Goal: Transaction & Acquisition: Purchase product/service

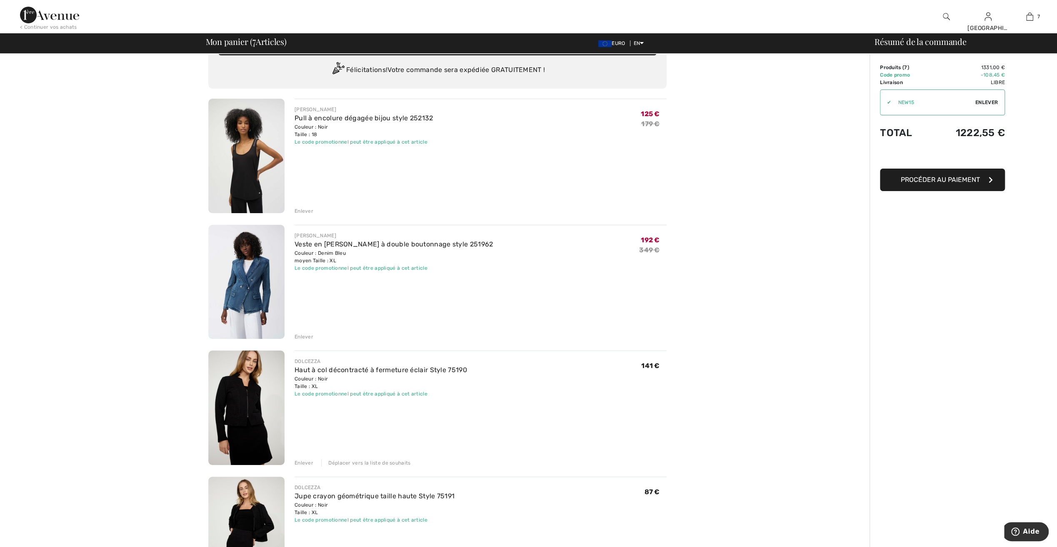
scroll to position [42, 0]
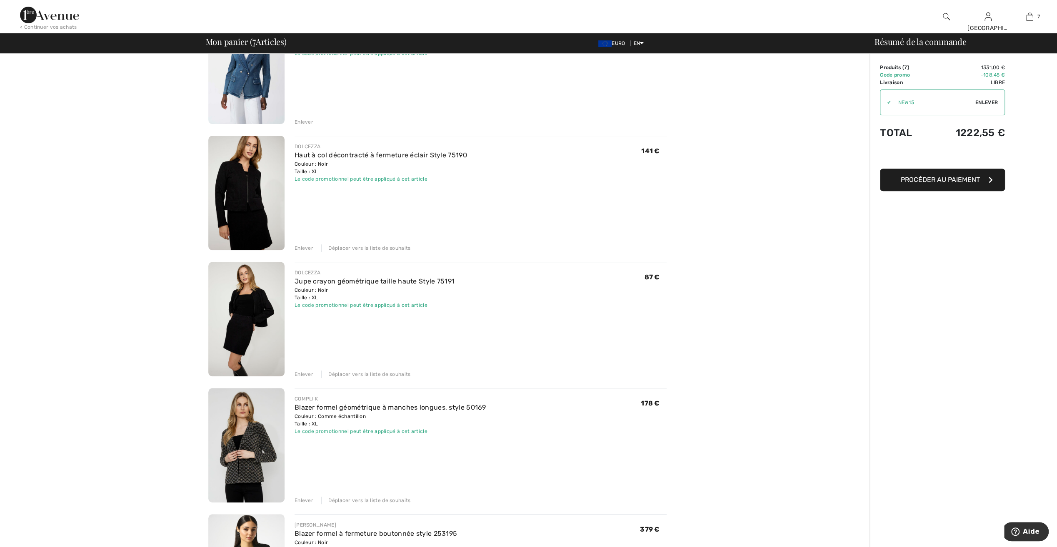
scroll to position [208, 0]
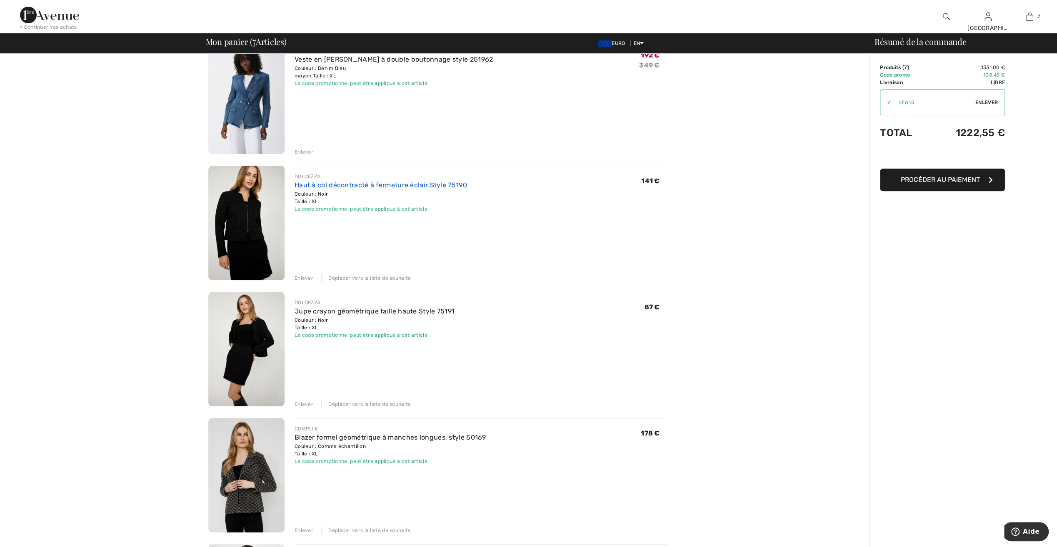
click at [328, 186] on link "Haut à col décontracté à fermeture éclair Style 75190" at bounding box center [381, 185] width 172 height 8
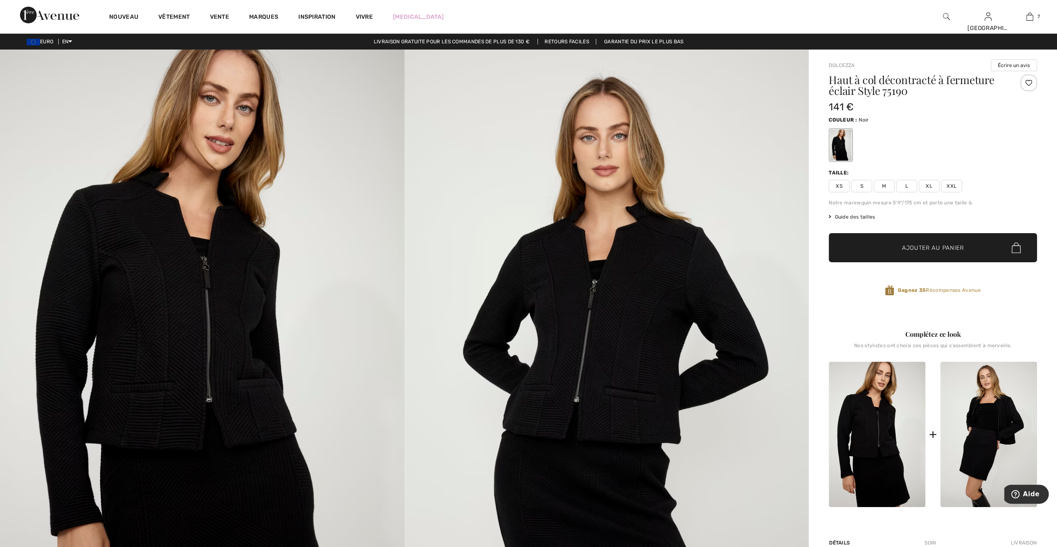
click at [232, 296] on img at bounding box center [202, 353] width 405 height 607
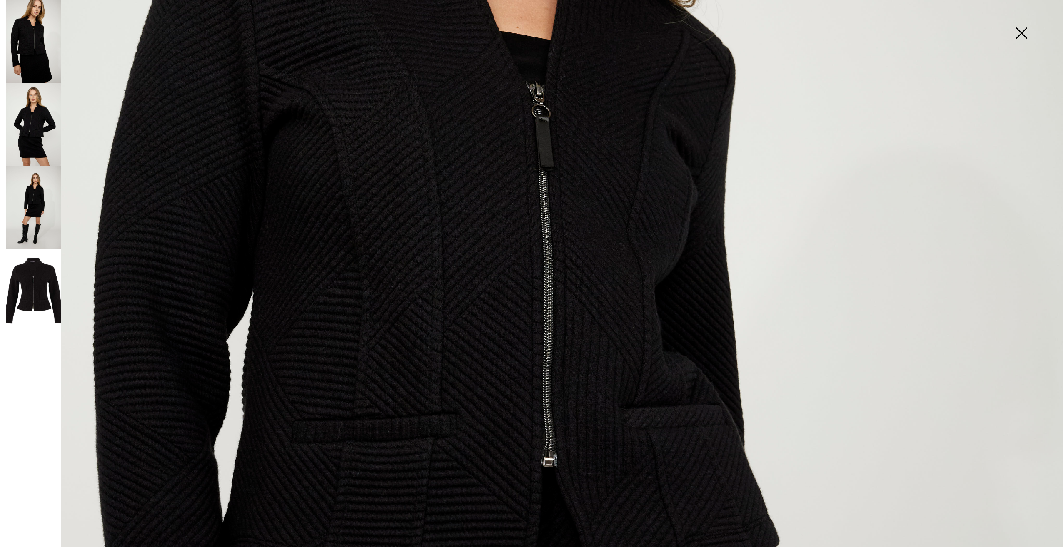
scroll to position [417, 0]
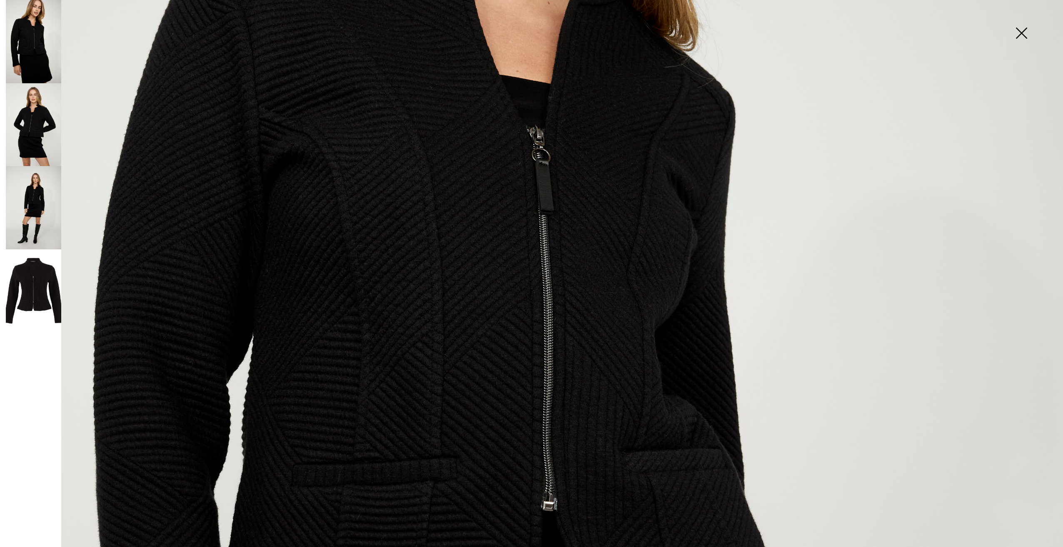
click at [49, 132] on img at bounding box center [33, 124] width 55 height 83
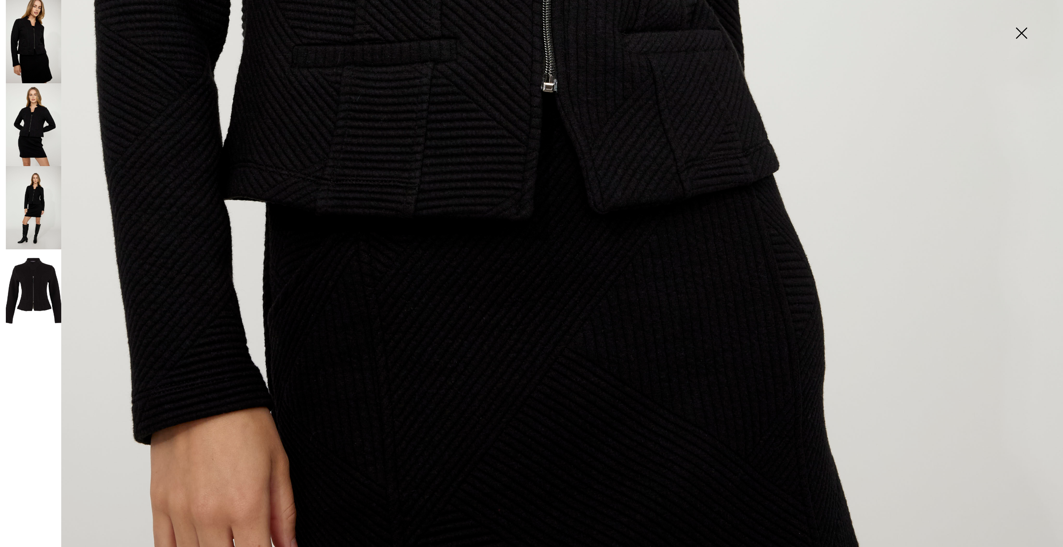
scroll to position [875, 0]
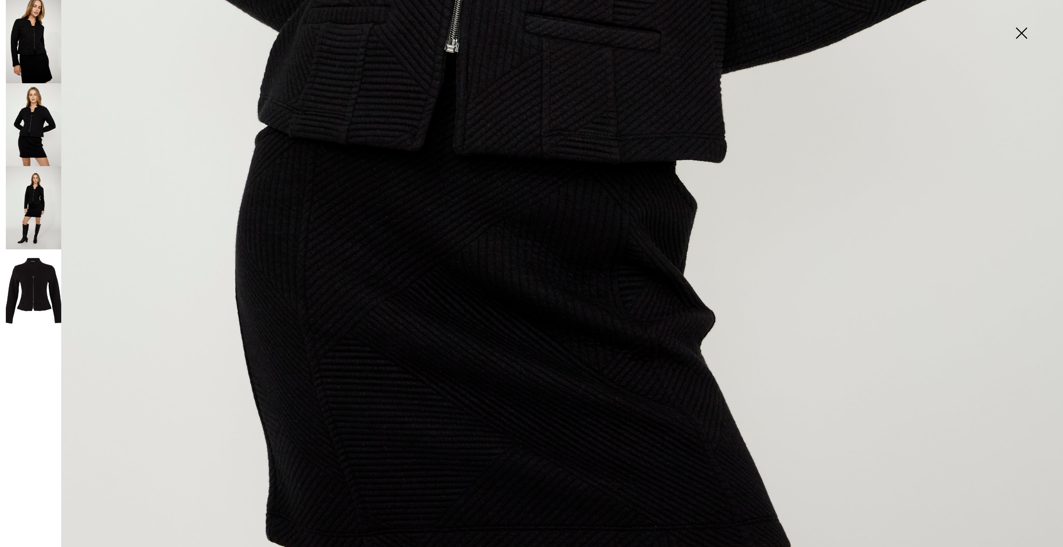
click at [35, 209] on img at bounding box center [33, 207] width 55 height 83
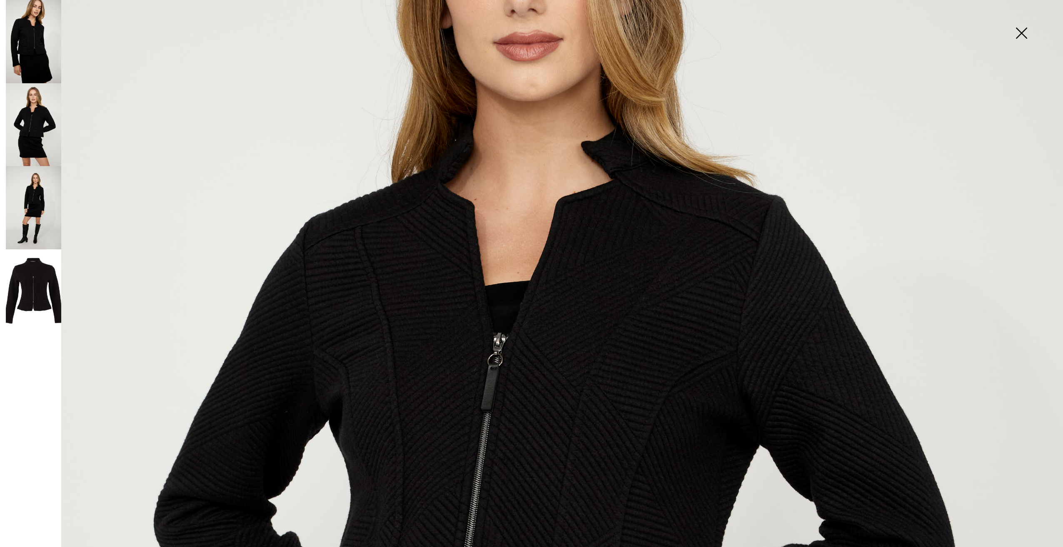
scroll to position [250, 0]
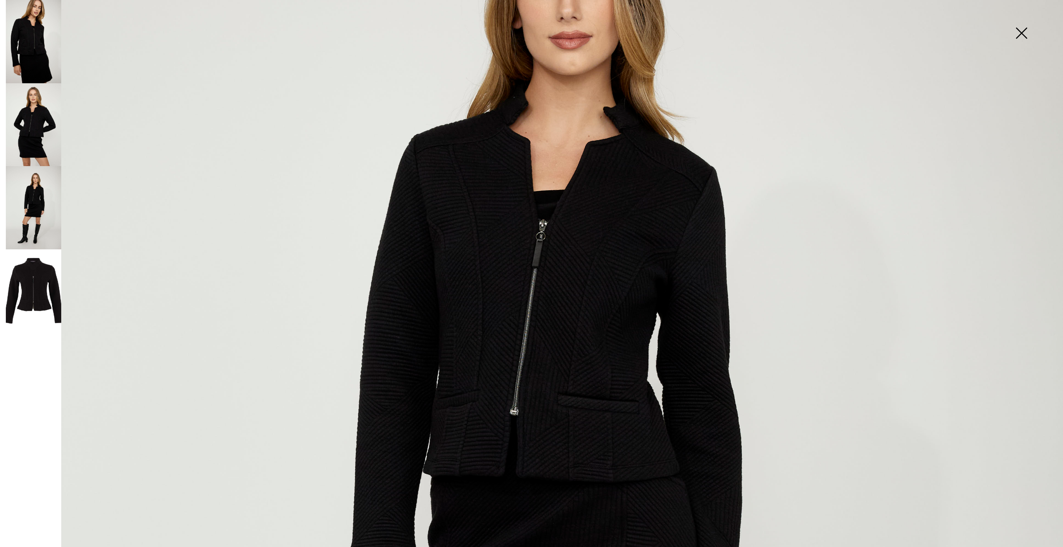
click at [35, 282] on img at bounding box center [33, 291] width 55 height 83
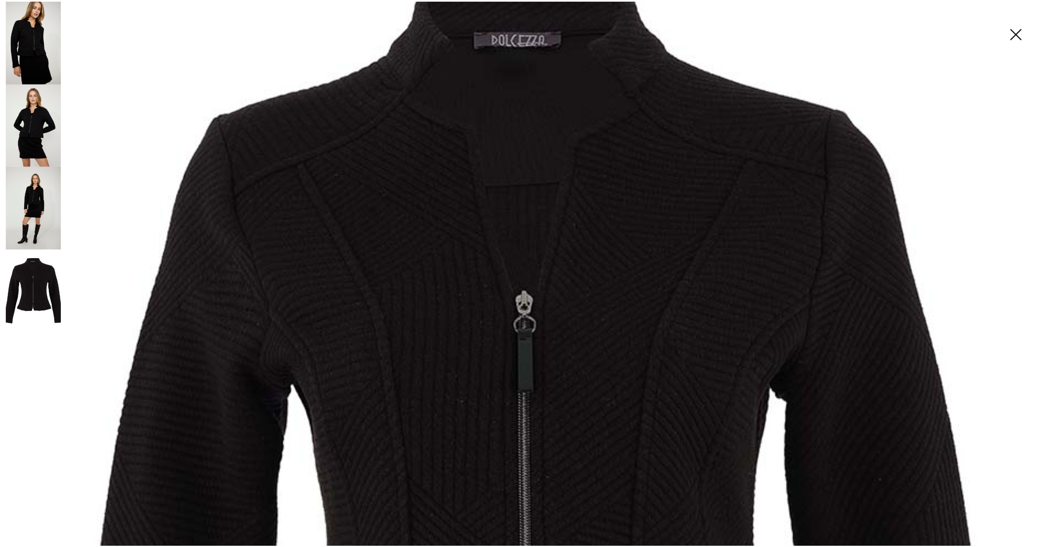
scroll to position [167, 0]
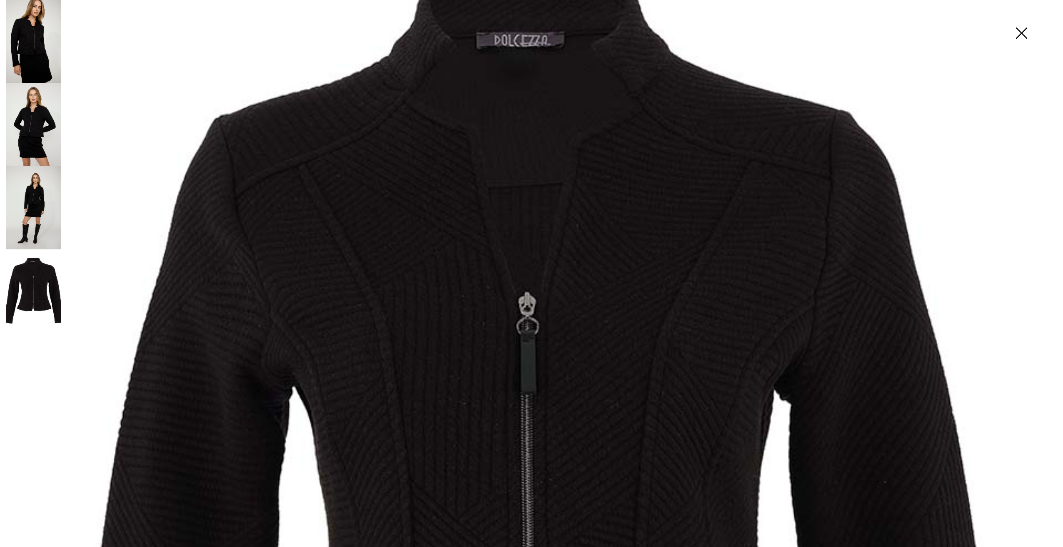
click at [1022, 32] on img at bounding box center [1022, 33] width 42 height 43
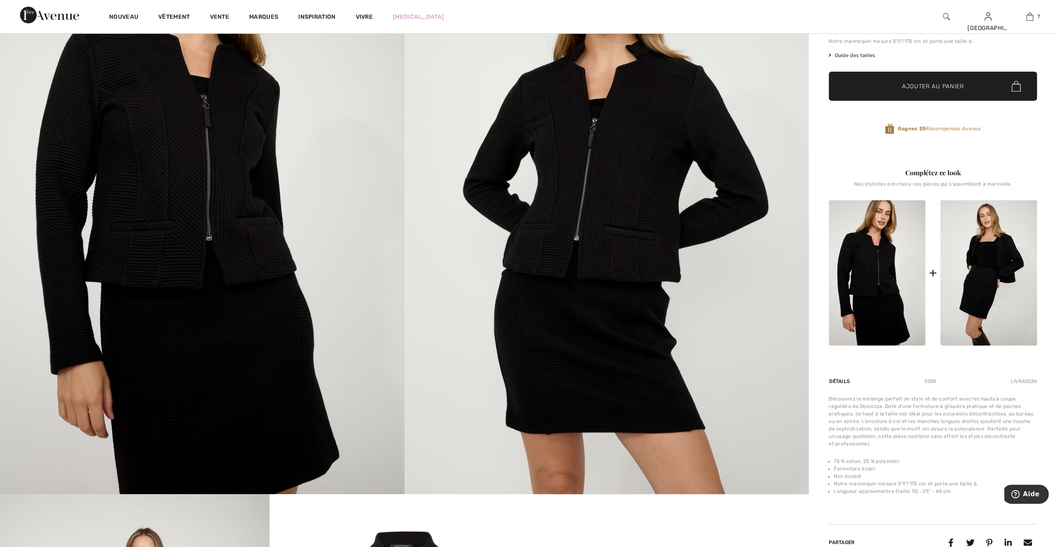
scroll to position [83, 0]
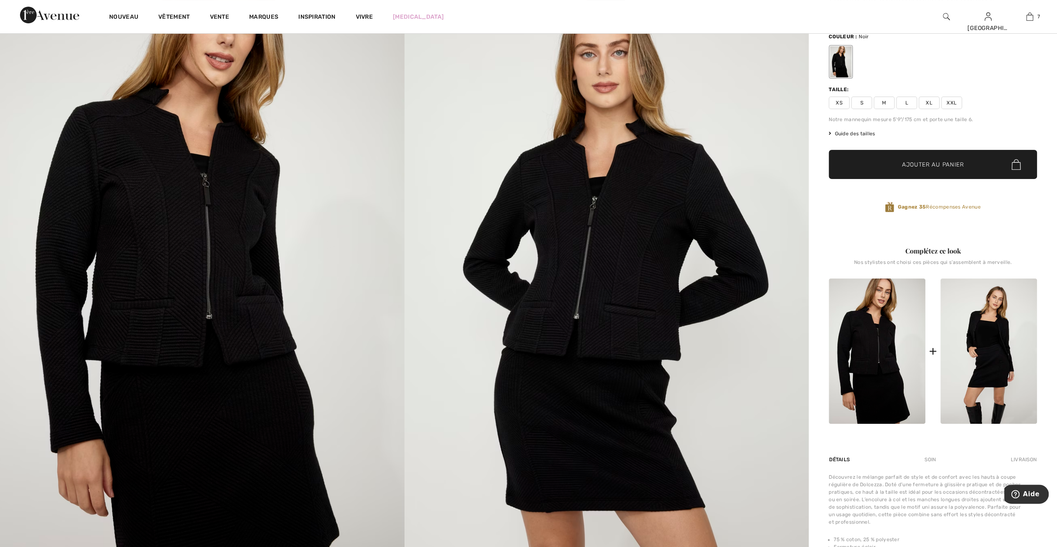
click at [994, 358] on img at bounding box center [988, 351] width 97 height 145
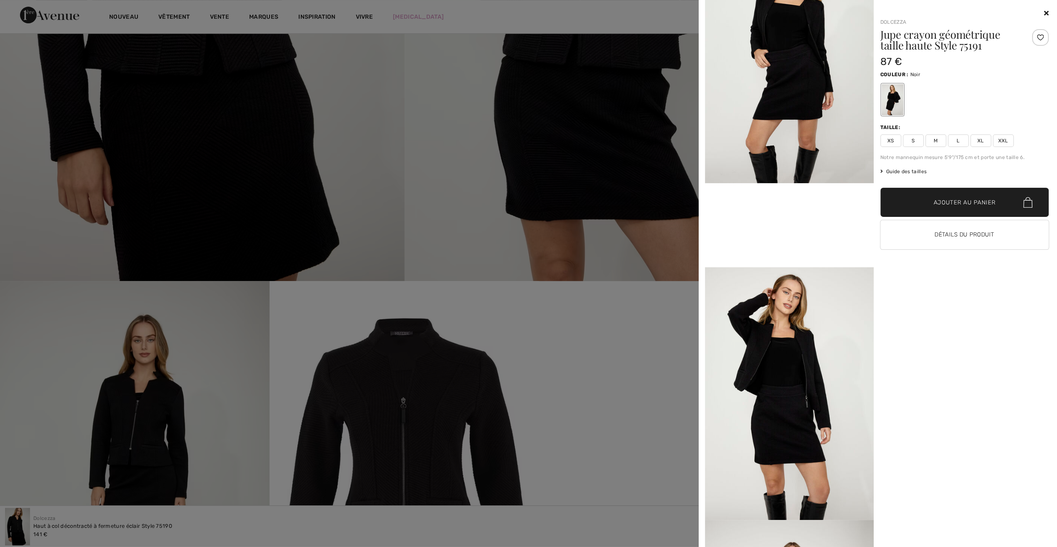
scroll to position [375, 0]
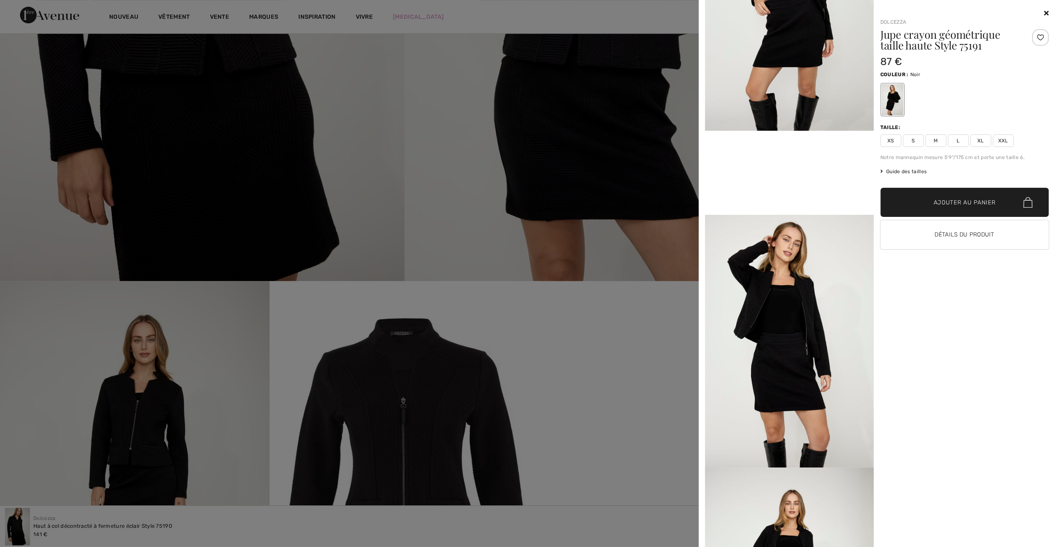
click at [784, 215] on video "Votre navigateur ne prend pas en charge la balise vidéo." at bounding box center [789, 173] width 169 height 84
click at [952, 237] on button "Détails du produit" at bounding box center [964, 234] width 169 height 29
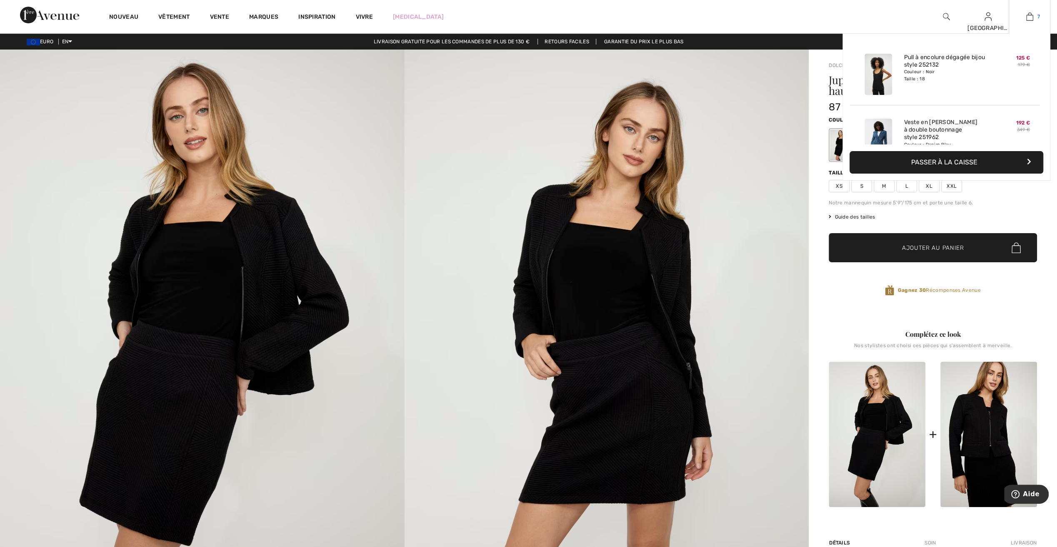
click at [1029, 19] on img at bounding box center [1029, 17] width 7 height 10
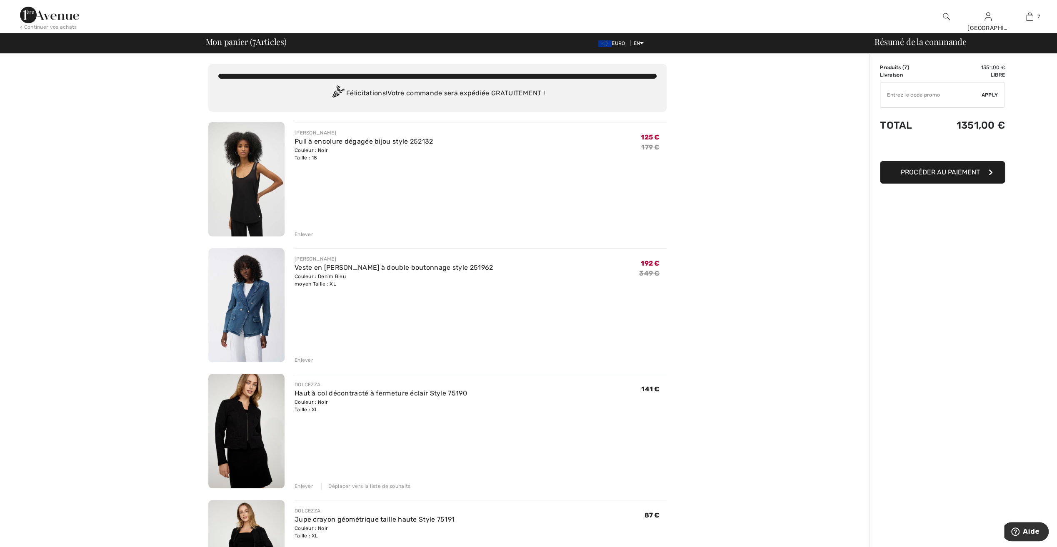
type input "NEW15"
type input "FLASH15"
type input "FREEXPRESS"
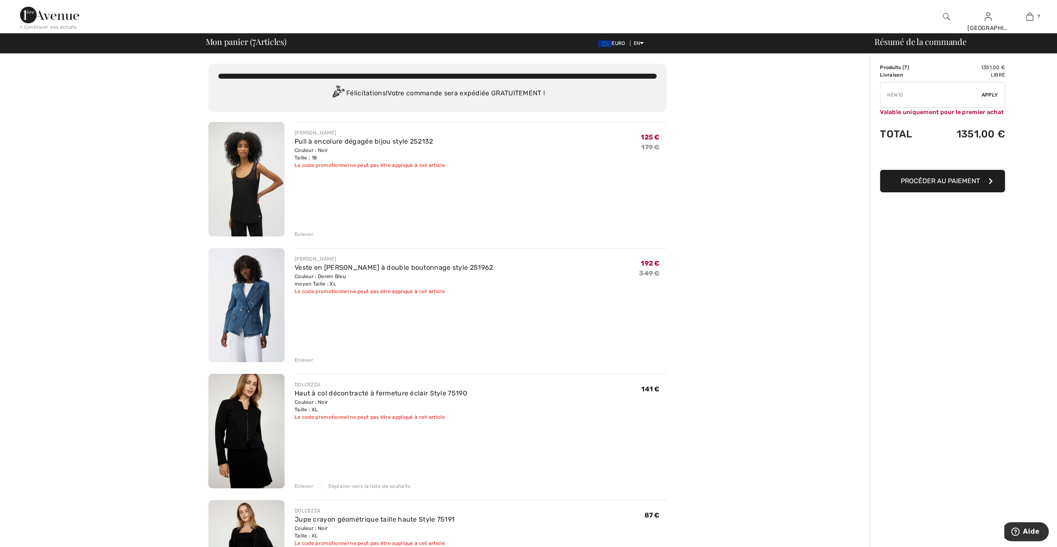
type input "FREEDENIMBAG"
type input "NEW15"
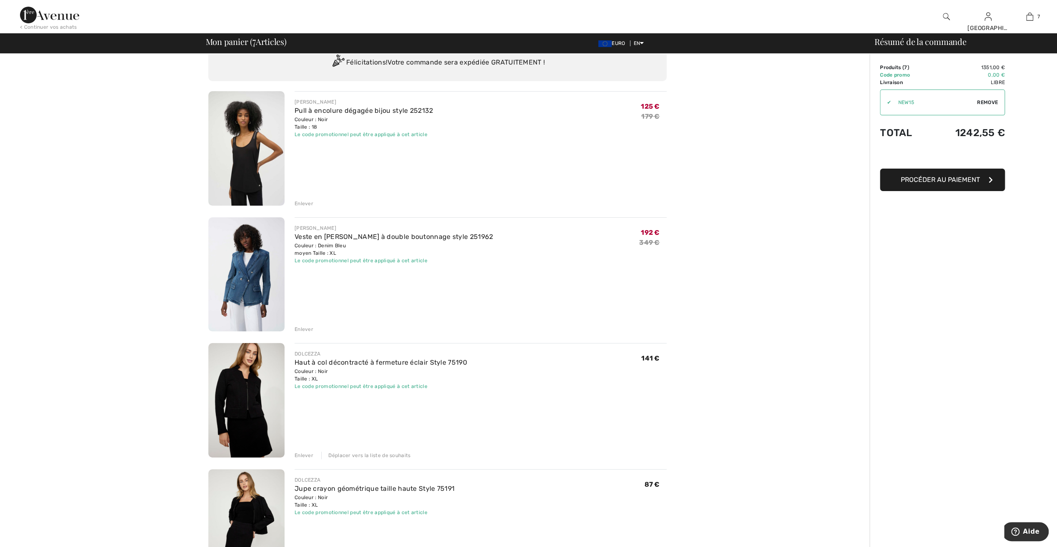
scroll to position [42, 0]
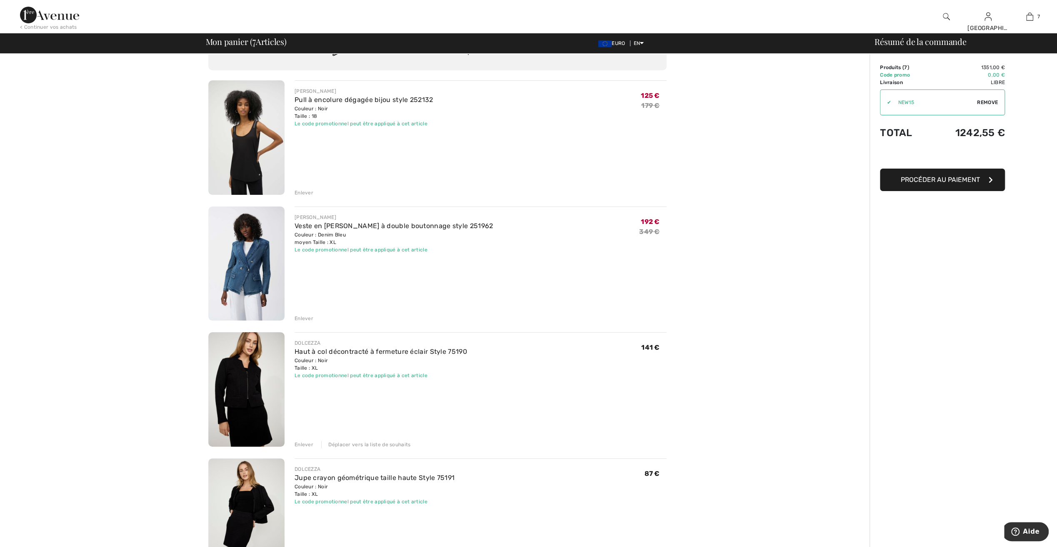
click at [260, 264] on img at bounding box center [246, 264] width 76 height 115
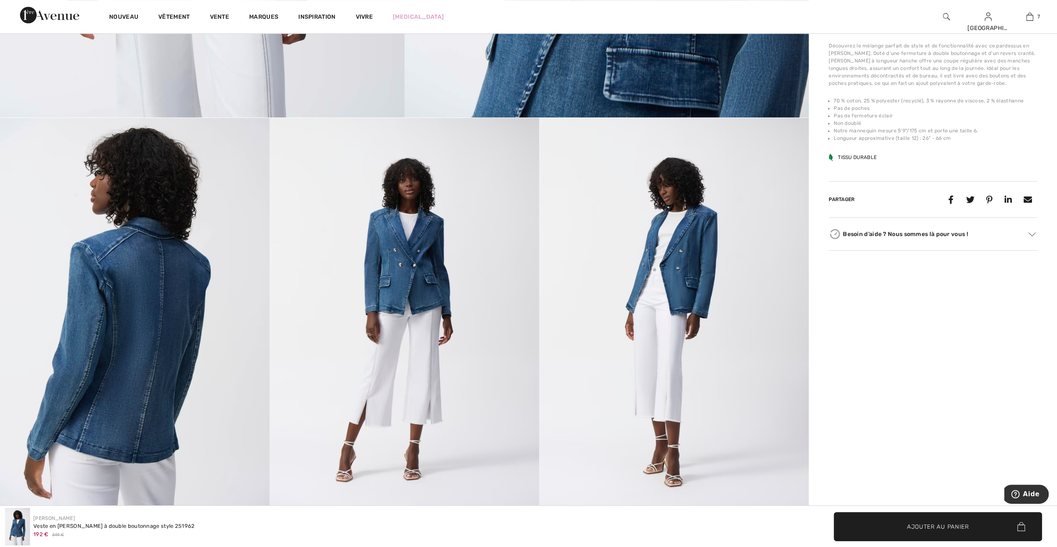
scroll to position [542, 0]
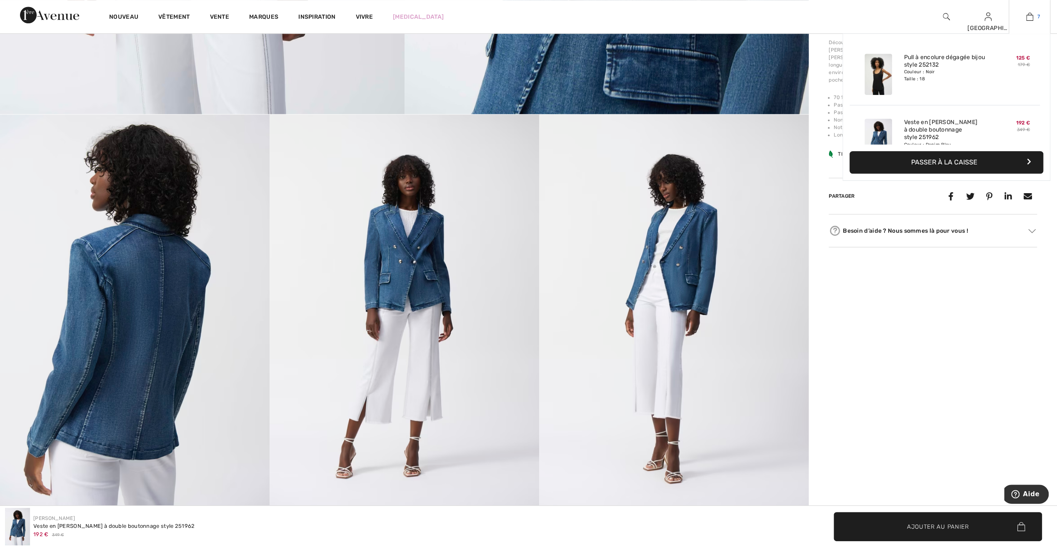
click at [1030, 21] on img at bounding box center [1029, 17] width 7 height 10
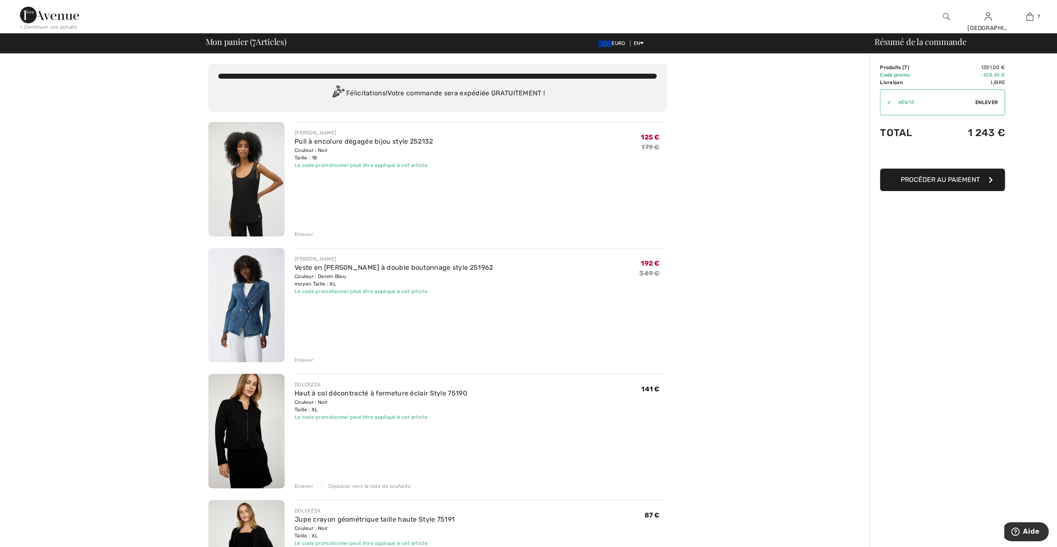
click at [305, 361] on div "Enlever" at bounding box center [304, 360] width 19 height 7
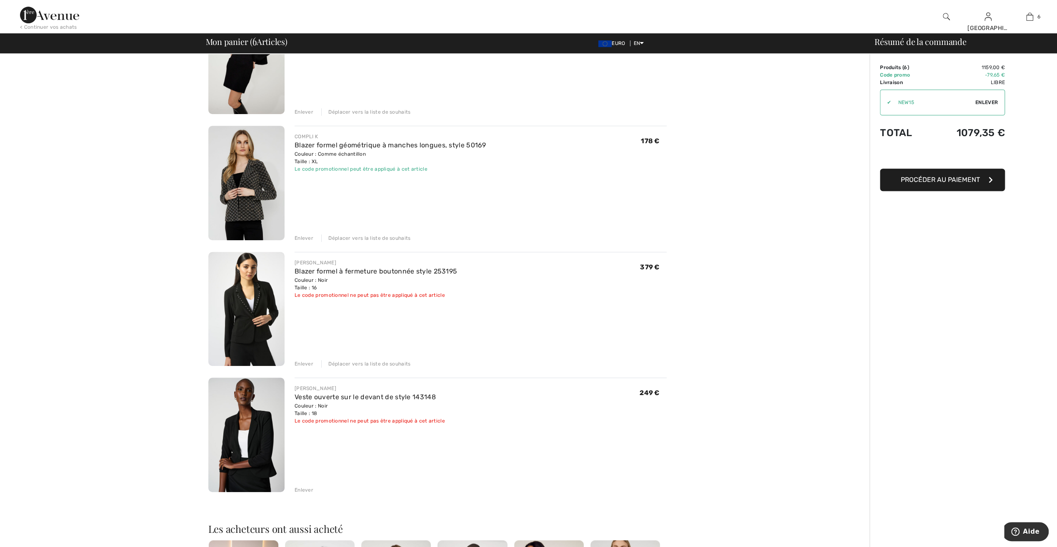
scroll to position [417, 0]
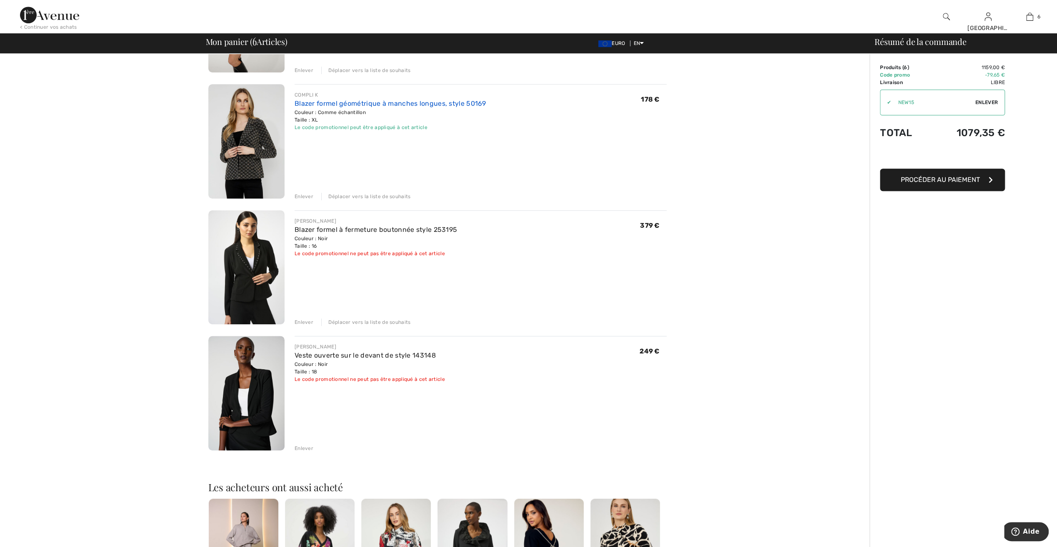
click at [319, 102] on link "Blazer formel géométrique à manches longues, style 50169" at bounding box center [391, 104] width 192 height 8
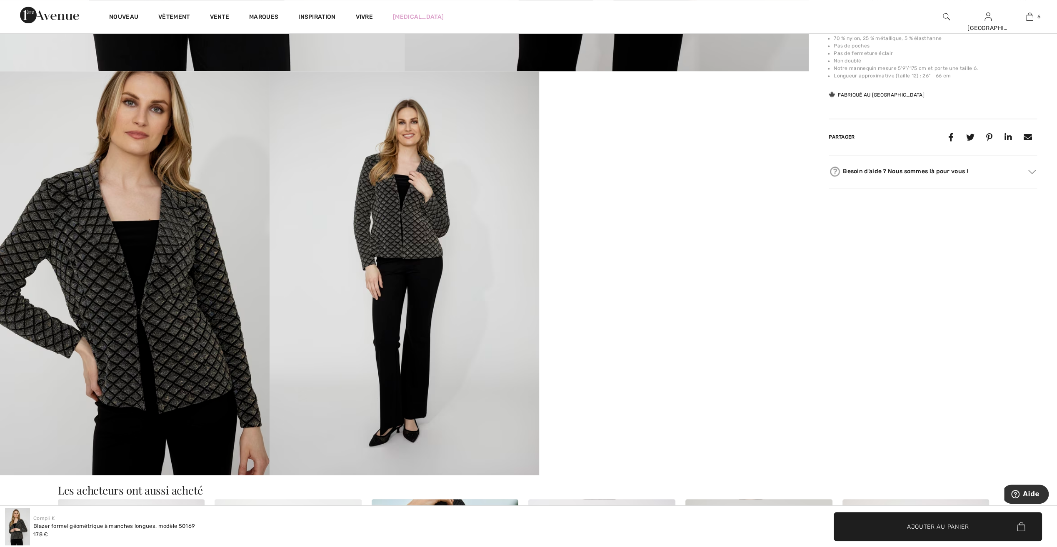
scroll to position [625, 0]
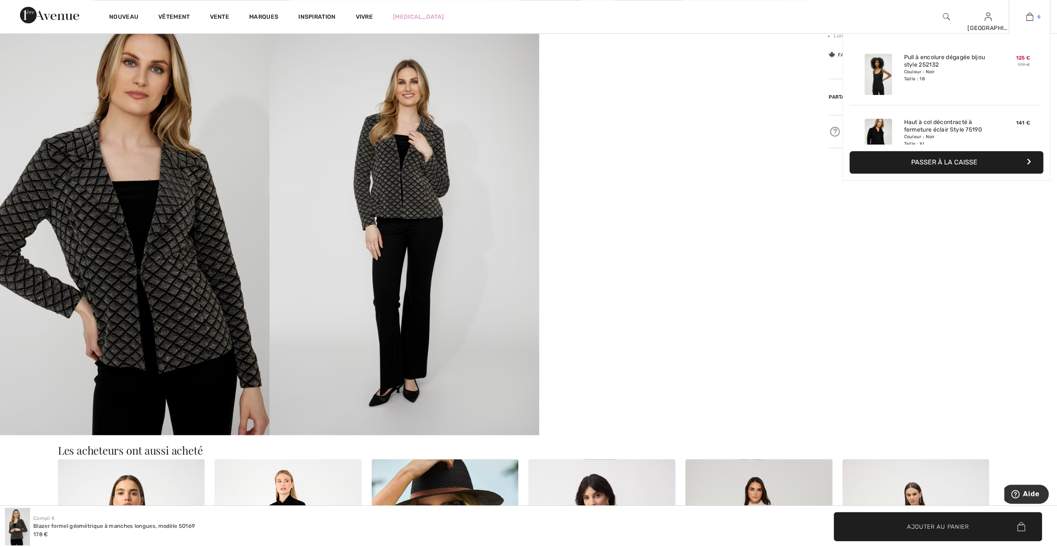
click at [1028, 18] on img at bounding box center [1029, 17] width 7 height 10
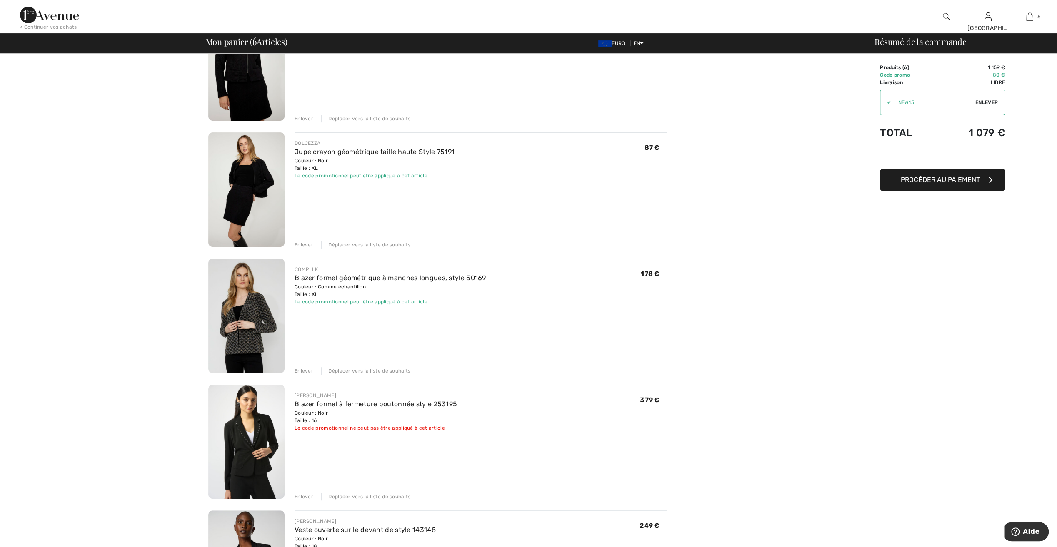
scroll to position [250, 0]
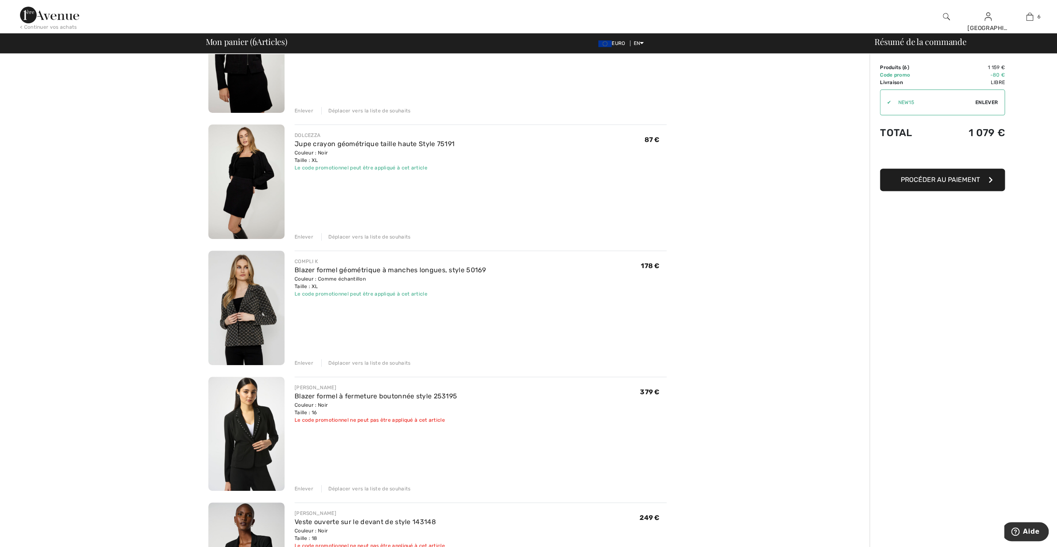
click at [401, 362] on div "Déplacer vers la liste de souhaits" at bounding box center [365, 363] width 89 height 7
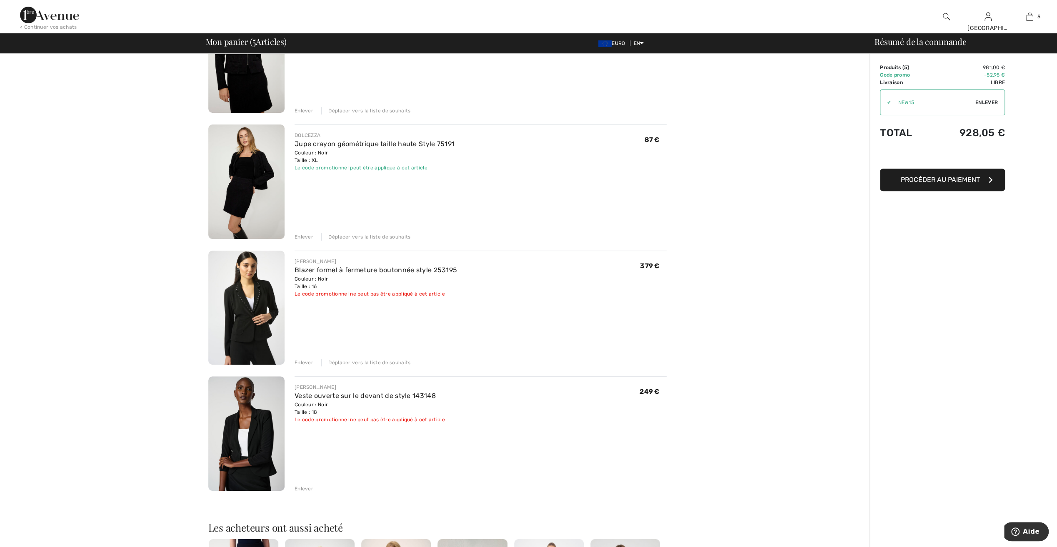
click at [235, 330] on img at bounding box center [246, 308] width 76 height 115
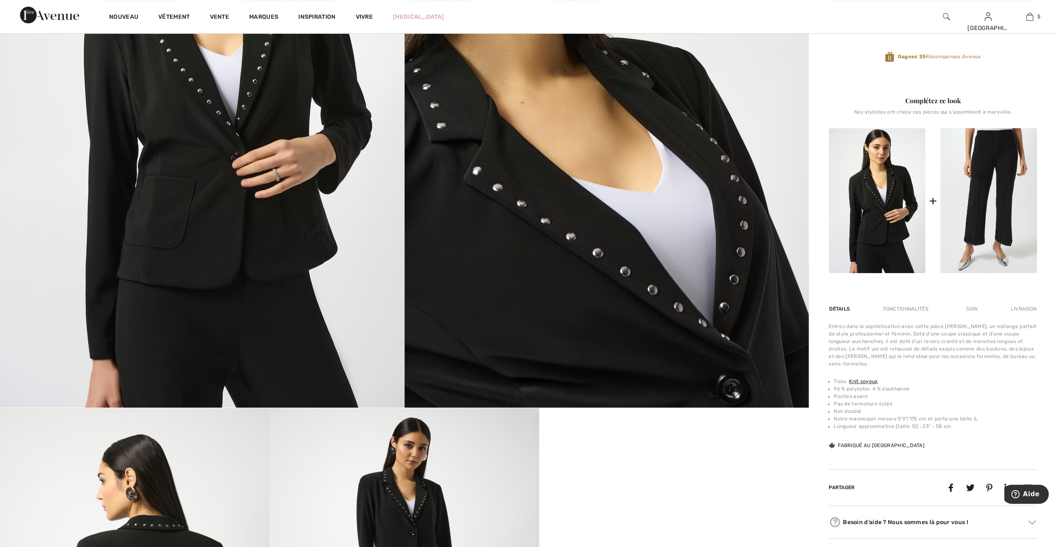
scroll to position [250, 0]
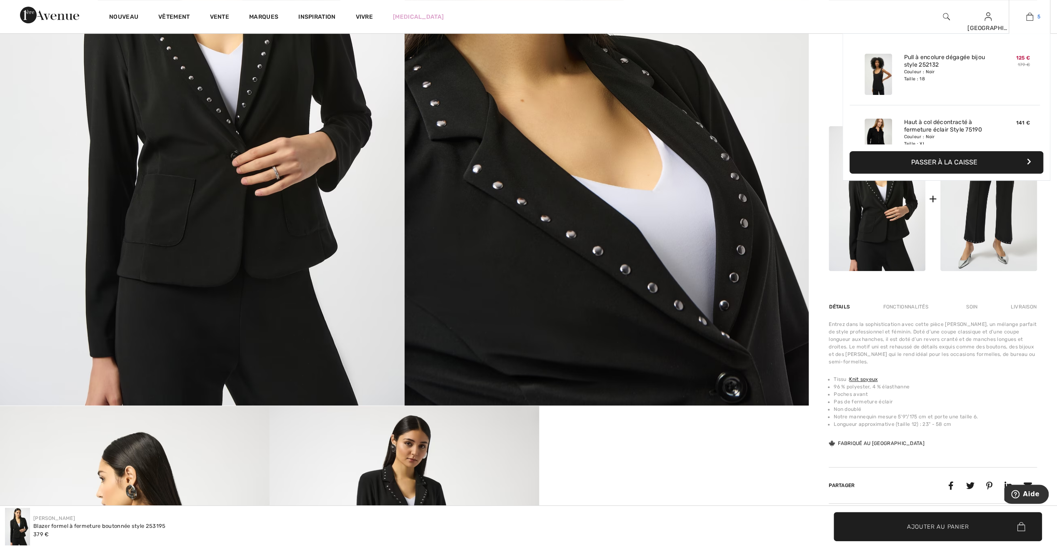
click at [1029, 17] on img at bounding box center [1029, 17] width 7 height 10
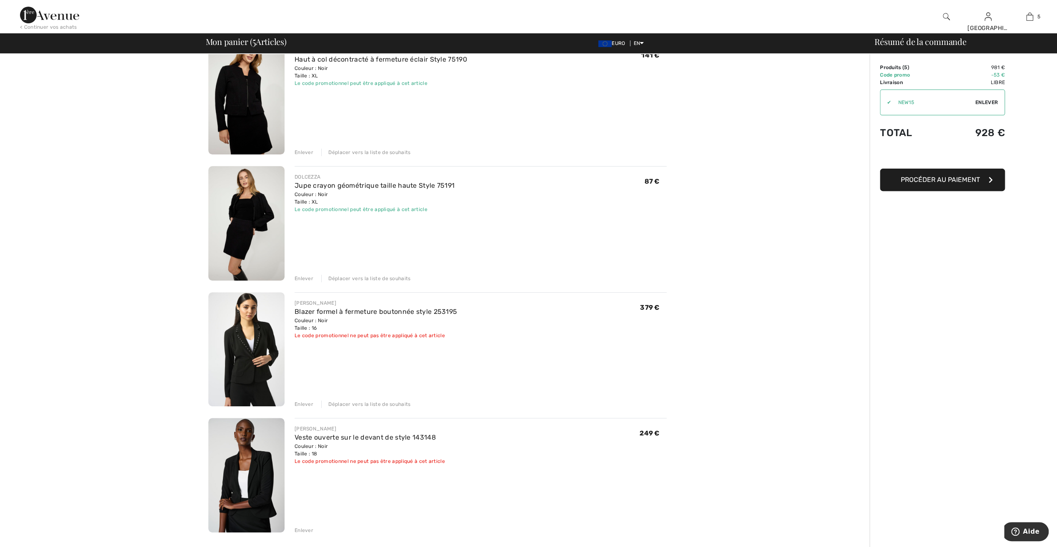
scroll to position [375, 0]
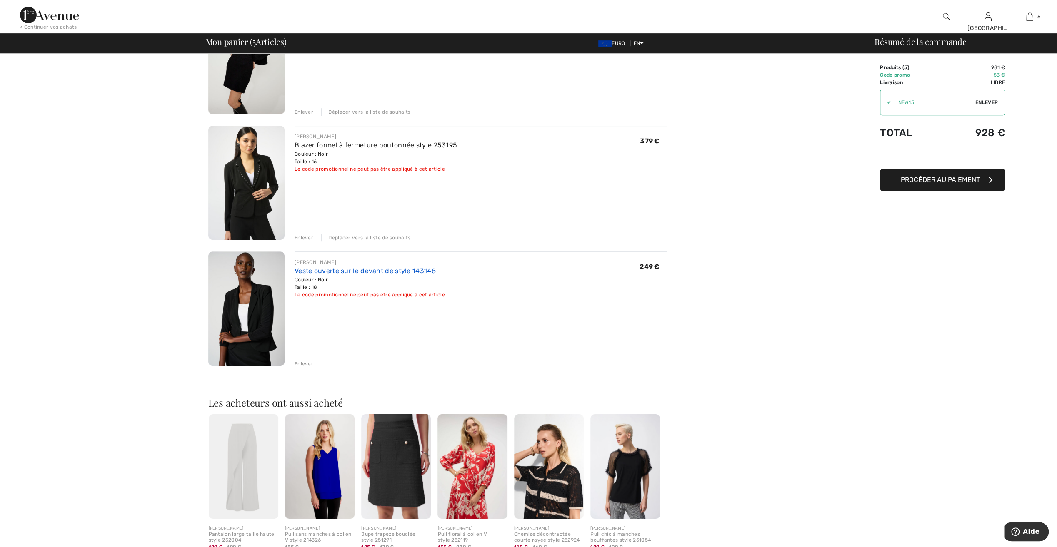
click at [359, 270] on link "Veste ouverte sur le devant de style 143148" at bounding box center [365, 271] width 141 height 8
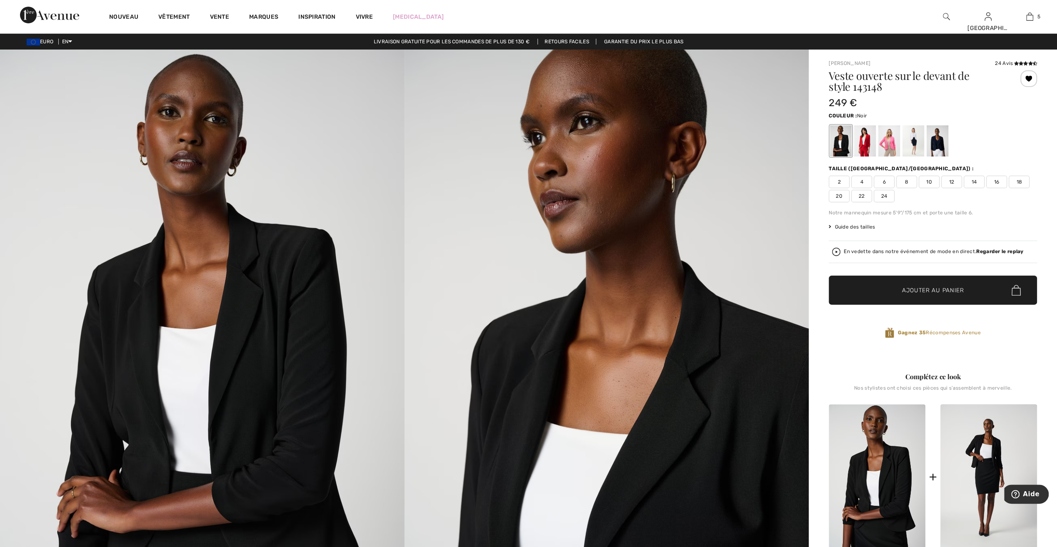
click at [990, 250] on strong "Regarder le replay" at bounding box center [999, 252] width 47 height 6
click at [867, 142] on div at bounding box center [865, 140] width 22 height 31
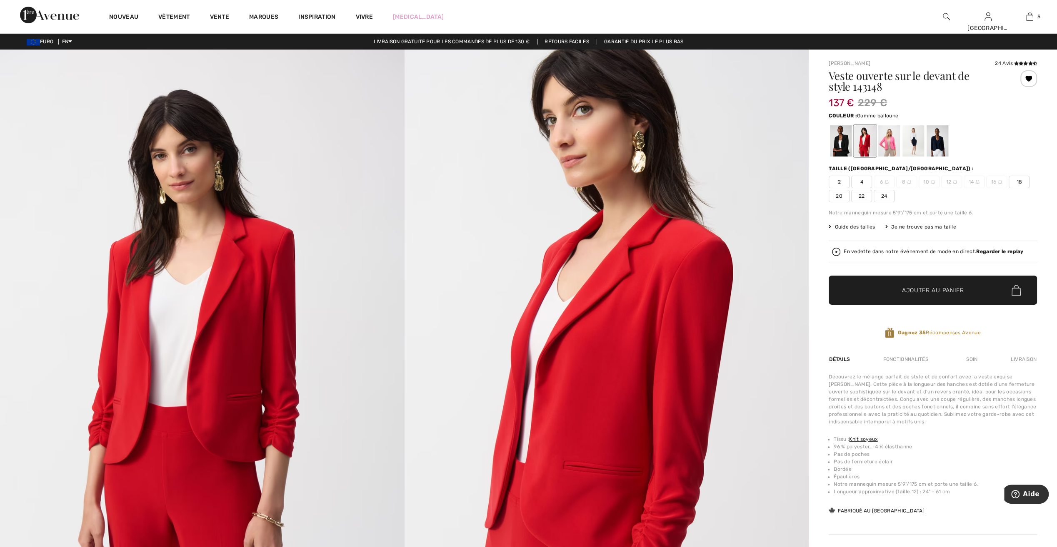
click at [892, 150] on div at bounding box center [889, 140] width 22 height 31
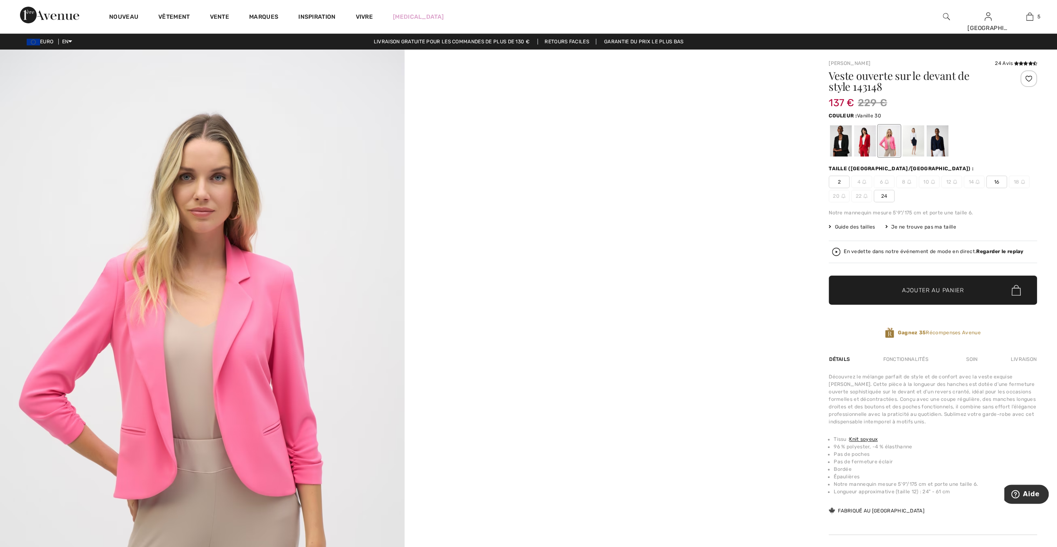
click at [920, 149] on div at bounding box center [913, 140] width 22 height 31
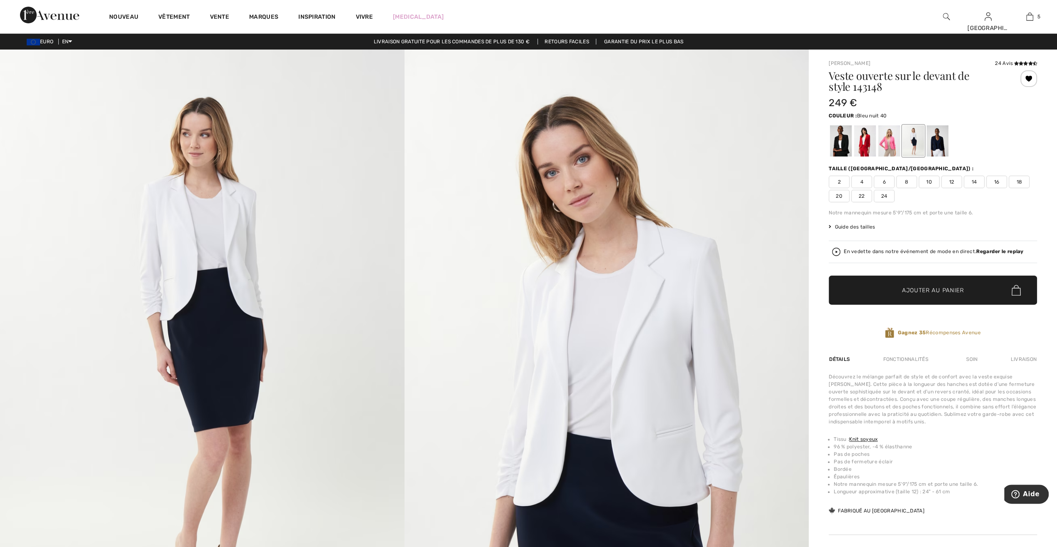
click at [936, 147] on div at bounding box center [938, 140] width 22 height 31
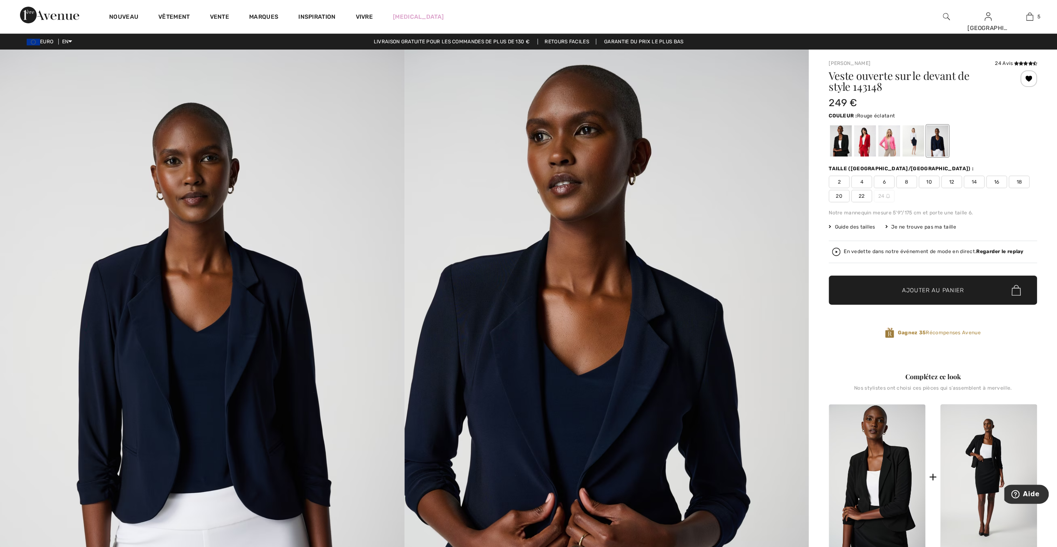
click at [863, 147] on div at bounding box center [865, 140] width 22 height 31
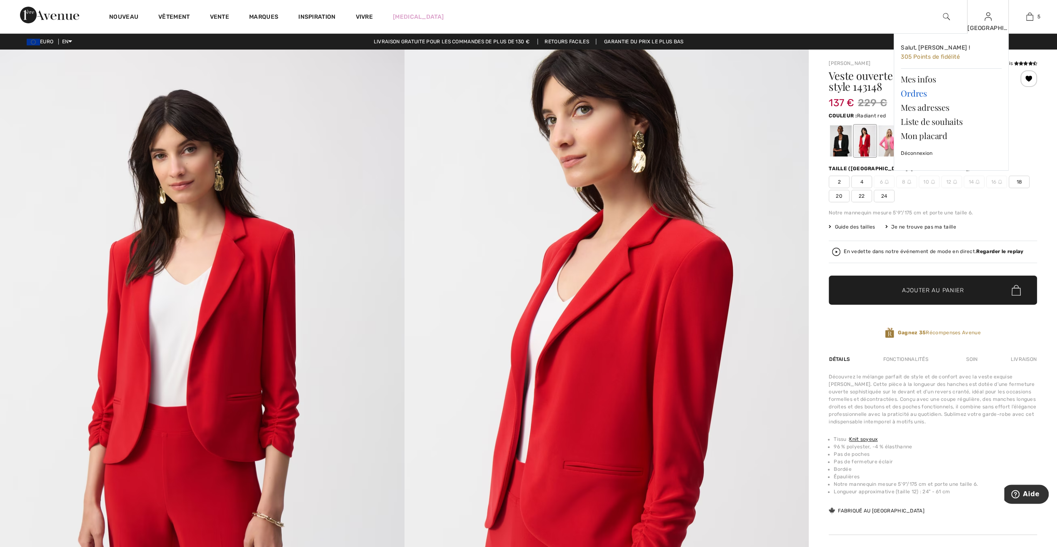
click at [914, 92] on link "Ordres" at bounding box center [951, 93] width 101 height 14
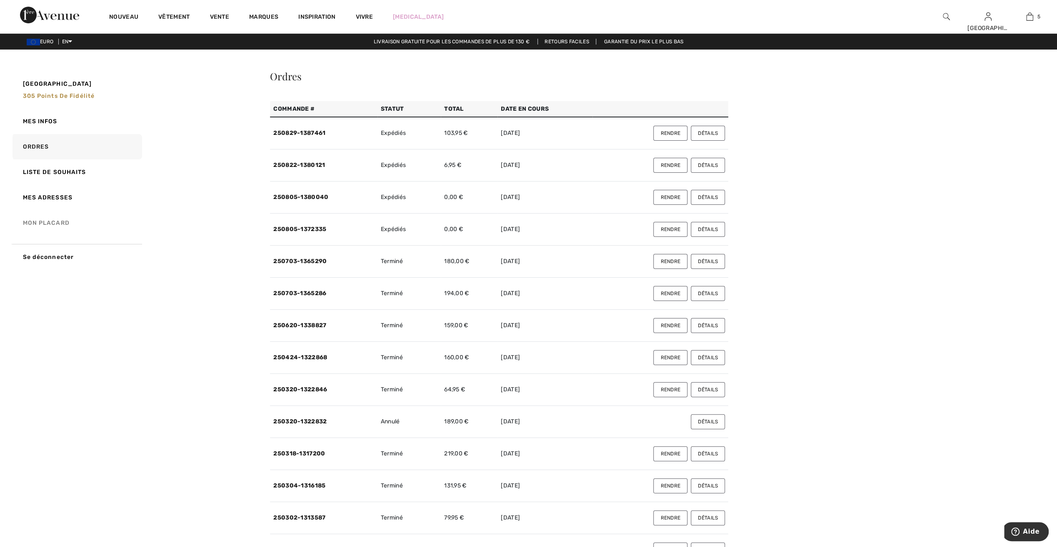
click at [41, 220] on link "Mon placard" at bounding box center [76, 222] width 131 height 25
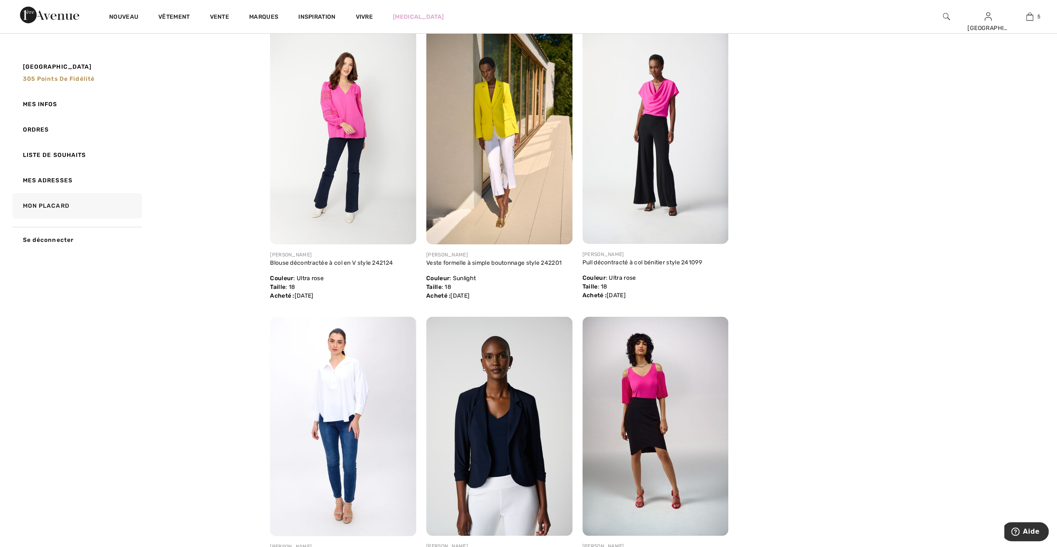
scroll to position [2833, 0]
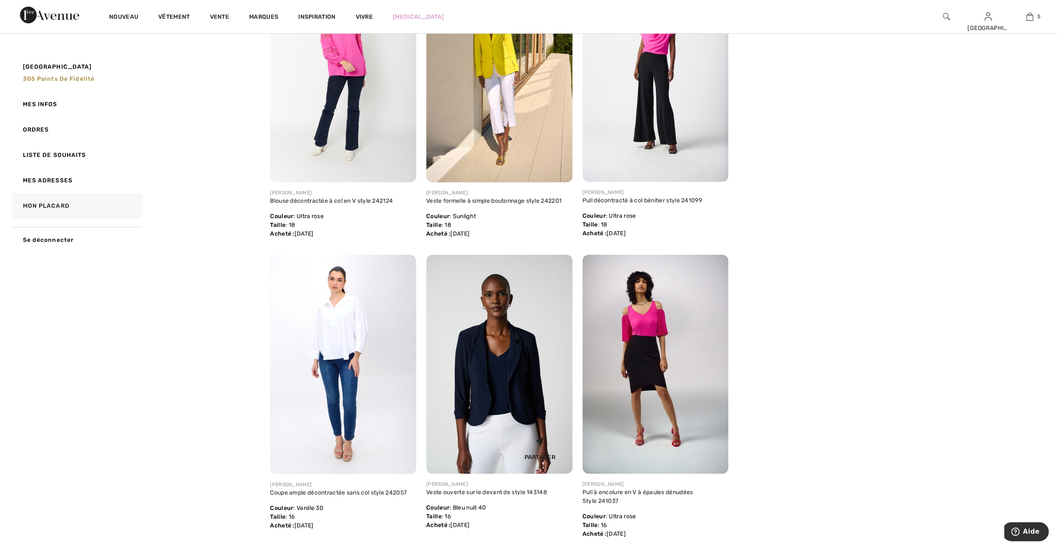
click at [512, 356] on img at bounding box center [499, 364] width 146 height 219
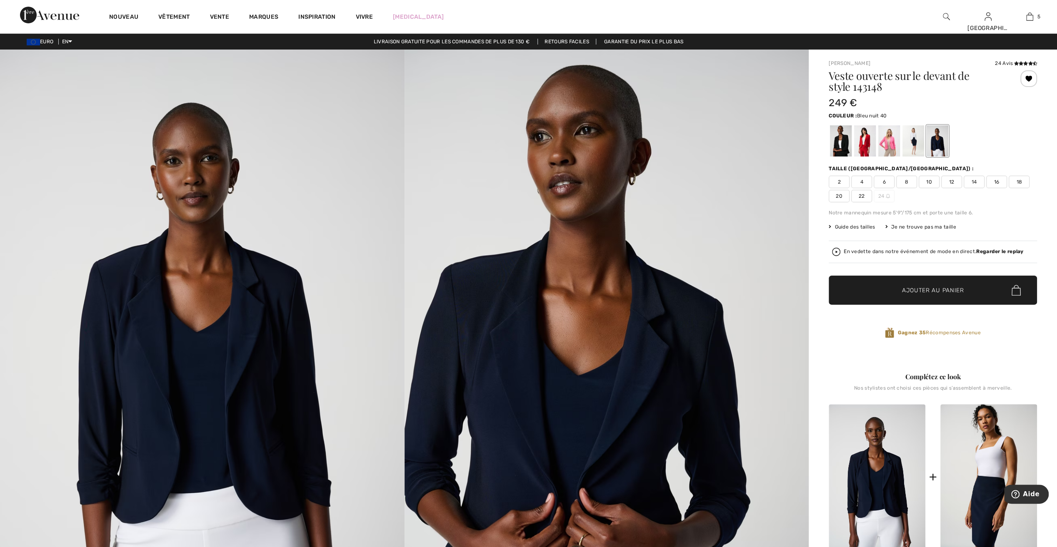
click at [990, 252] on strong "Regarder le replay" at bounding box center [999, 252] width 47 height 6
click at [863, 143] on div at bounding box center [865, 140] width 22 height 31
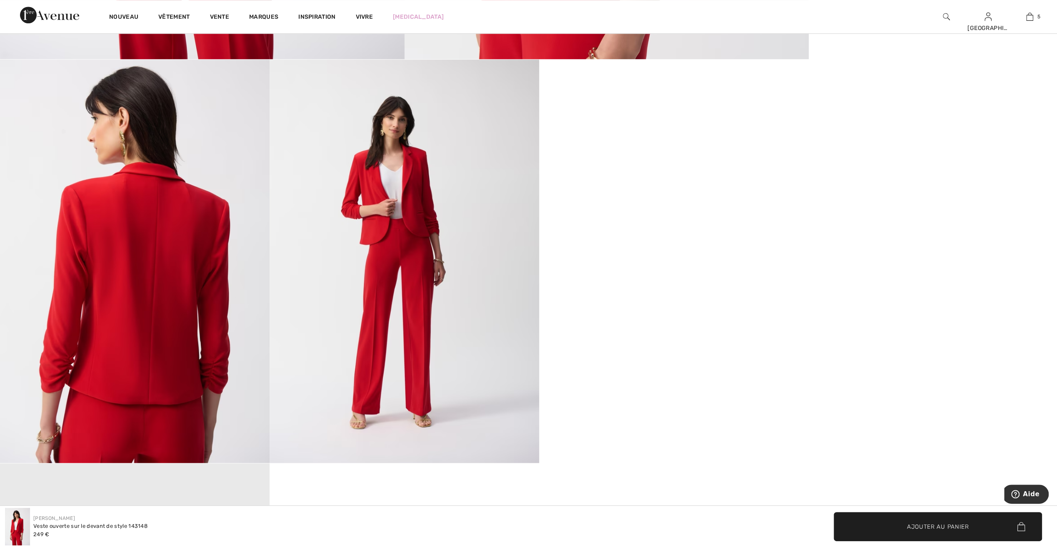
scroll to position [583, 0]
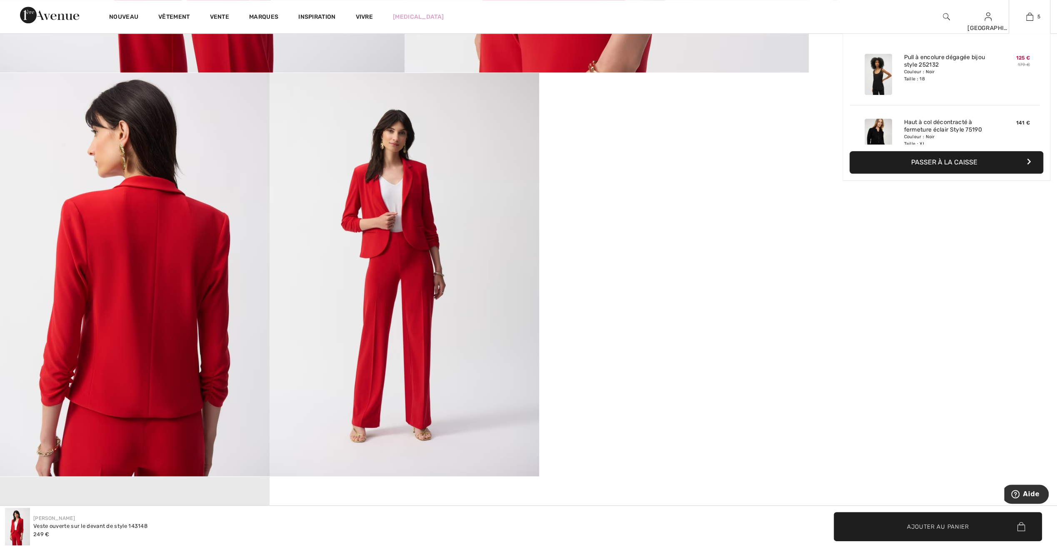
click at [958, 164] on font "Passer à la caisse" at bounding box center [944, 162] width 66 height 8
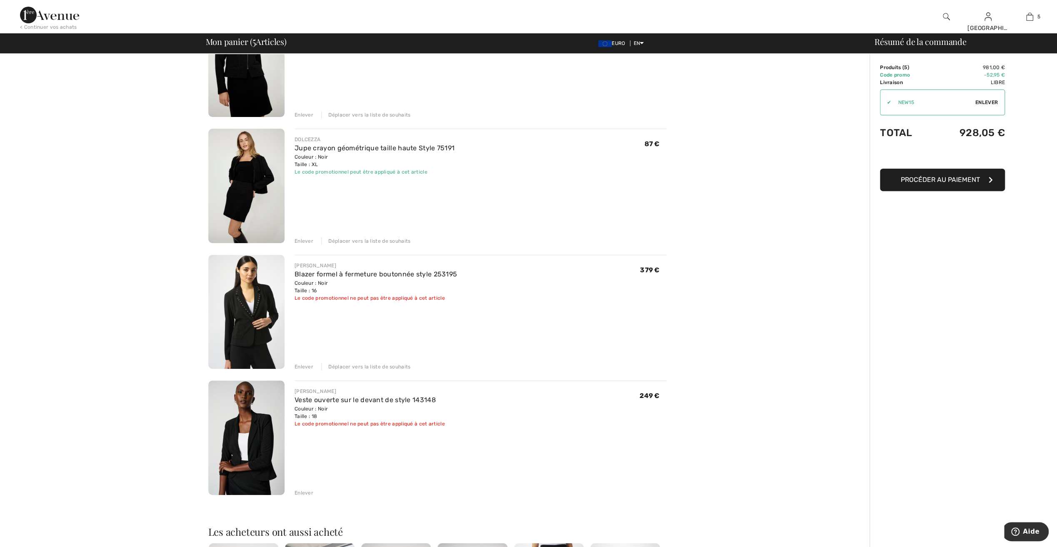
scroll to position [250, 0]
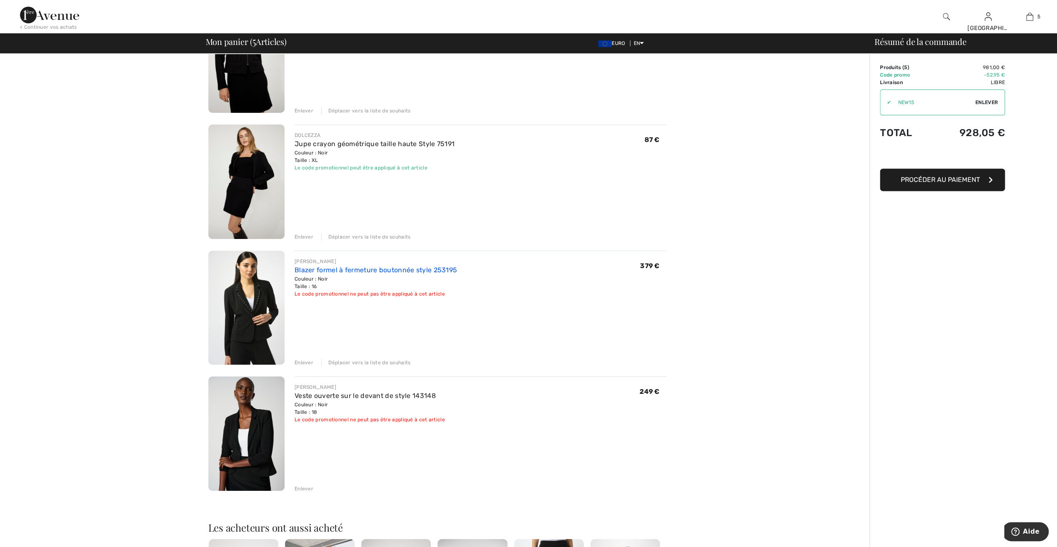
click at [307, 267] on link "Blazer formel à fermeture boutonnée style 253195" at bounding box center [376, 270] width 162 height 8
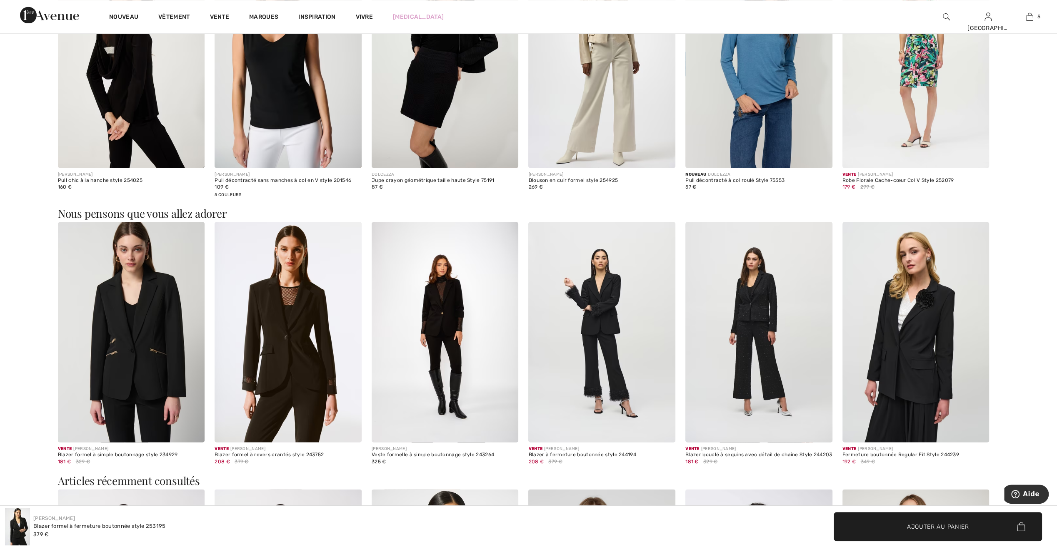
scroll to position [1250, 0]
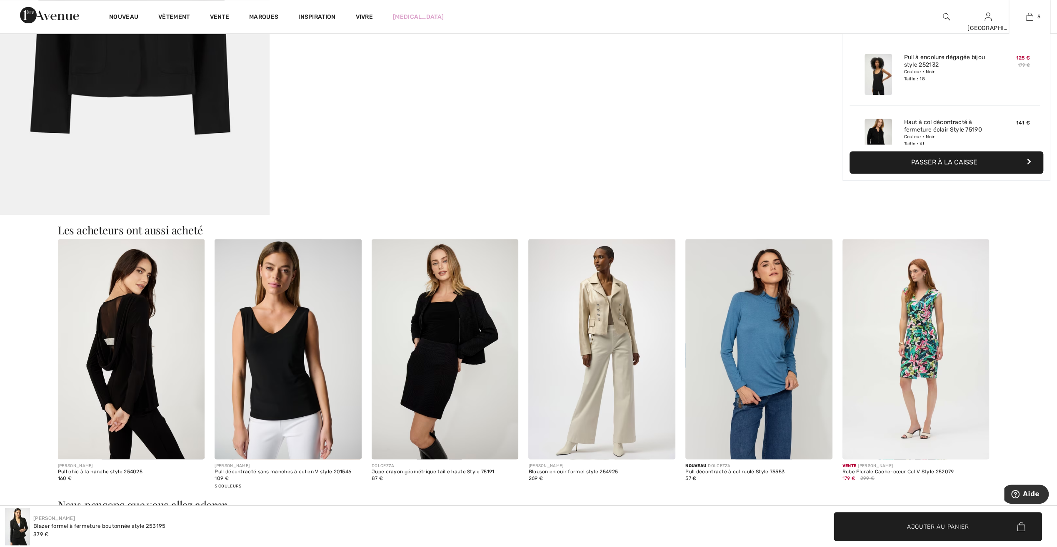
click at [953, 157] on button "Passer à la caisse" at bounding box center [947, 162] width 194 height 22
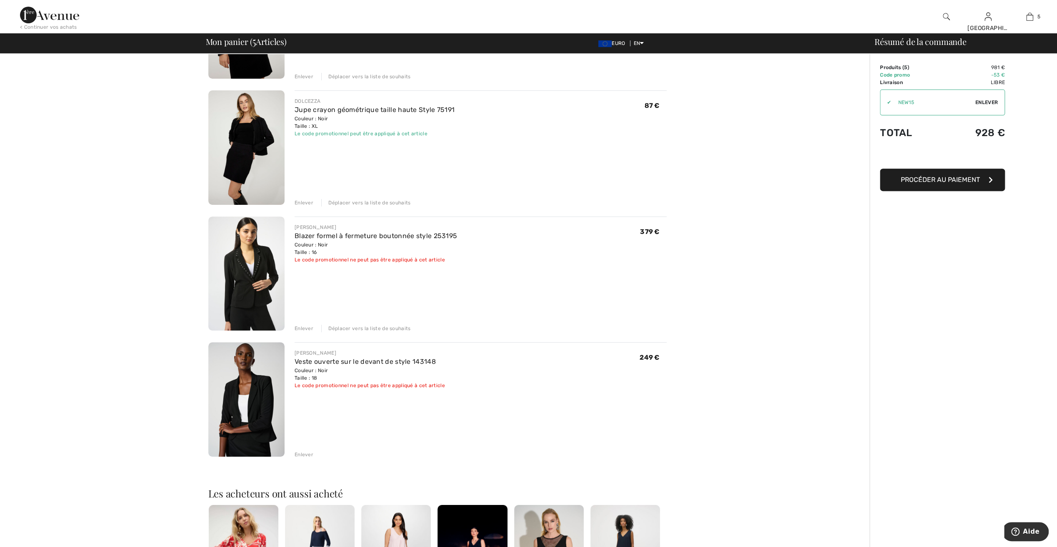
scroll to position [292, 0]
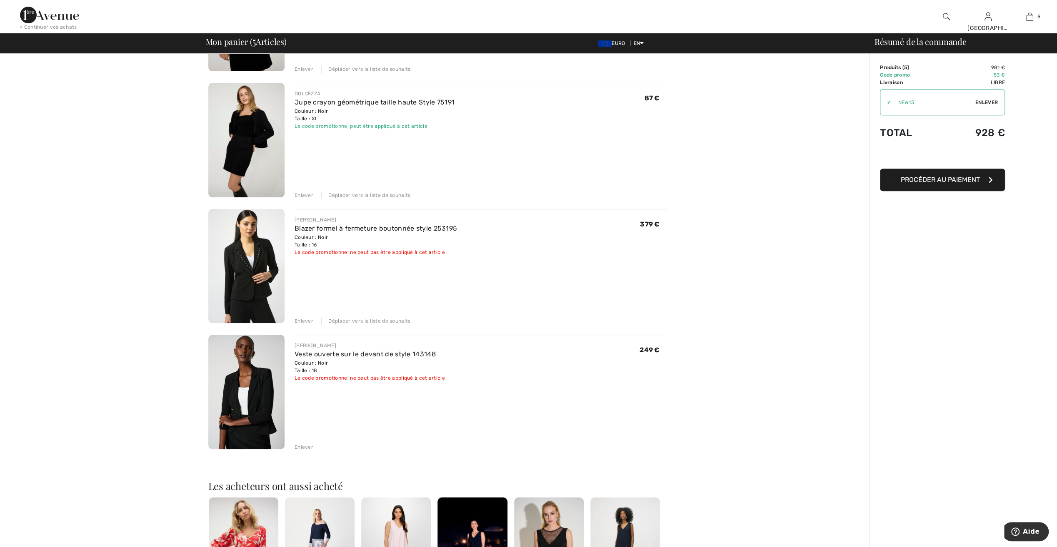
click at [359, 319] on div "Déplacer vers la liste de souhaits" at bounding box center [365, 320] width 89 height 7
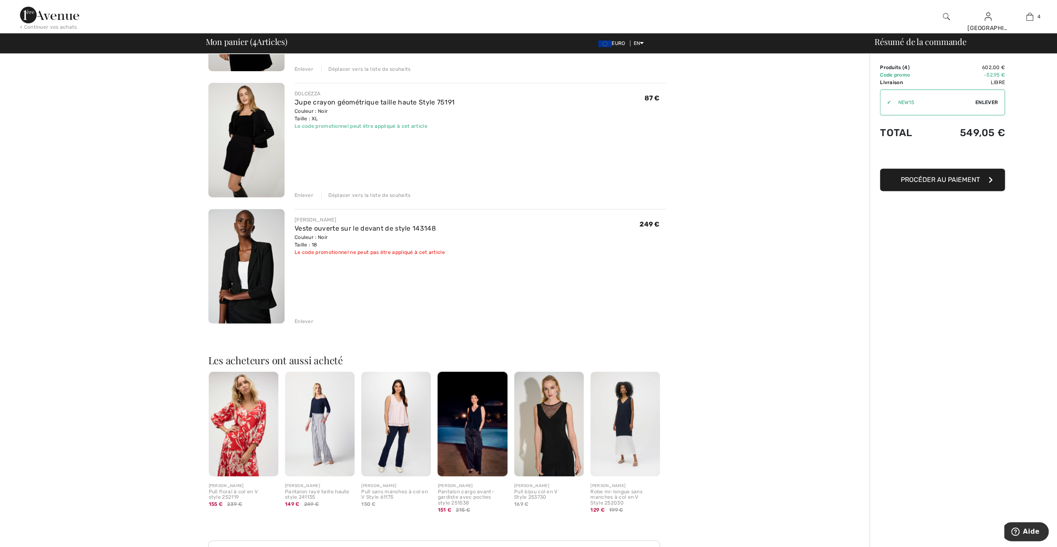
click at [297, 321] on div "Enlever" at bounding box center [304, 321] width 19 height 7
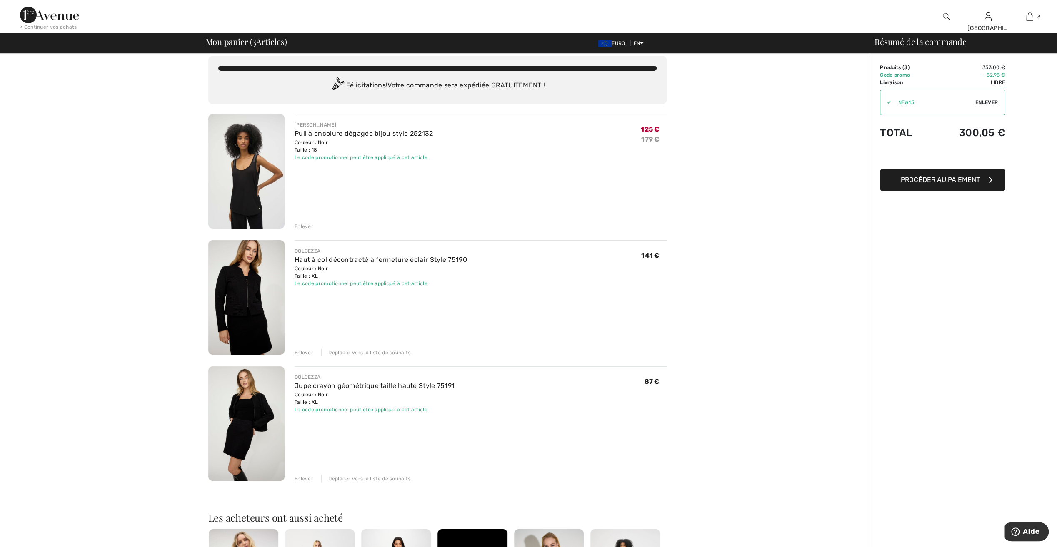
scroll to position [0, 0]
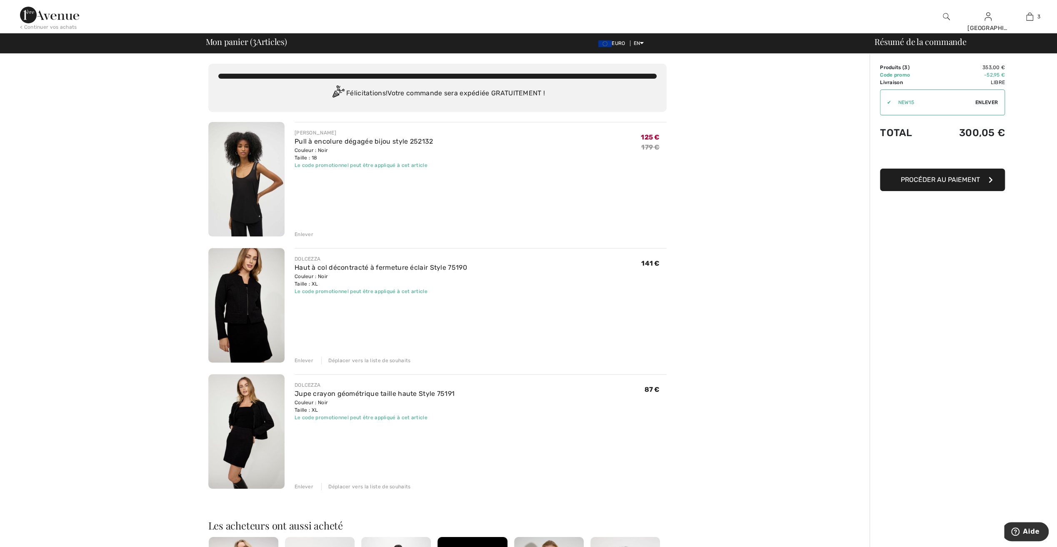
click at [255, 164] on img at bounding box center [246, 179] width 76 height 115
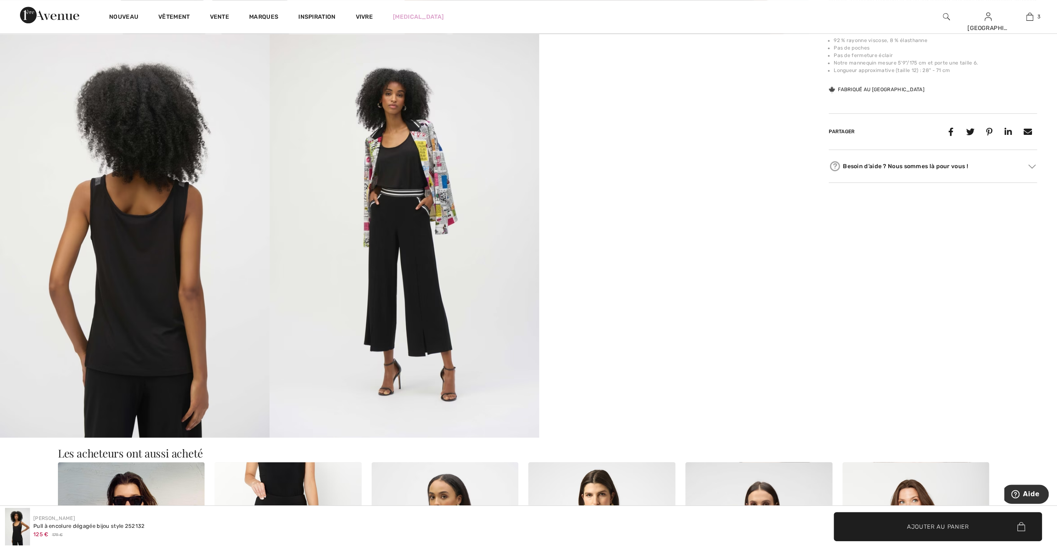
scroll to position [625, 0]
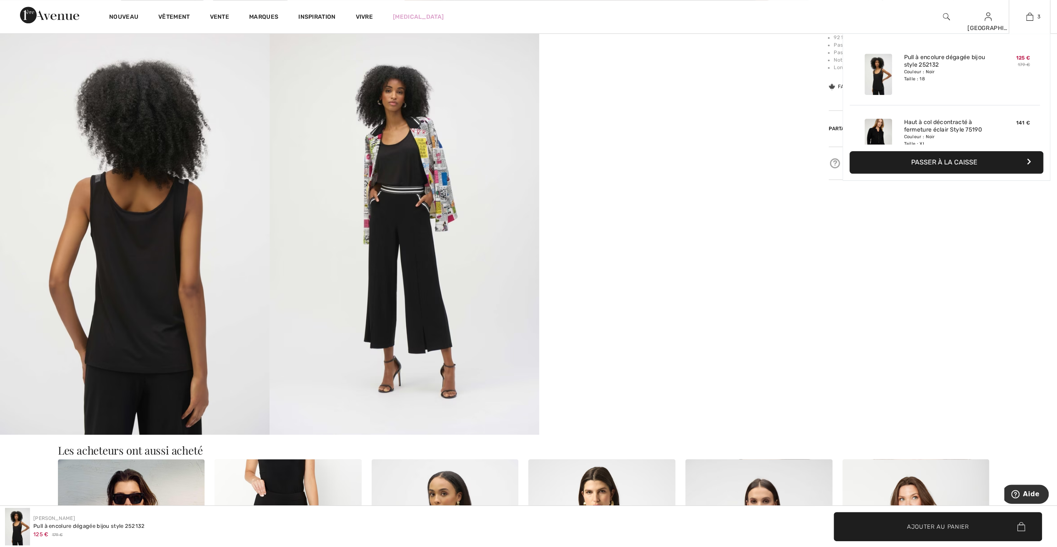
click at [939, 162] on font "Passer à la caisse" at bounding box center [944, 162] width 66 height 8
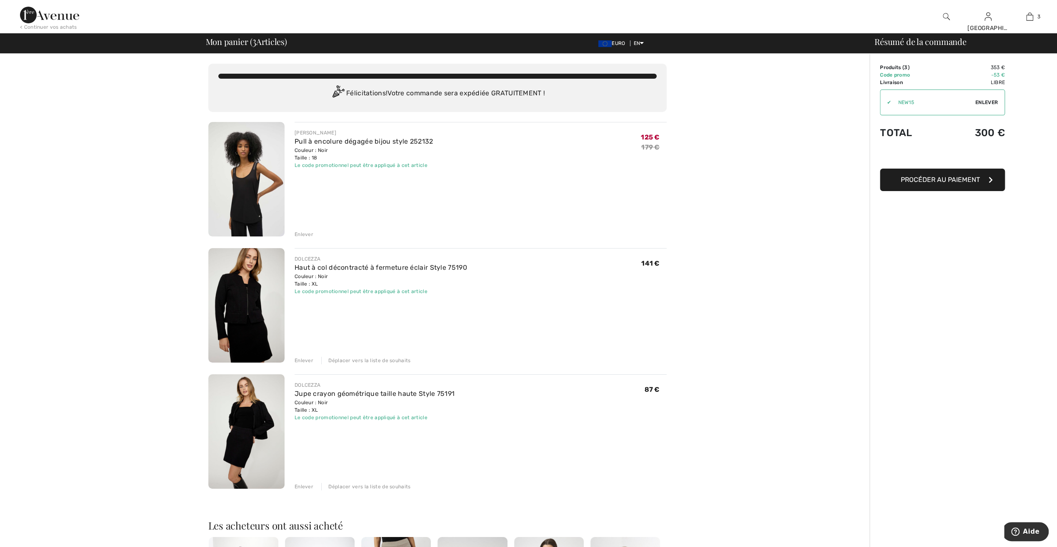
click at [302, 234] on div "Enlever" at bounding box center [304, 234] width 19 height 7
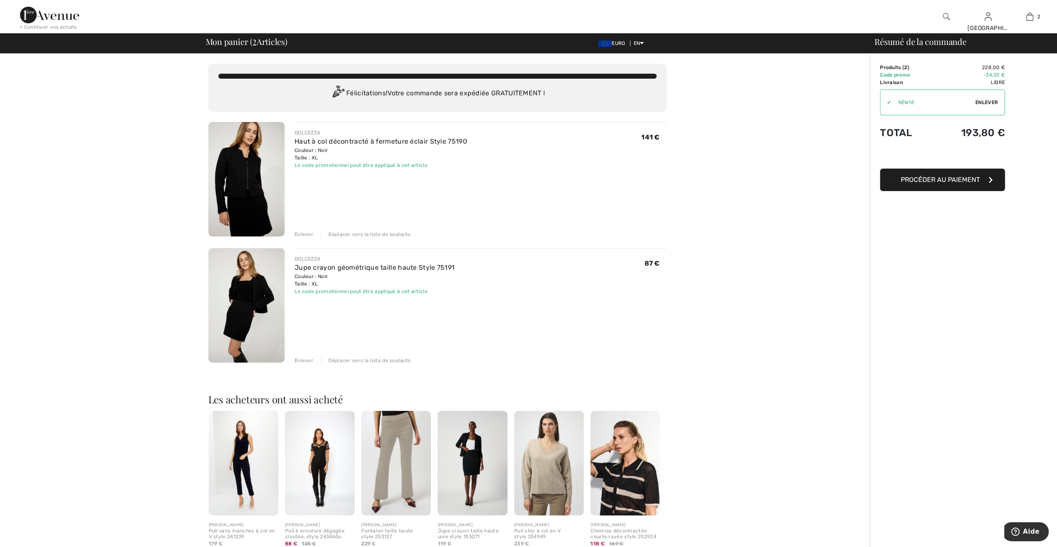
click at [368, 361] on div "Déplacer vers la liste de souhaits" at bounding box center [365, 360] width 89 height 7
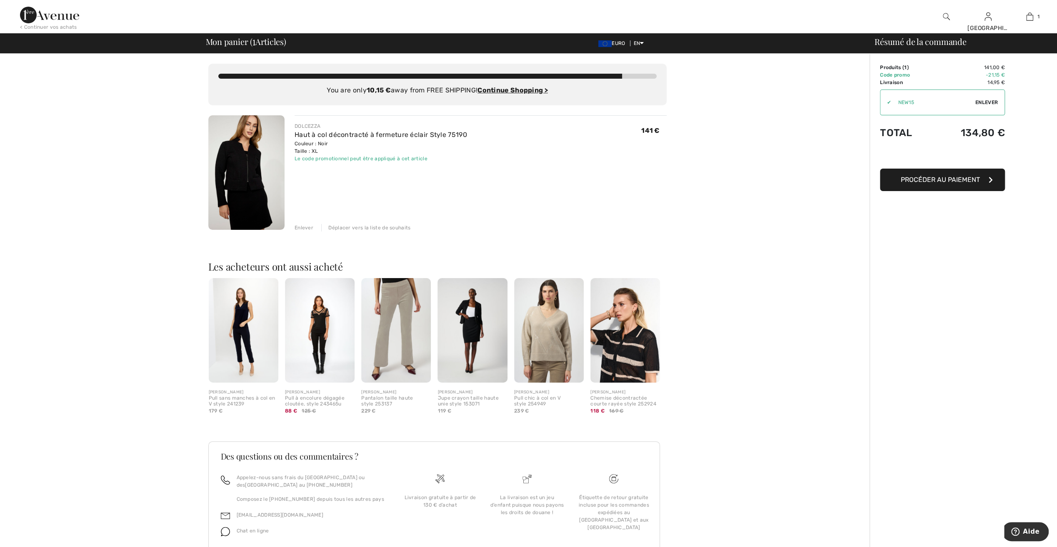
click at [790, 132] on div "You are only 10,15 € away from FREE SHIPPING! Continue Shopping > Félicitations…" at bounding box center [437, 317] width 865 height 526
click at [977, 100] on span "Enlever" at bounding box center [986, 102] width 22 height 7
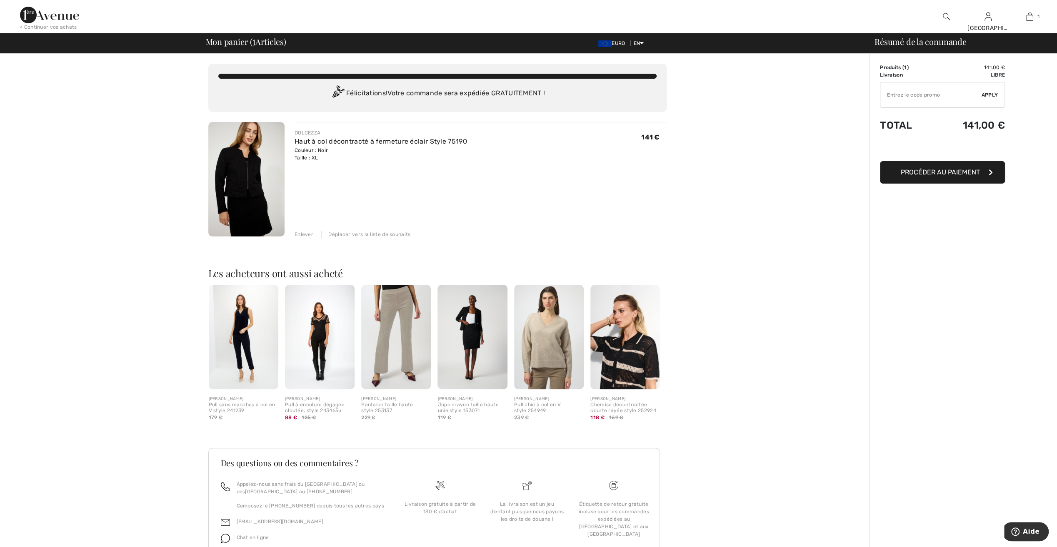
click at [905, 97] on input "TEXT" at bounding box center [930, 94] width 101 height 25
click at [987, 93] on span "Apply" at bounding box center [990, 94] width 17 height 7
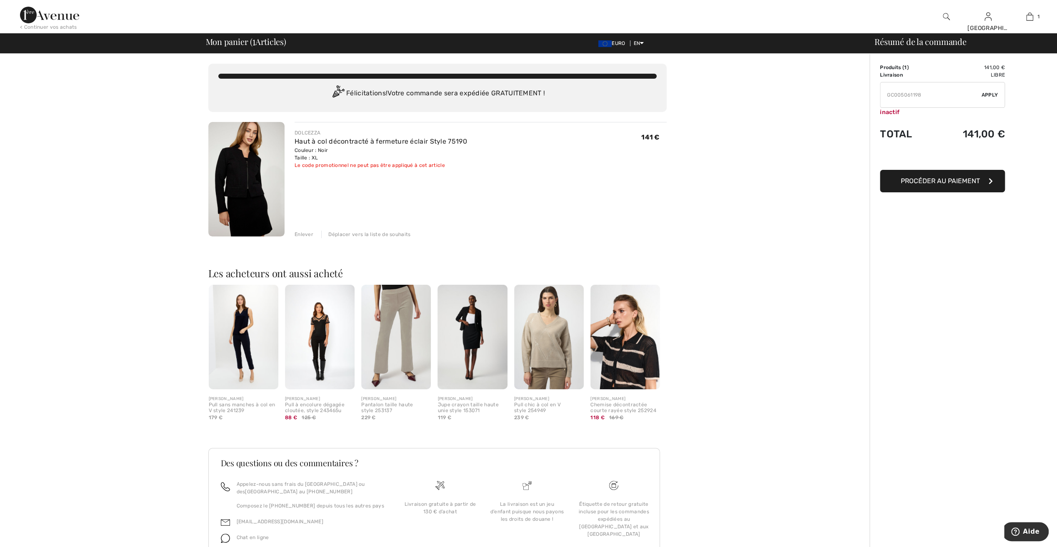
click at [923, 97] on input "TEXT" at bounding box center [930, 94] width 101 height 25
click at [990, 96] on span "Apply" at bounding box center [990, 94] width 17 height 7
click at [915, 95] on input "TEXT" at bounding box center [930, 94] width 101 height 25
click at [996, 94] on span "Apply" at bounding box center [990, 94] width 17 height 7
click at [921, 95] on input "TEXT" at bounding box center [930, 94] width 101 height 25
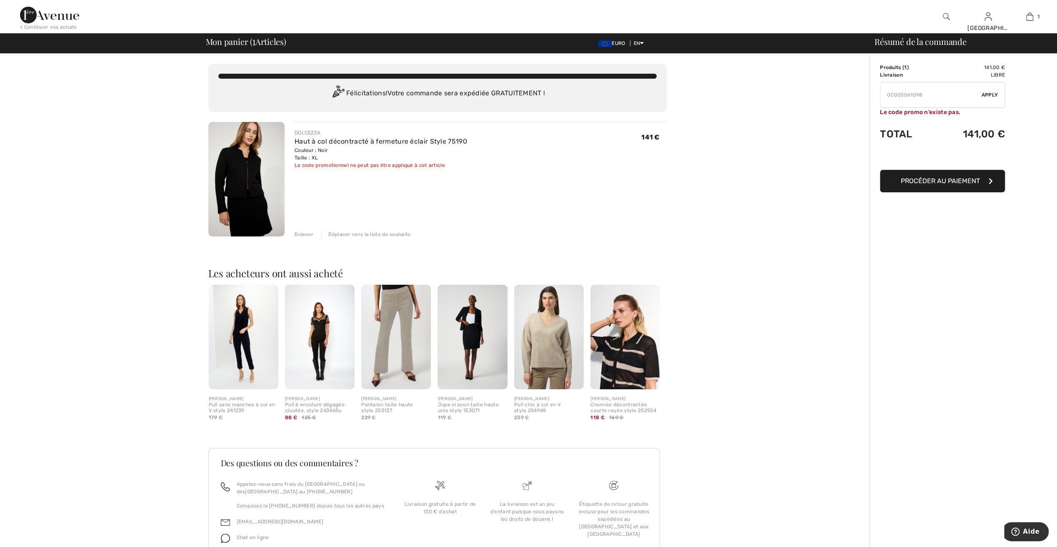
click at [987, 95] on span "Apply" at bounding box center [990, 94] width 17 height 7
click at [922, 96] on input "TEXT" at bounding box center [930, 94] width 101 height 25
click at [995, 96] on span "Apply" at bounding box center [990, 94] width 17 height 7
click at [922, 96] on input "TEXT" at bounding box center [930, 94] width 101 height 25
click at [990, 94] on span "Apply" at bounding box center [990, 94] width 17 height 7
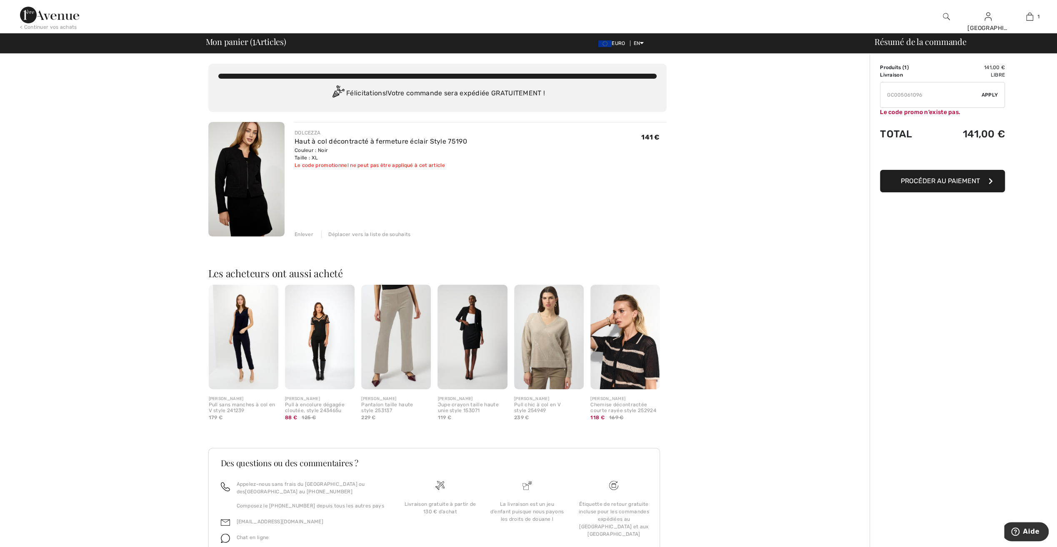
click at [923, 96] on input "TEXT" at bounding box center [930, 94] width 101 height 25
click at [997, 93] on span "Apply" at bounding box center [990, 94] width 17 height 7
click at [922, 95] on input "TEXT" at bounding box center [930, 94] width 101 height 25
click at [990, 92] on span "Apply" at bounding box center [990, 94] width 17 height 7
click at [922, 97] on input "TEXT" at bounding box center [930, 94] width 101 height 25
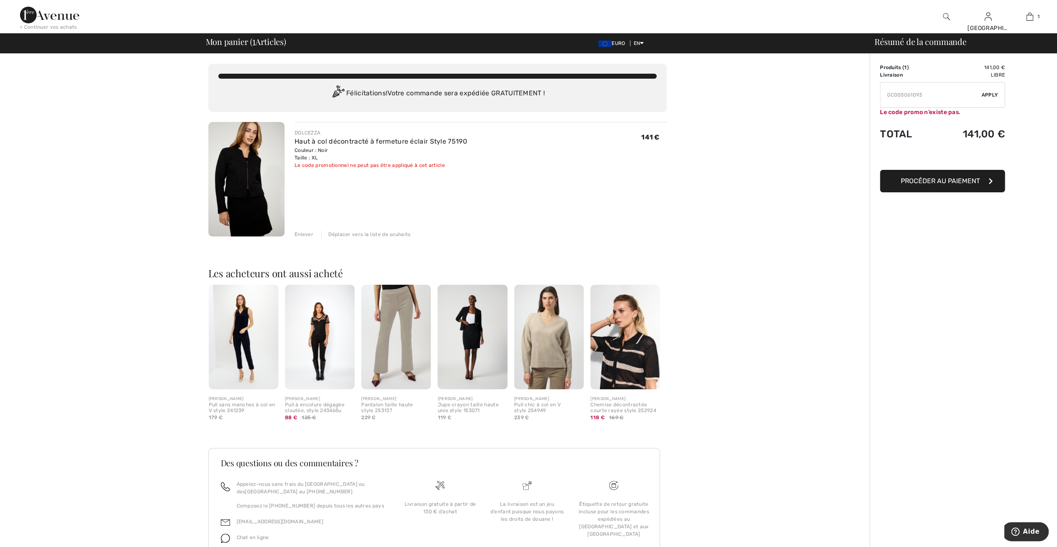
click at [989, 94] on span "Apply" at bounding box center [990, 94] width 17 height 7
click at [925, 96] on input "TEXT" at bounding box center [930, 94] width 101 height 25
click at [991, 94] on span "Apply" at bounding box center [990, 94] width 17 height 7
click at [914, 96] on input "TEXT" at bounding box center [930, 94] width 101 height 25
click at [986, 92] on span "Apply" at bounding box center [990, 94] width 17 height 7
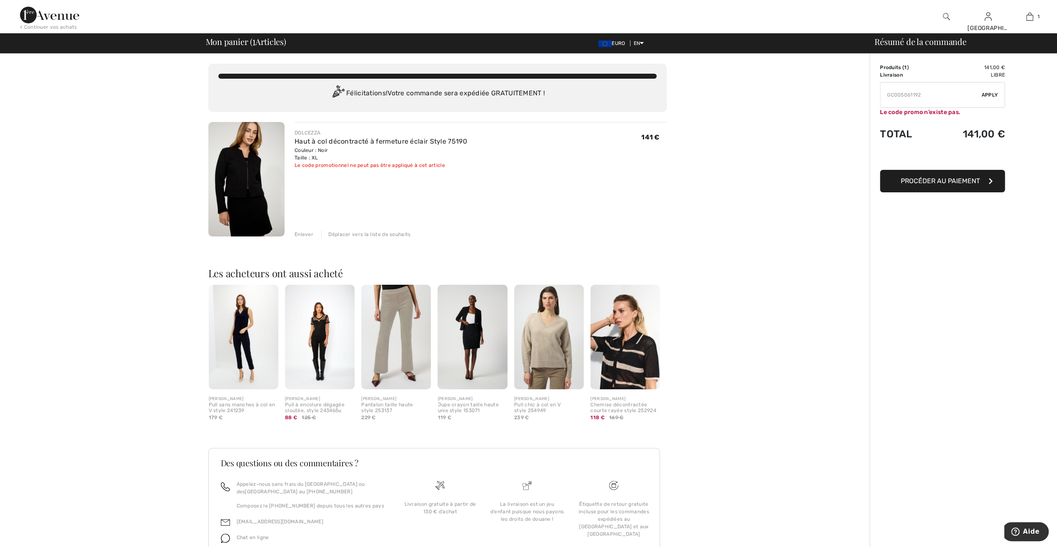
click at [922, 95] on input "TEXT" at bounding box center [930, 94] width 101 height 25
click at [992, 96] on span "Apply" at bounding box center [990, 94] width 17 height 7
click at [920, 94] on input "TEXT" at bounding box center [930, 94] width 101 height 25
click at [987, 94] on span "Apply" at bounding box center [990, 94] width 17 height 7
click at [921, 97] on input "TEXT" at bounding box center [930, 94] width 101 height 25
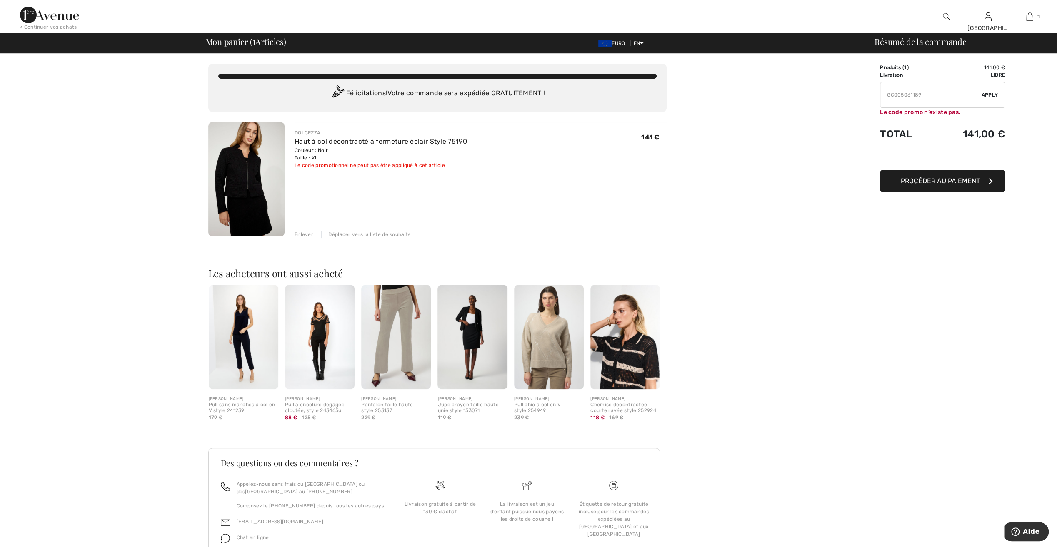
click at [987, 95] on span "Apply" at bounding box center [990, 94] width 17 height 7
click at [922, 96] on input "TEXT" at bounding box center [930, 94] width 101 height 25
click at [988, 95] on span "Apply" at bounding box center [990, 94] width 17 height 7
click at [920, 95] on input "TEXT" at bounding box center [930, 94] width 101 height 25
click at [991, 92] on span "Apply" at bounding box center [990, 94] width 17 height 7
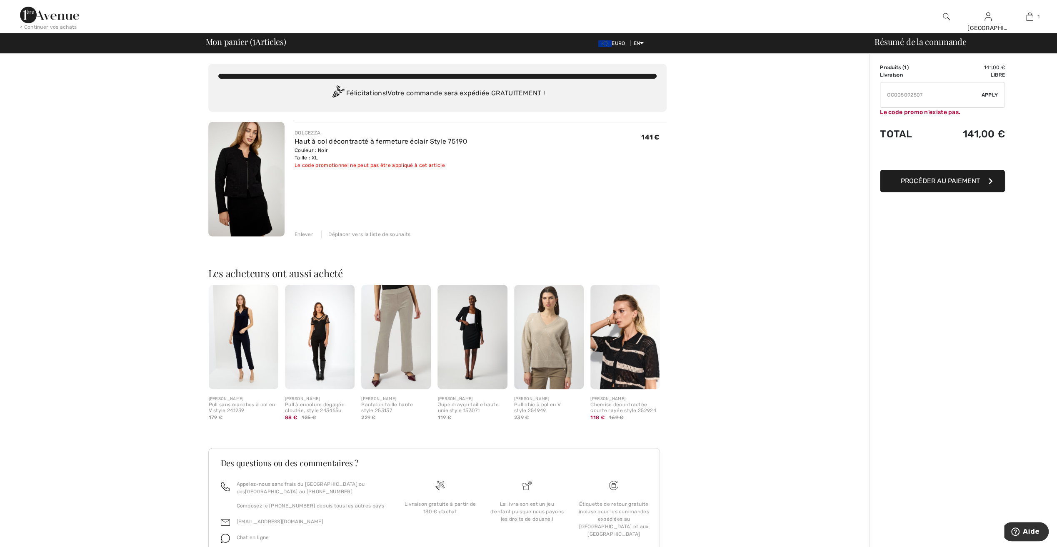
click at [922, 96] on input "TEXT" at bounding box center [930, 94] width 101 height 25
click at [990, 92] on span "Apply" at bounding box center [990, 94] width 17 height 7
click at [922, 95] on input "TEXT" at bounding box center [930, 94] width 101 height 25
click at [987, 92] on span "Apply" at bounding box center [990, 94] width 17 height 7
click at [924, 95] on input "TEXT" at bounding box center [930, 94] width 101 height 25
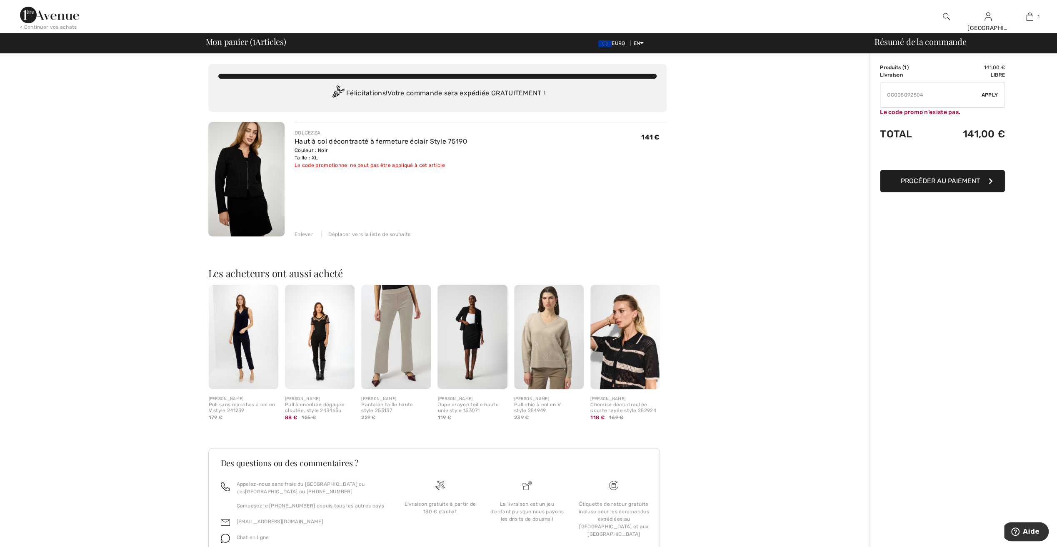
click at [996, 94] on span "Apply" at bounding box center [990, 94] width 17 height 7
click at [930, 96] on input "TEXT" at bounding box center [930, 94] width 101 height 25
click at [990, 91] on div "✔ Apply Enlever" at bounding box center [942, 95] width 125 height 26
click at [988, 93] on span "Apply" at bounding box center [990, 94] width 17 height 7
click at [927, 95] on input "TEXT" at bounding box center [930, 94] width 101 height 25
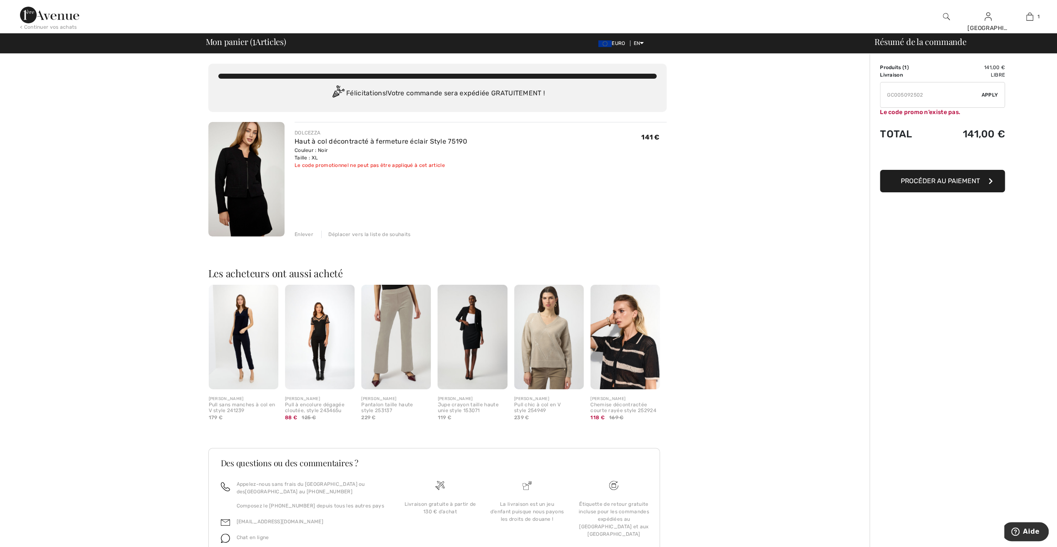
click at [993, 92] on span "Apply" at bounding box center [990, 94] width 17 height 7
click at [928, 96] on input "TEXT" at bounding box center [930, 94] width 101 height 25
click at [987, 93] on span "Apply" at bounding box center [990, 94] width 17 height 7
click at [924, 97] on input "TEXT" at bounding box center [930, 94] width 101 height 25
click at [993, 94] on span "Apply" at bounding box center [990, 94] width 17 height 7
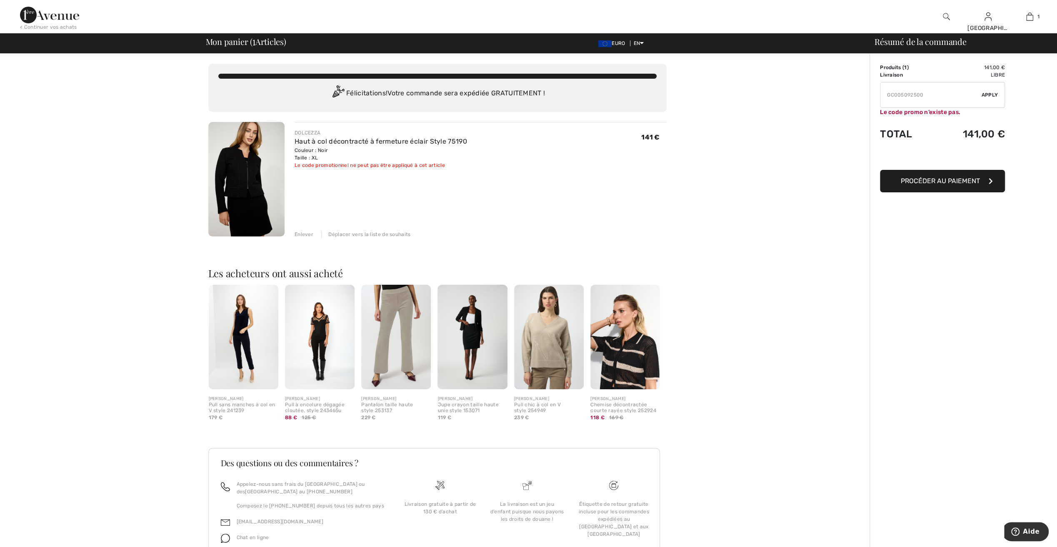
click at [915, 95] on input "TEXT" at bounding box center [930, 94] width 101 height 25
click at [984, 92] on span "Apply" at bounding box center [990, 94] width 17 height 7
click at [923, 95] on input "TEXT" at bounding box center [930, 94] width 101 height 25
click at [990, 95] on span "Apply" at bounding box center [990, 94] width 17 height 7
click at [920, 93] on input "TEXT" at bounding box center [930, 94] width 101 height 25
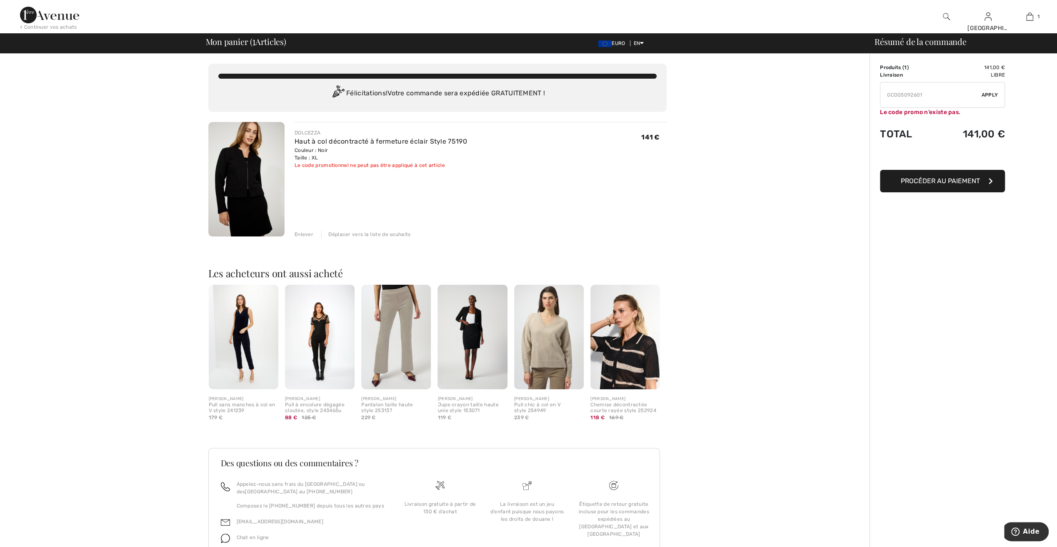
click at [921, 95] on input "TEXT" at bounding box center [930, 94] width 101 height 25
click at [991, 95] on span "Apply" at bounding box center [990, 94] width 17 height 7
click at [924, 96] on input "TEXT" at bounding box center [930, 94] width 101 height 25
click at [992, 93] on span "Apply" at bounding box center [990, 94] width 17 height 7
click at [923, 95] on input "TEXT" at bounding box center [930, 94] width 101 height 25
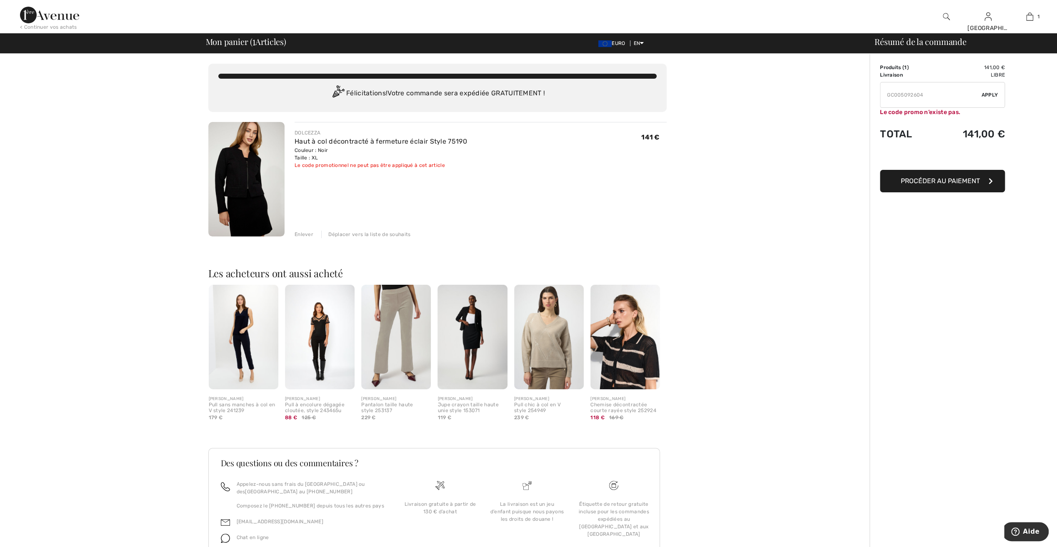
click at [982, 91] on span "Apply" at bounding box center [990, 94] width 17 height 7
click at [923, 95] on input "TEXT" at bounding box center [930, 94] width 101 height 25
click at [988, 96] on span "Apply" at bounding box center [990, 94] width 17 height 7
drag, startPoint x: 923, startPoint y: 94, endPoint x: 907, endPoint y: 97, distance: 16.2
click at [907, 97] on input "TEXT" at bounding box center [930, 94] width 101 height 25
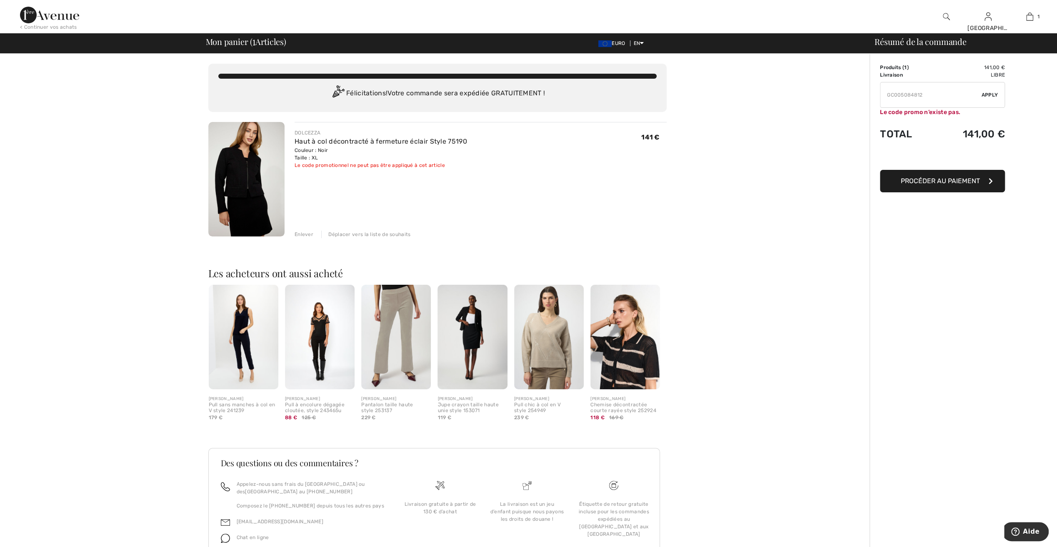
click at [996, 95] on span "Apply" at bounding box center [990, 94] width 17 height 7
click at [925, 93] on input "TEXT" at bounding box center [930, 94] width 101 height 25
click at [989, 94] on span "Apply" at bounding box center [990, 94] width 17 height 7
click at [923, 98] on input "TEXT" at bounding box center [930, 94] width 101 height 25
click at [988, 95] on span "Apply" at bounding box center [990, 94] width 17 height 7
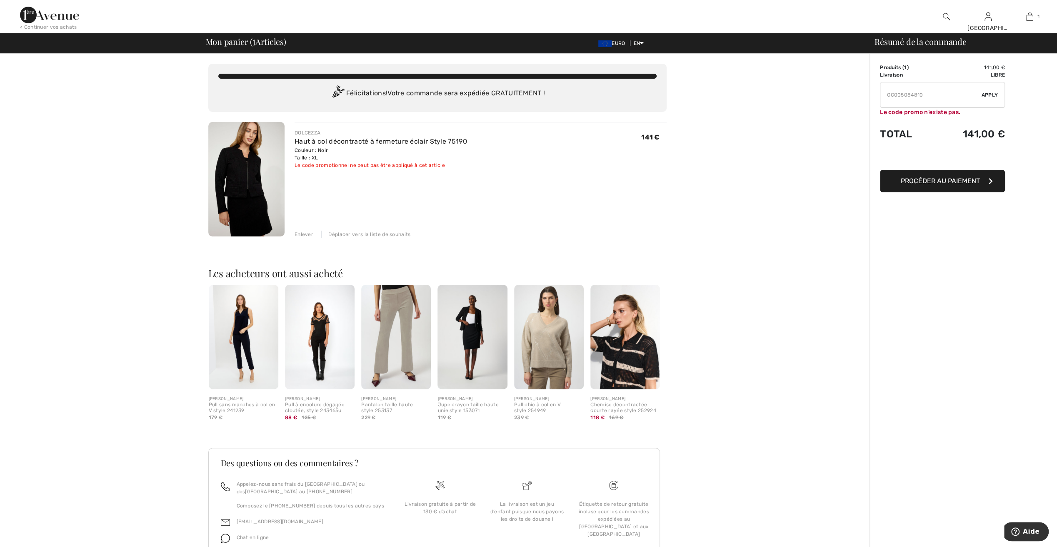
click at [922, 97] on input "TEXT" at bounding box center [930, 94] width 101 height 25
click at [989, 92] on span "Apply" at bounding box center [990, 94] width 17 height 7
click at [922, 95] on input "TEXT" at bounding box center [930, 94] width 101 height 25
click at [999, 93] on div "✔ Apply Enlever" at bounding box center [942, 95] width 125 height 26
click at [994, 95] on span "Apply" at bounding box center [990, 94] width 17 height 7
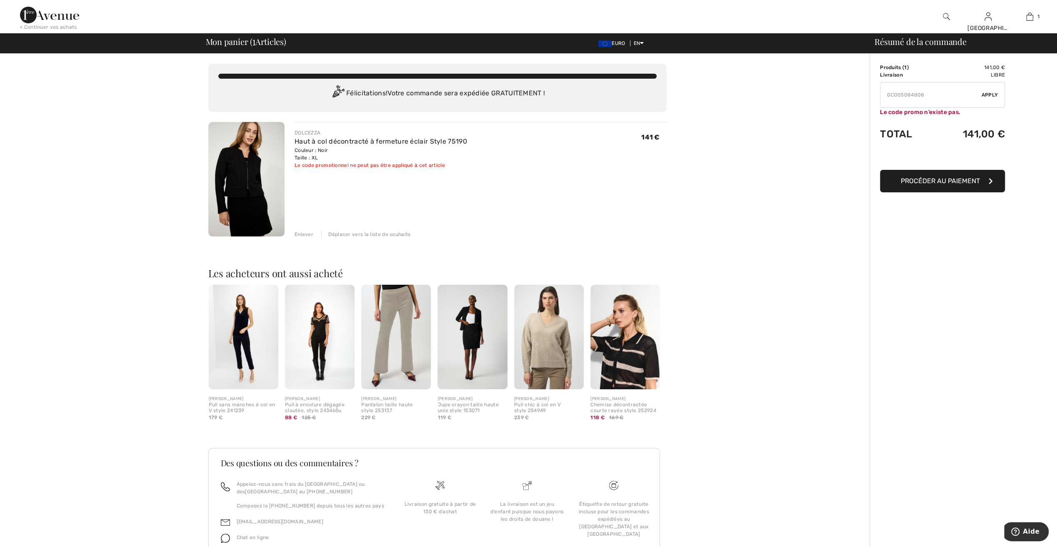
click at [923, 95] on input "TEXT" at bounding box center [930, 94] width 101 height 25
click at [985, 94] on span "Apply" at bounding box center [990, 94] width 17 height 7
click at [923, 96] on input "TEXT" at bounding box center [930, 94] width 101 height 25
click at [988, 94] on span "Apply" at bounding box center [990, 94] width 17 height 7
click at [923, 96] on input "TEXT" at bounding box center [930, 94] width 101 height 25
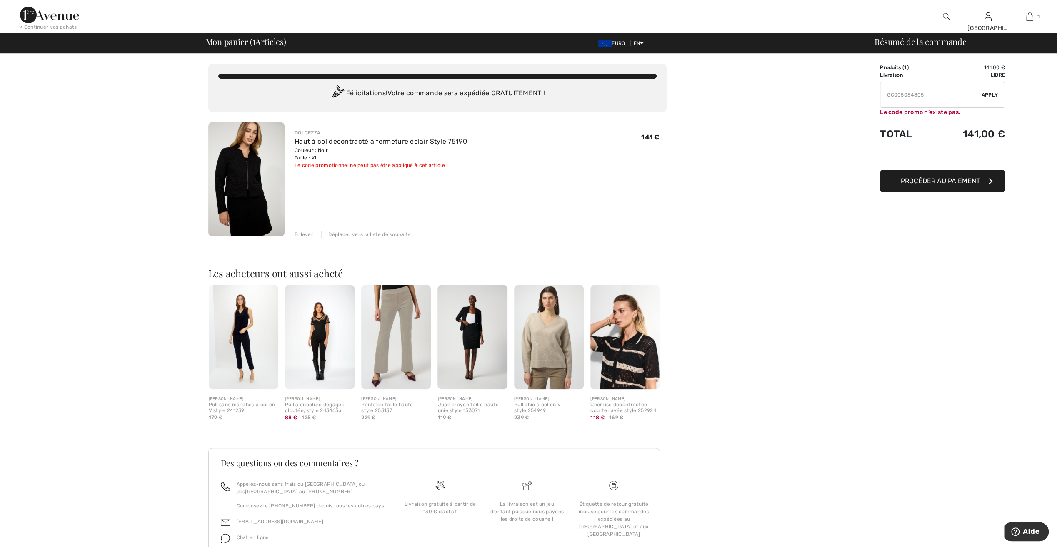
click at [994, 94] on span "Apply" at bounding box center [990, 94] width 17 height 7
click at [925, 97] on input "TEXT" at bounding box center [930, 94] width 101 height 25
click at [988, 94] on span "Apply" at bounding box center [990, 94] width 17 height 7
click at [923, 93] on input "TEXT" at bounding box center [930, 94] width 101 height 25
click at [987, 94] on span "Apply" at bounding box center [990, 94] width 17 height 7
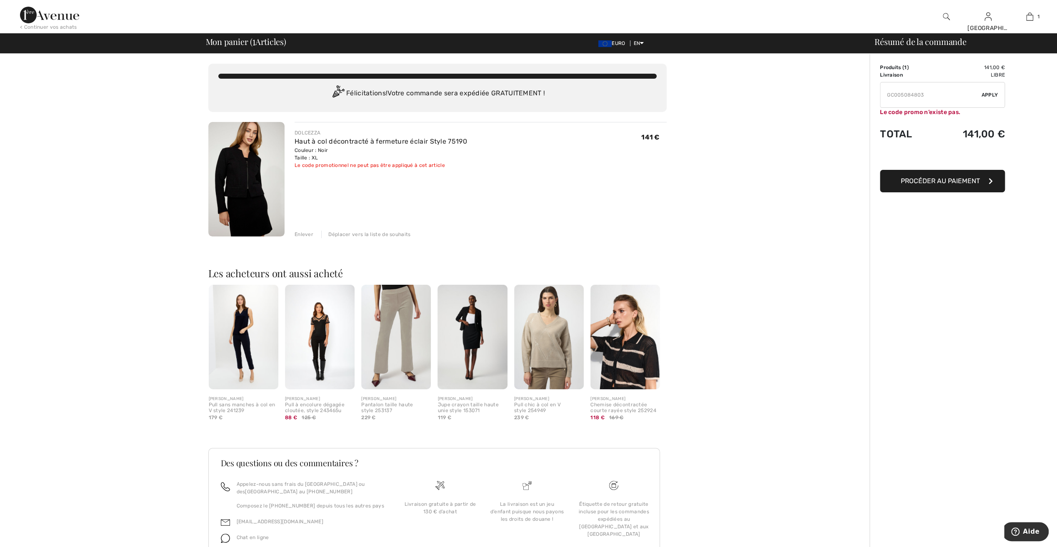
click at [922, 95] on input "TEXT" at bounding box center [930, 94] width 101 height 25
click at [994, 95] on span "Apply" at bounding box center [990, 94] width 17 height 7
click at [924, 96] on input "TEXT" at bounding box center [930, 94] width 101 height 25
click at [994, 92] on span "Apply" at bounding box center [990, 94] width 17 height 7
click at [924, 95] on input "TEXT" at bounding box center [930, 94] width 101 height 25
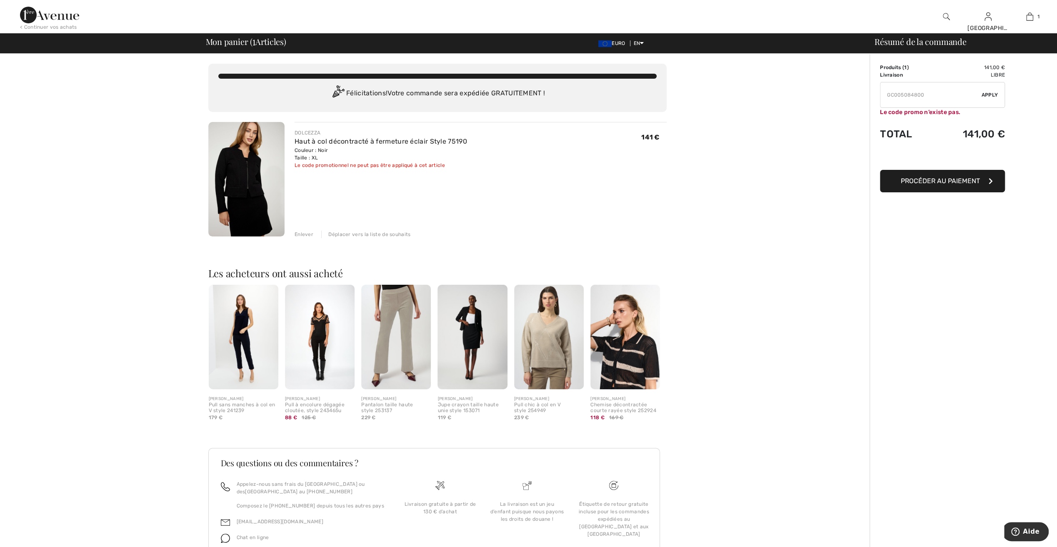
click at [989, 93] on span "Apply" at bounding box center [990, 94] width 17 height 7
click at [916, 94] on input "TEXT" at bounding box center [930, 94] width 101 height 25
click at [990, 94] on span "Apply" at bounding box center [990, 94] width 17 height 7
click at [923, 95] on input "TEXT" at bounding box center [930, 94] width 101 height 25
click at [991, 94] on span "Apply" at bounding box center [990, 94] width 17 height 7
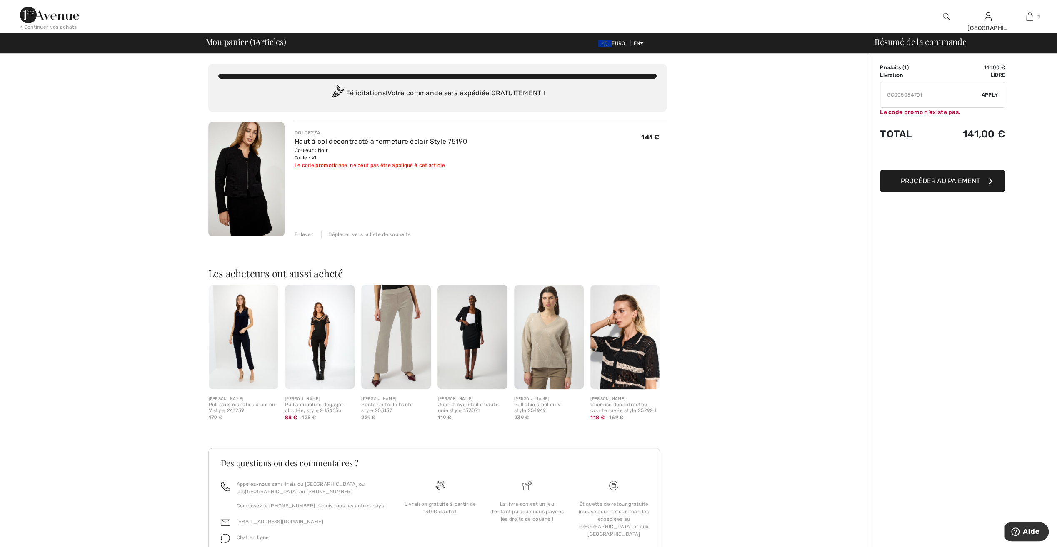
click at [924, 94] on input "TEXT" at bounding box center [930, 94] width 101 height 25
click at [990, 93] on span "Apply" at bounding box center [990, 94] width 17 height 7
click at [921, 96] on input "TEXT" at bounding box center [930, 94] width 101 height 25
click at [987, 94] on span "Apply" at bounding box center [990, 94] width 17 height 7
click at [925, 92] on input "TEXT" at bounding box center [930, 94] width 101 height 25
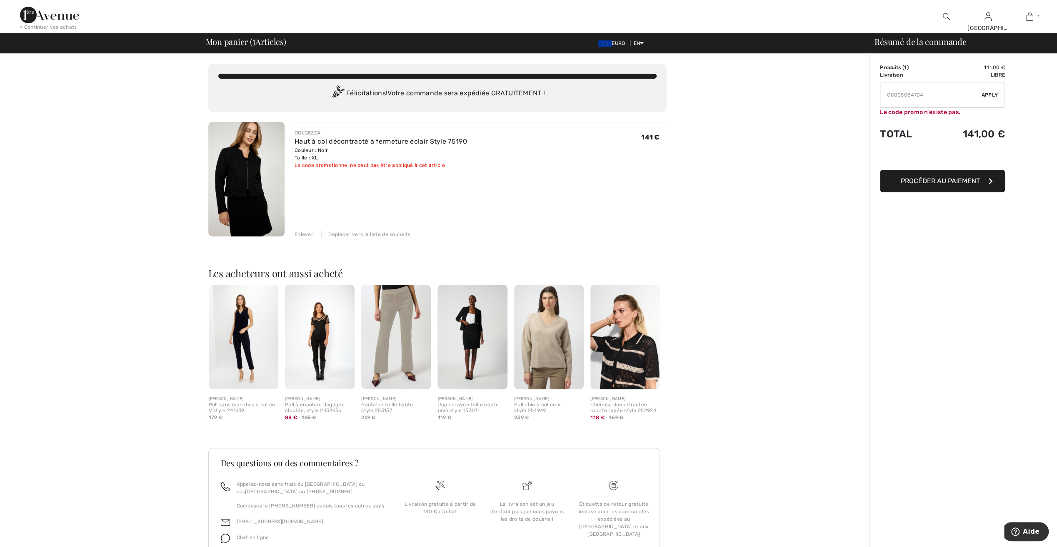
click at [990, 94] on span "Apply" at bounding box center [990, 94] width 17 height 7
click at [925, 95] on input "TEXT" at bounding box center [930, 94] width 101 height 25
click at [987, 95] on span "Apply" at bounding box center [990, 94] width 17 height 7
click at [921, 96] on input "TEXT" at bounding box center [930, 94] width 101 height 25
click at [994, 93] on span "Apply" at bounding box center [990, 94] width 17 height 7
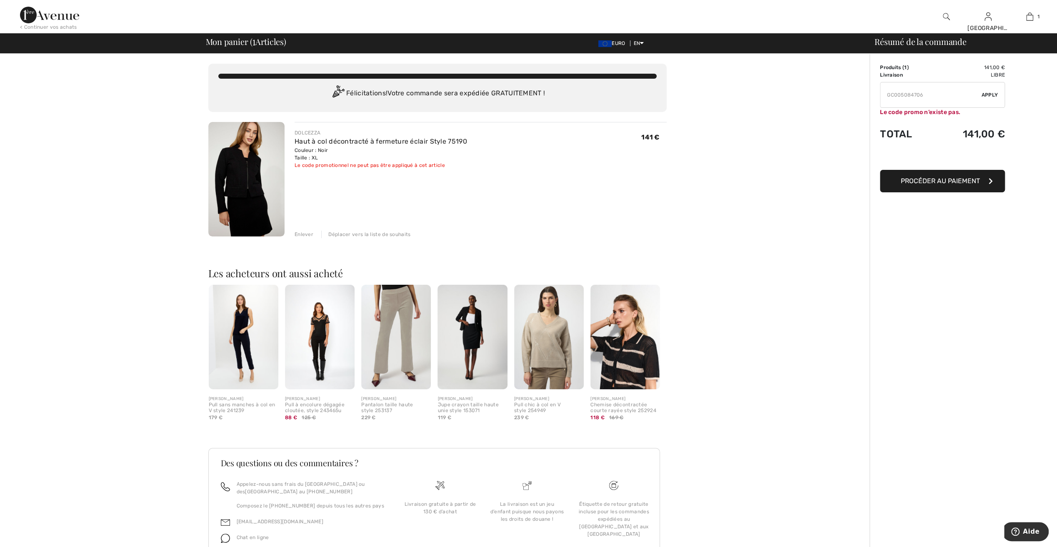
click at [926, 96] on input "TEXT" at bounding box center [930, 94] width 101 height 25
click at [991, 92] on span "Apply" at bounding box center [990, 94] width 17 height 7
click at [924, 97] on input "TEXT" at bounding box center [930, 94] width 101 height 25
click at [983, 93] on span "Apply" at bounding box center [990, 94] width 17 height 7
click at [925, 97] on input "TEXT" at bounding box center [930, 94] width 101 height 25
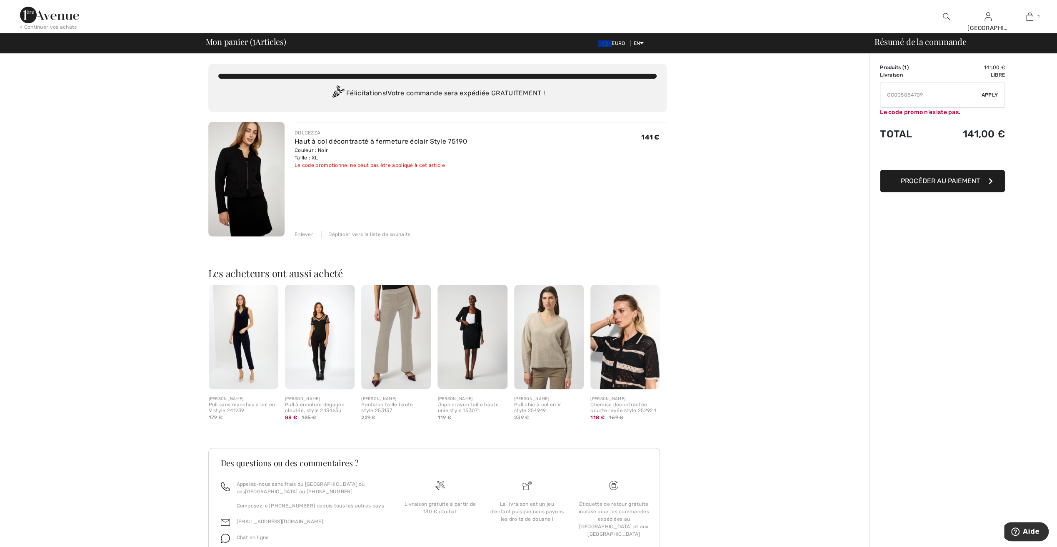
click at [984, 95] on span "Apply" at bounding box center [990, 94] width 17 height 7
click at [921, 95] on input "TEXT" at bounding box center [930, 94] width 101 height 25
click at [989, 94] on span "Apply" at bounding box center [990, 94] width 17 height 7
click at [915, 95] on input "TEXT" at bounding box center [930, 94] width 101 height 25
click at [924, 94] on input "TEXT" at bounding box center [930, 94] width 101 height 25
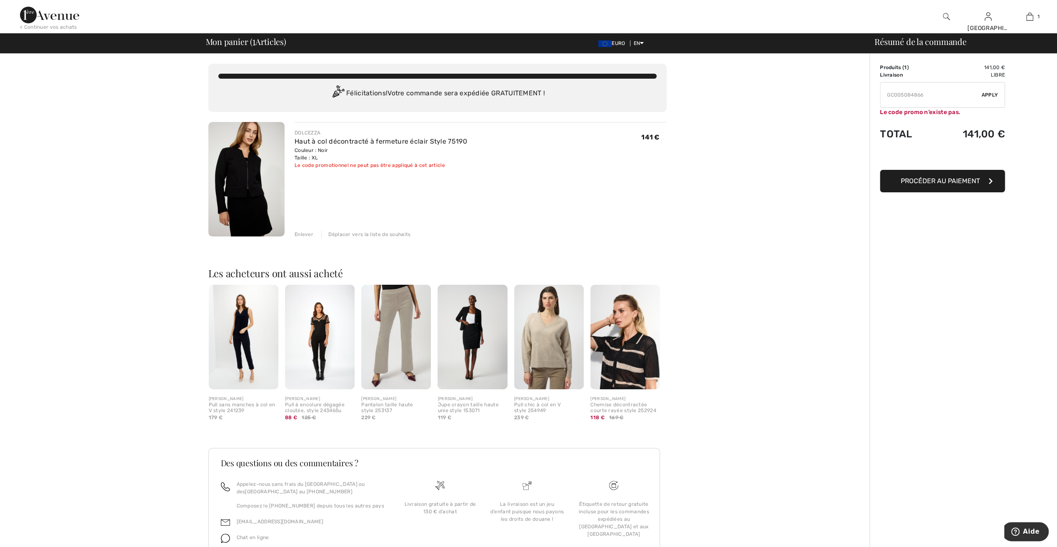
click at [988, 93] on span "Apply" at bounding box center [990, 94] width 17 height 7
click at [922, 95] on input "TEXT" at bounding box center [930, 94] width 101 height 25
click at [995, 97] on span "Apply" at bounding box center [990, 94] width 17 height 7
click at [922, 96] on input "TEXT" at bounding box center [930, 94] width 101 height 25
click at [992, 95] on span "Apply" at bounding box center [990, 94] width 17 height 7
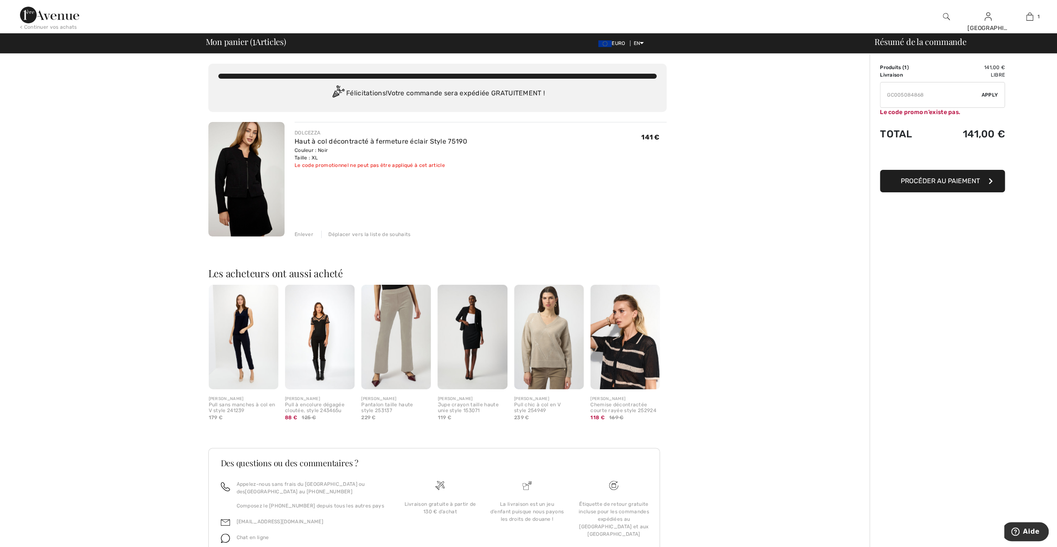
click at [923, 95] on input "TEXT" at bounding box center [930, 94] width 101 height 25
click at [986, 92] on span "Apply" at bounding box center [990, 94] width 17 height 7
click at [926, 95] on input "TEXT" at bounding box center [930, 94] width 101 height 25
click at [982, 95] on span "Apply" at bounding box center [990, 94] width 17 height 7
click at [924, 92] on input "TEXT" at bounding box center [930, 94] width 101 height 25
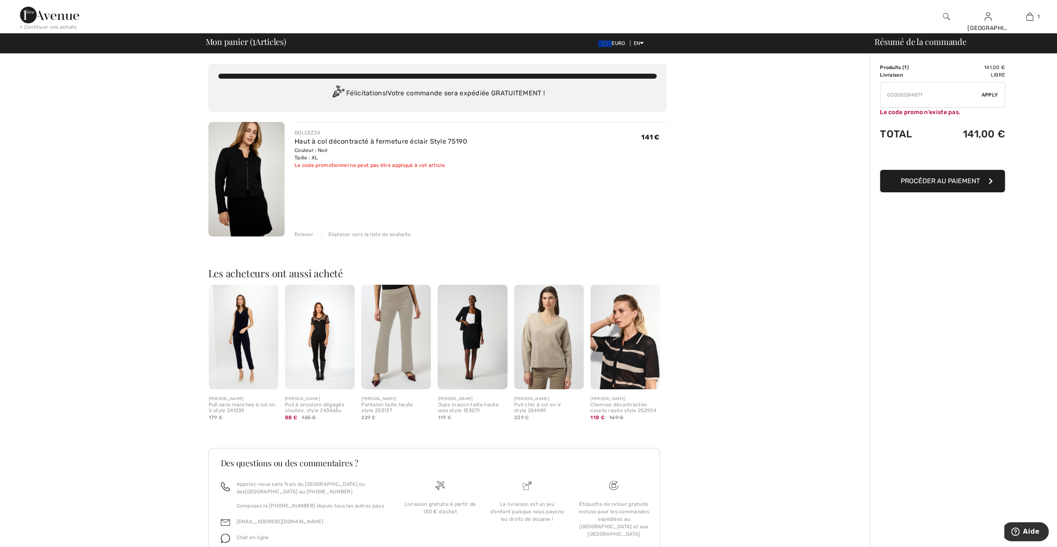
click at [990, 94] on span "Apply" at bounding box center [990, 94] width 17 height 7
click at [924, 97] on input "TEXT" at bounding box center [930, 94] width 101 height 25
click at [982, 94] on span "Apply" at bounding box center [990, 94] width 17 height 7
click at [923, 95] on input "TEXT" at bounding box center [930, 94] width 101 height 25
click at [991, 94] on span "Apply" at bounding box center [990, 94] width 17 height 7
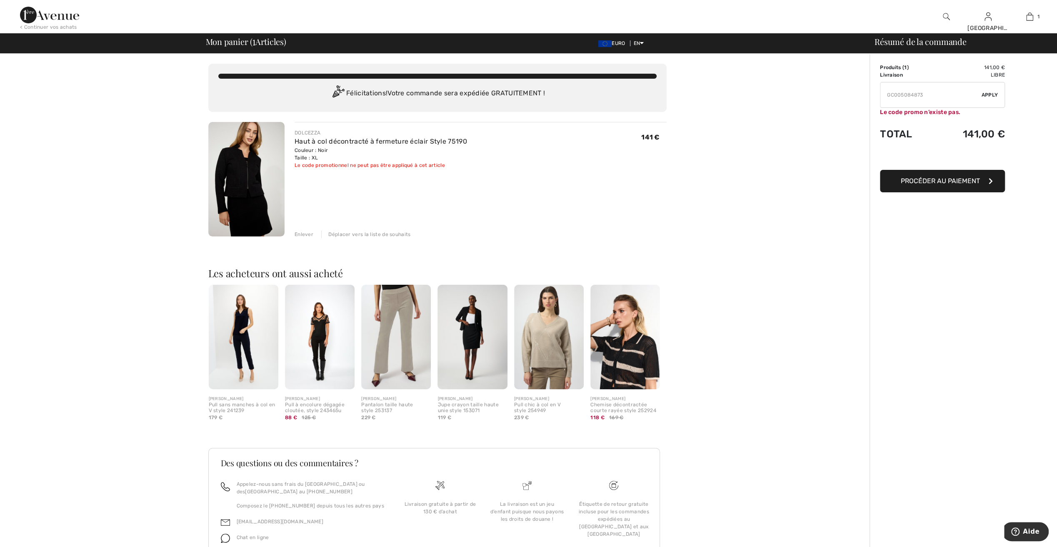
click at [926, 95] on input "TEXT" at bounding box center [930, 94] width 101 height 25
type input "GC005084874"
click at [994, 95] on span "Apply" at bounding box center [990, 94] width 17 height 7
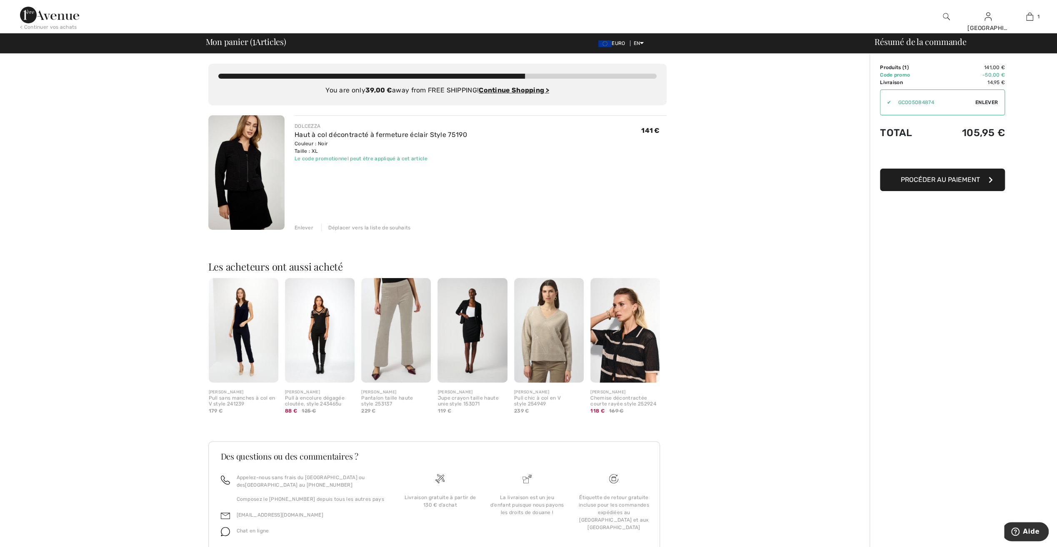
click at [923, 178] on span "Procéder au paiement" at bounding box center [940, 180] width 79 height 8
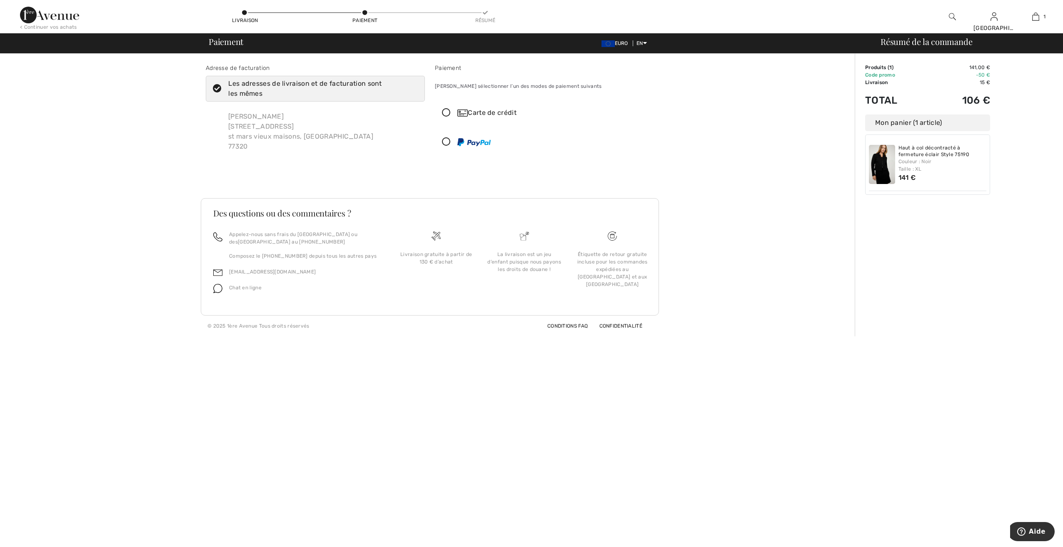
click at [442, 140] on icon at bounding box center [446, 142] width 22 height 9
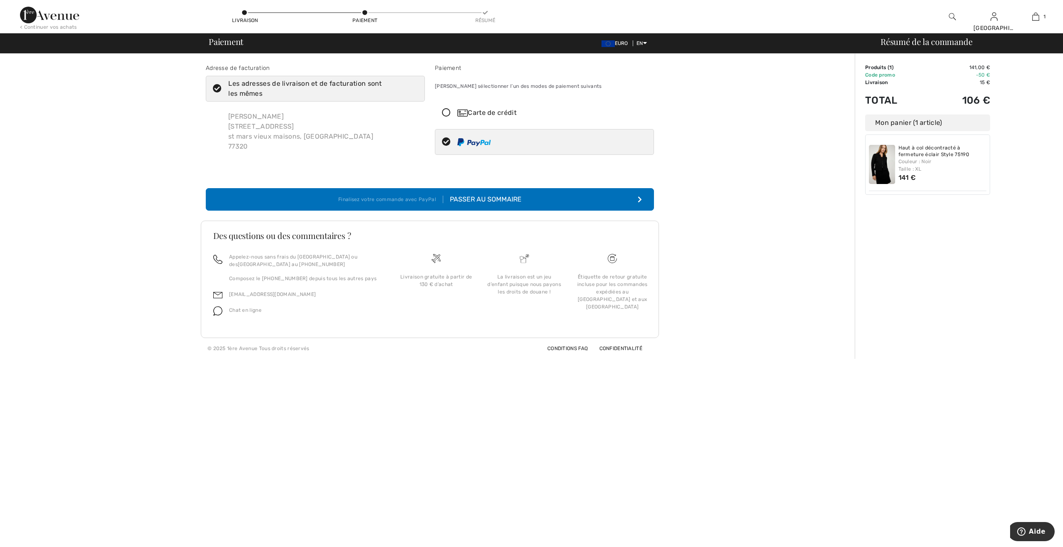
click at [492, 198] on div "Passer au sommaire" at bounding box center [482, 200] width 78 height 10
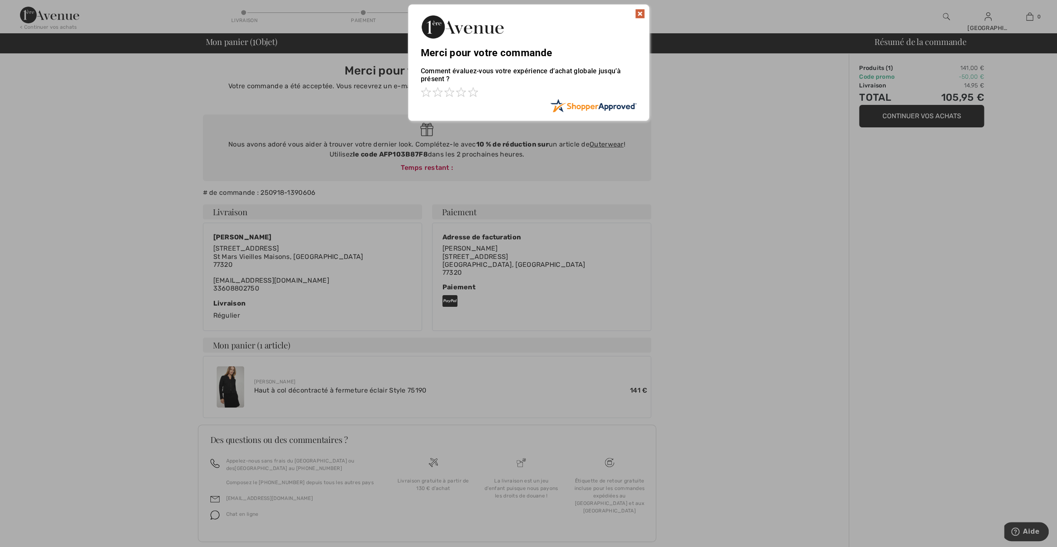
click at [640, 11] on img at bounding box center [640, 14] width 10 height 10
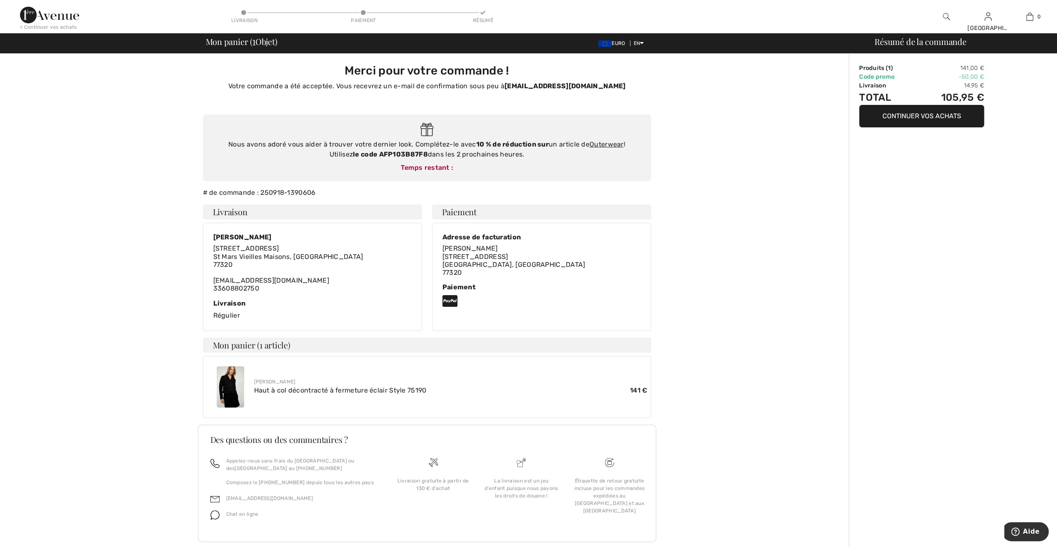
click at [921, 117] on button "Continuer vos achats" at bounding box center [921, 116] width 125 height 22
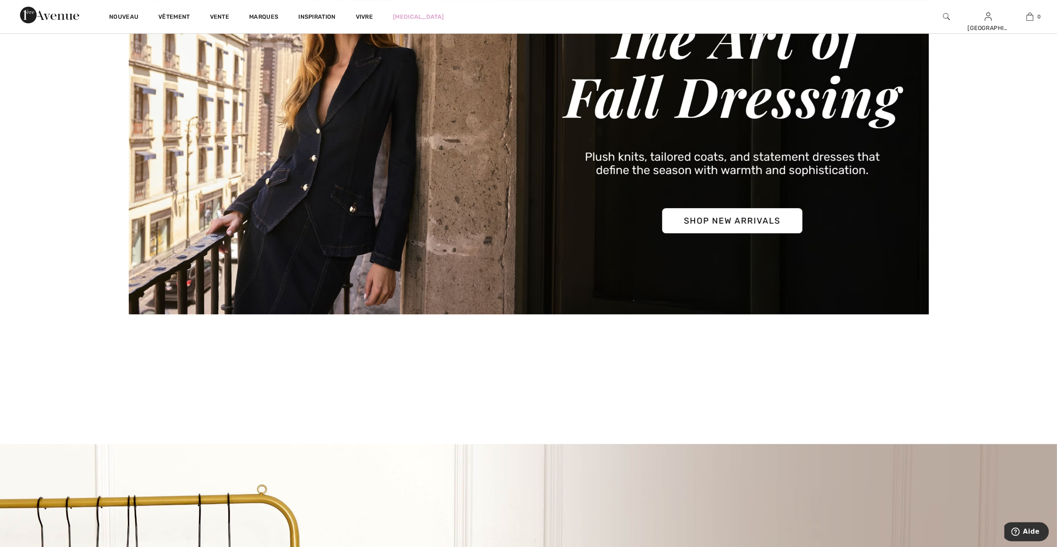
scroll to position [125, 0]
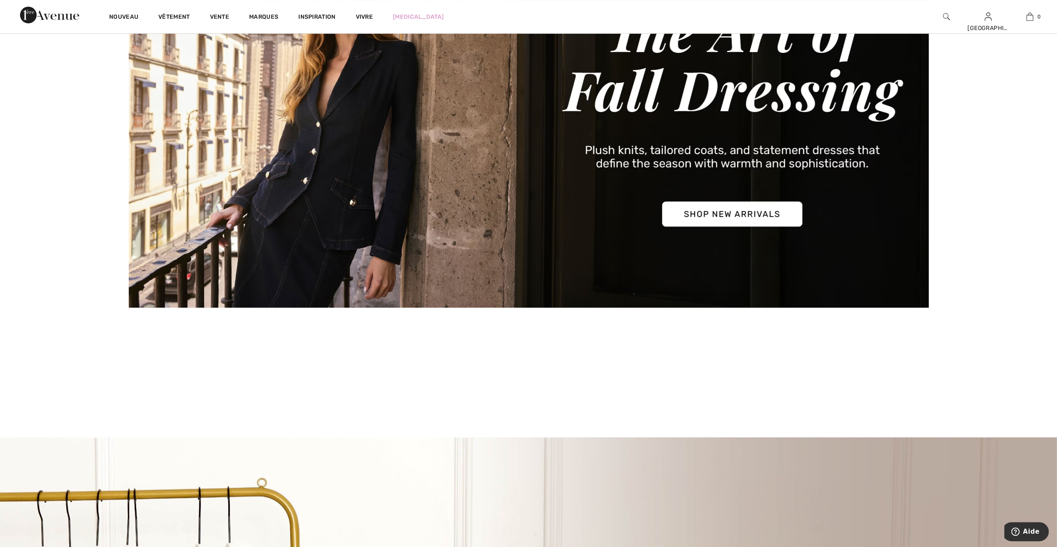
click at [766, 215] on img at bounding box center [529, 116] width 800 height 383
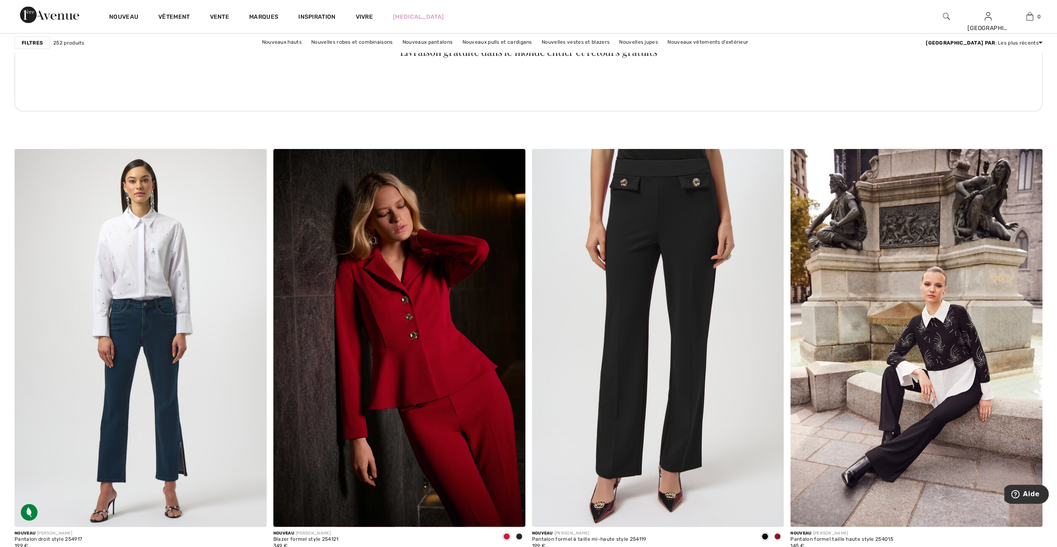
scroll to position [5125, 0]
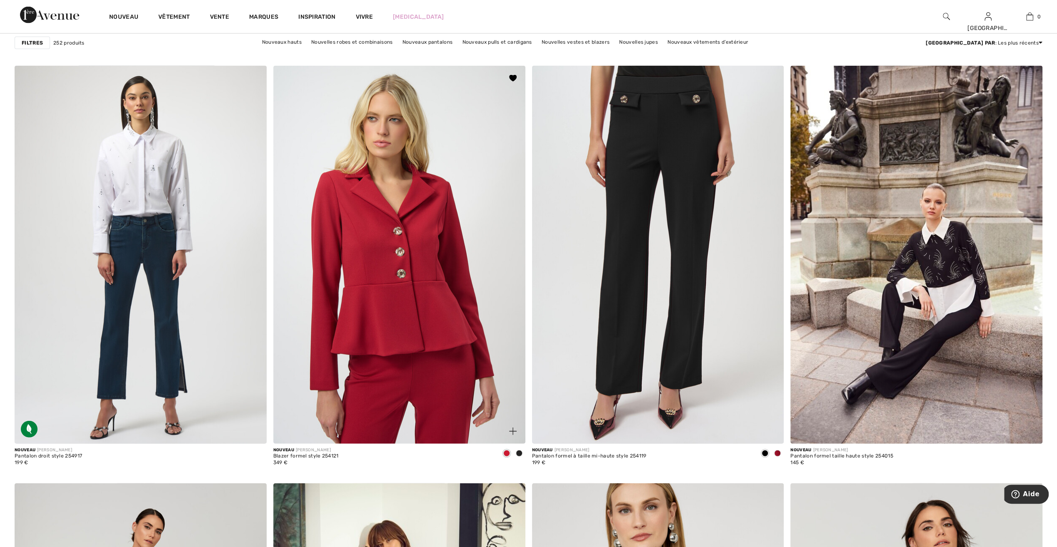
click at [434, 372] on img at bounding box center [399, 255] width 252 height 378
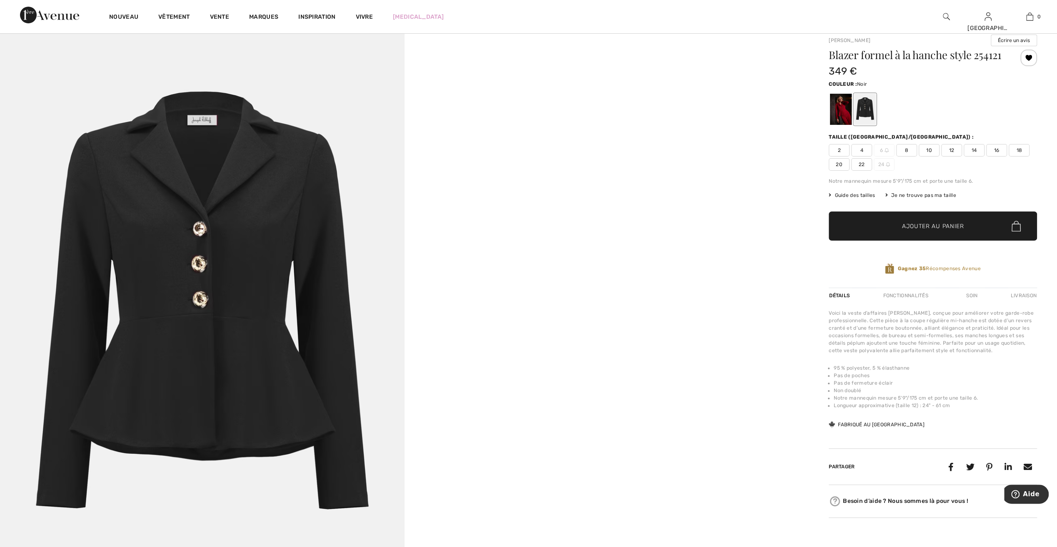
scroll to position [42, 0]
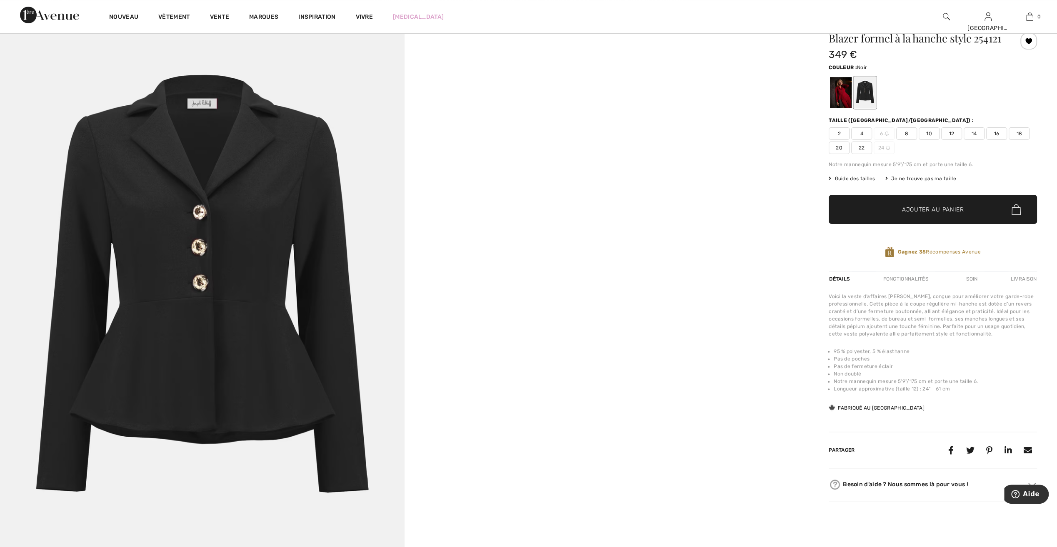
click at [863, 108] on div at bounding box center [865, 92] width 22 height 31
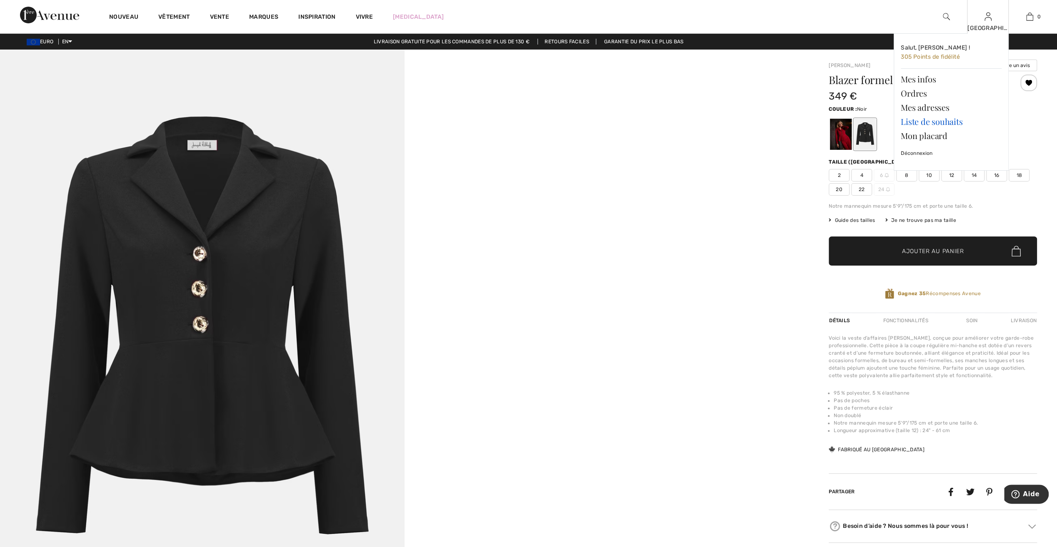
click at [911, 122] on link "Liste de souhaits" at bounding box center [951, 122] width 101 height 14
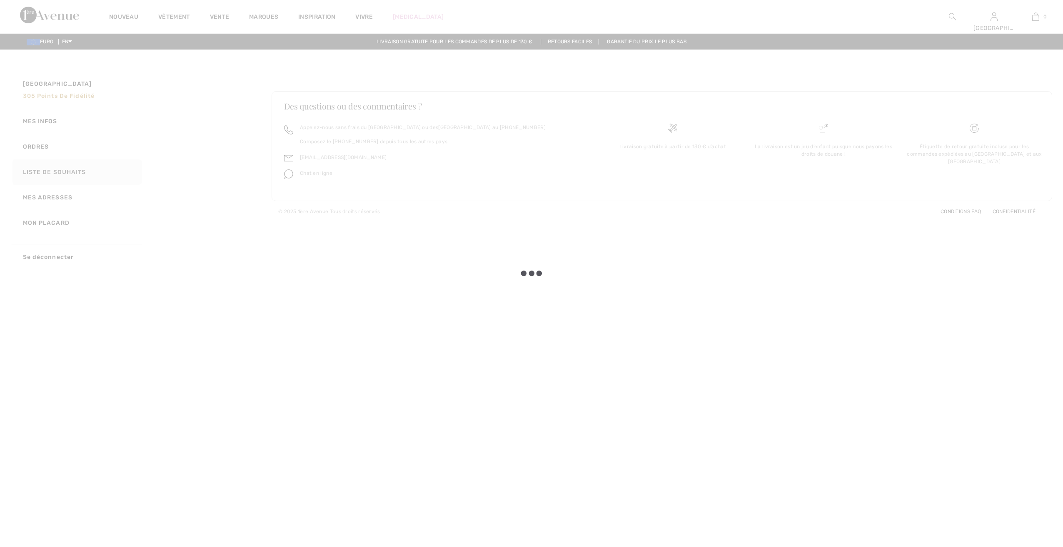
checkbox input "true"
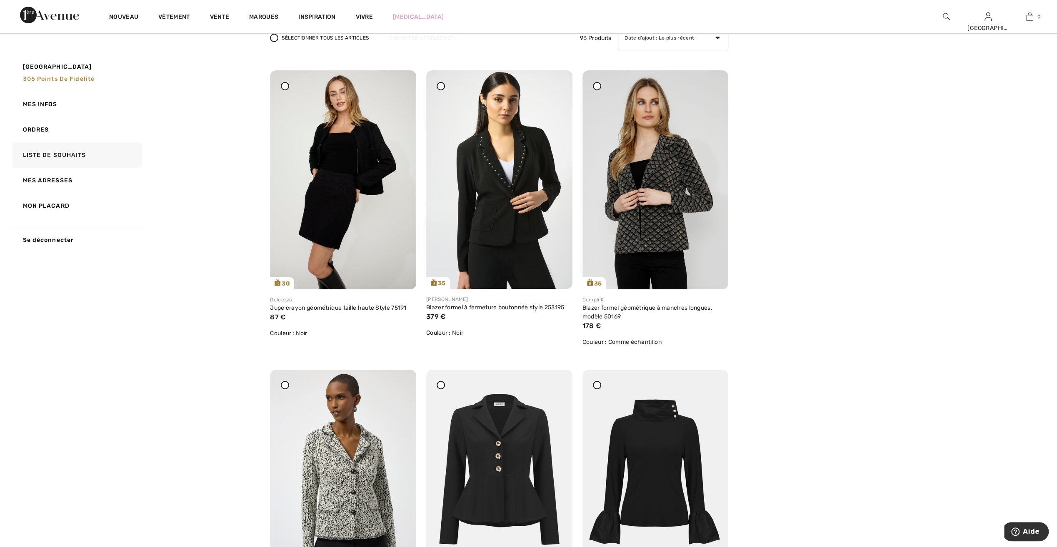
scroll to position [83, 0]
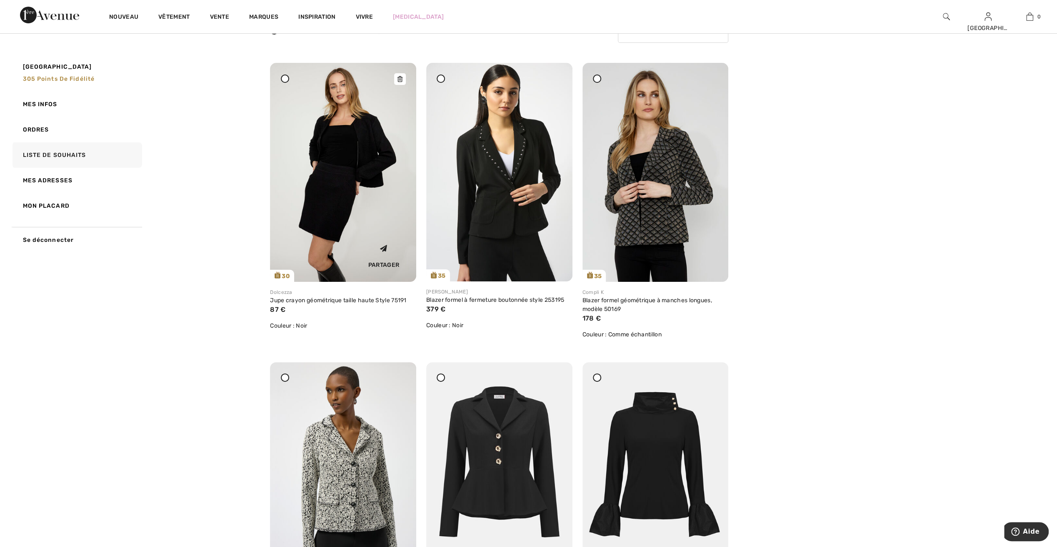
click at [335, 215] on img at bounding box center [343, 172] width 146 height 219
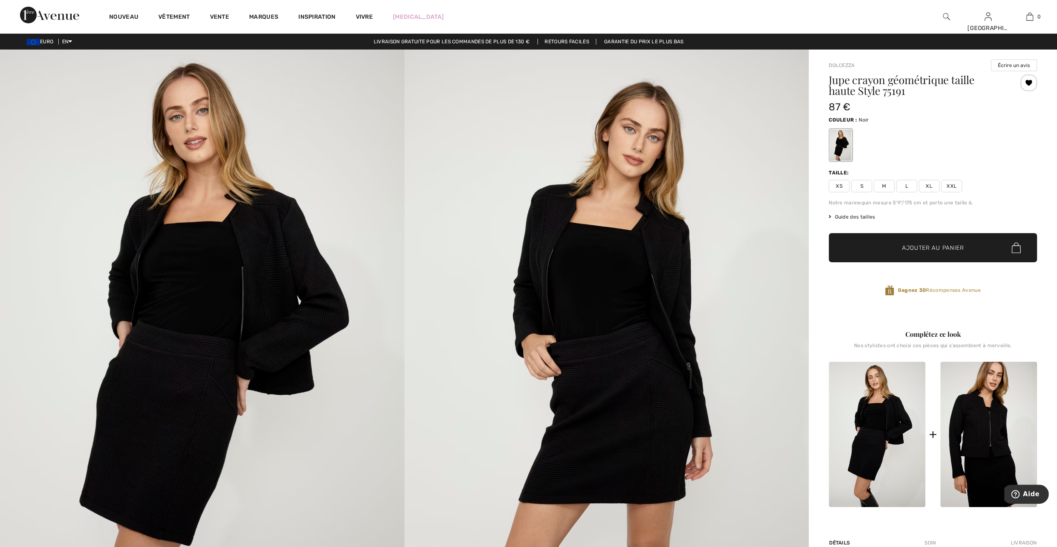
click at [839, 217] on font "Guide des tailles" at bounding box center [855, 217] width 40 height 6
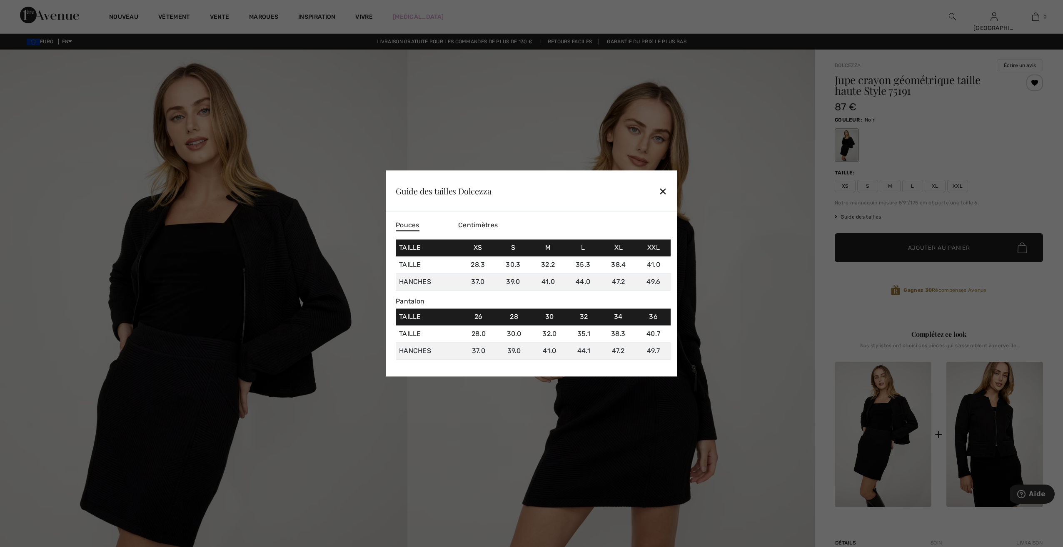
click at [480, 227] on span "Centimètres" at bounding box center [478, 225] width 40 height 8
click at [664, 190] on div "✕" at bounding box center [663, 190] width 9 height 17
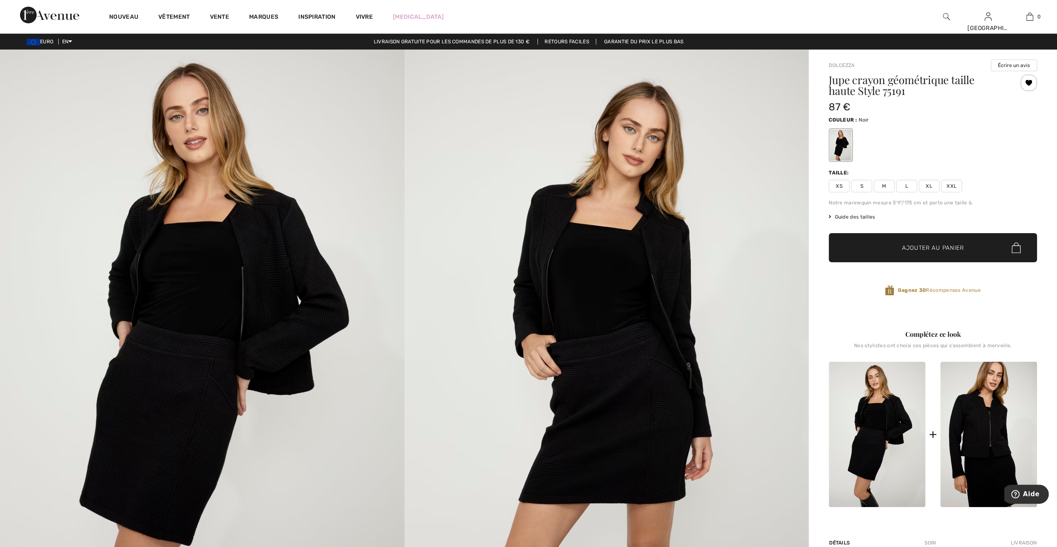
click at [906, 185] on span "L" at bounding box center [906, 186] width 21 height 12
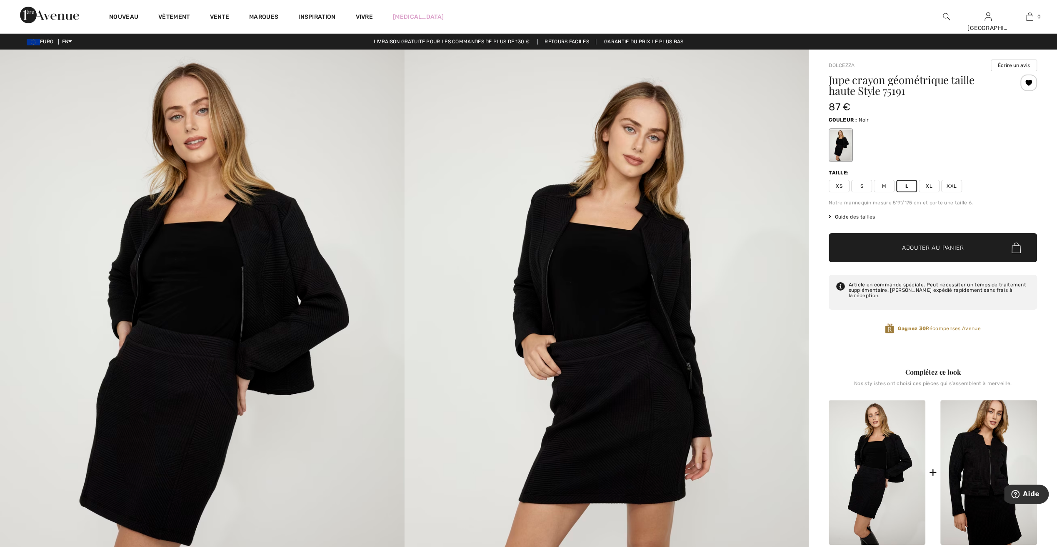
click at [928, 249] on span "Ajouter au panier" at bounding box center [933, 248] width 62 height 9
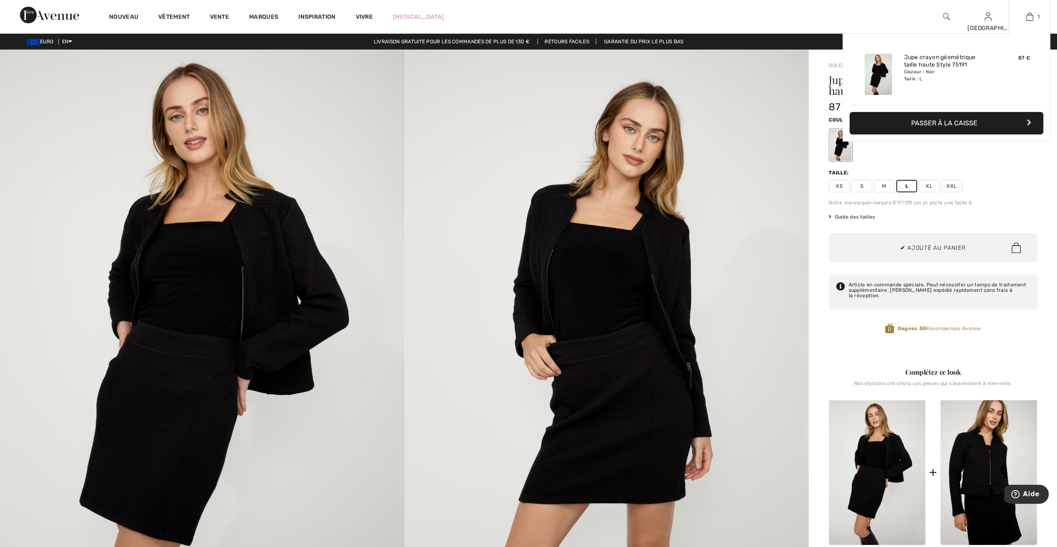
click at [937, 125] on font "Passer à la caisse" at bounding box center [944, 123] width 66 height 8
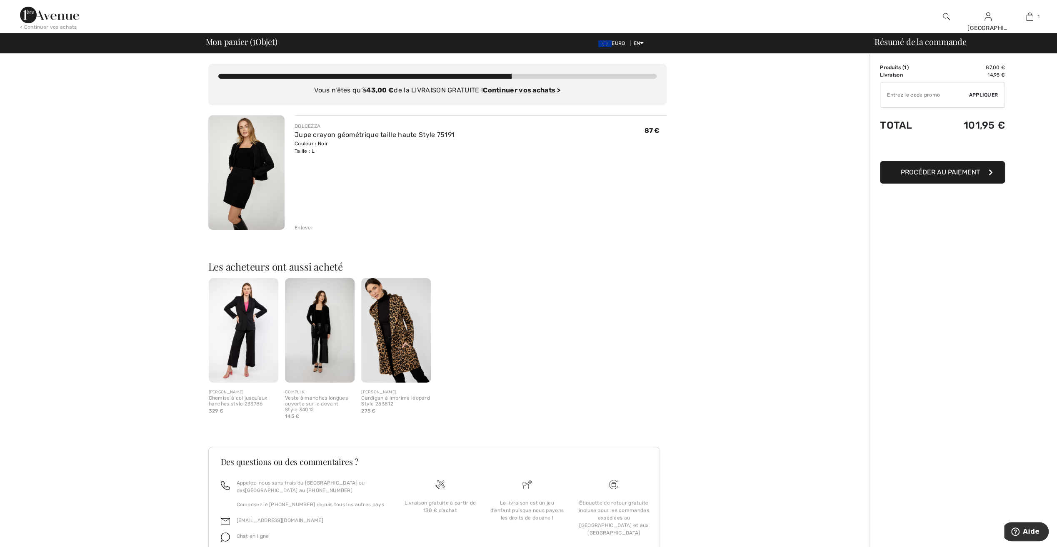
click at [739, 175] on div "Vous n’êtes qu’à 43,00 € de la LIVRAISON GRATUITE ! Continuer vos achats > Cong…" at bounding box center [437, 320] width 865 height 532
click at [894, 94] on input "TEXT" at bounding box center [924, 94] width 88 height 25
click at [986, 94] on span "Appliquer" at bounding box center [983, 94] width 29 height 7
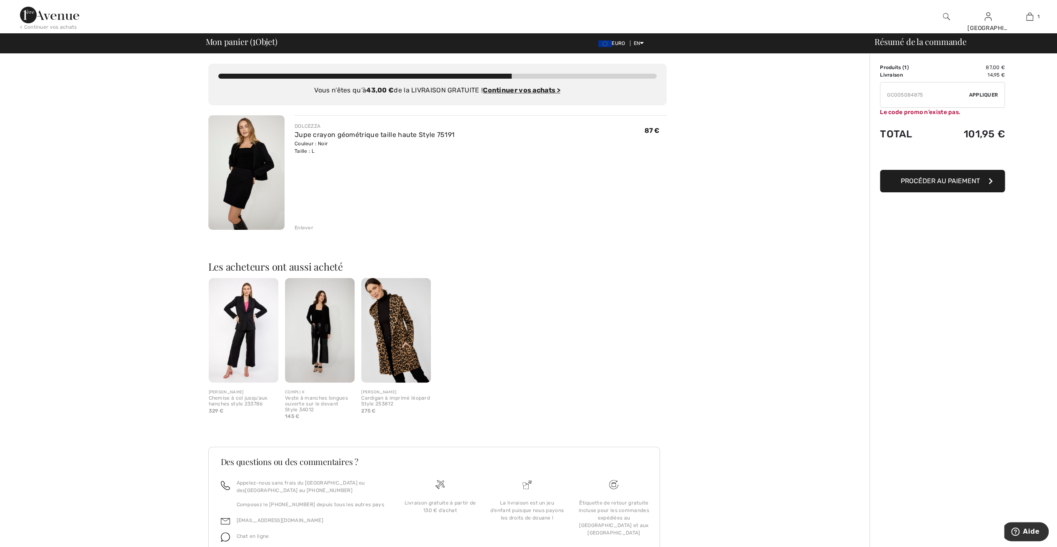
click at [924, 94] on input "TEXT" at bounding box center [924, 94] width 88 height 25
type input "GC005084876"
click at [984, 93] on span "Appliquer" at bounding box center [983, 94] width 29 height 7
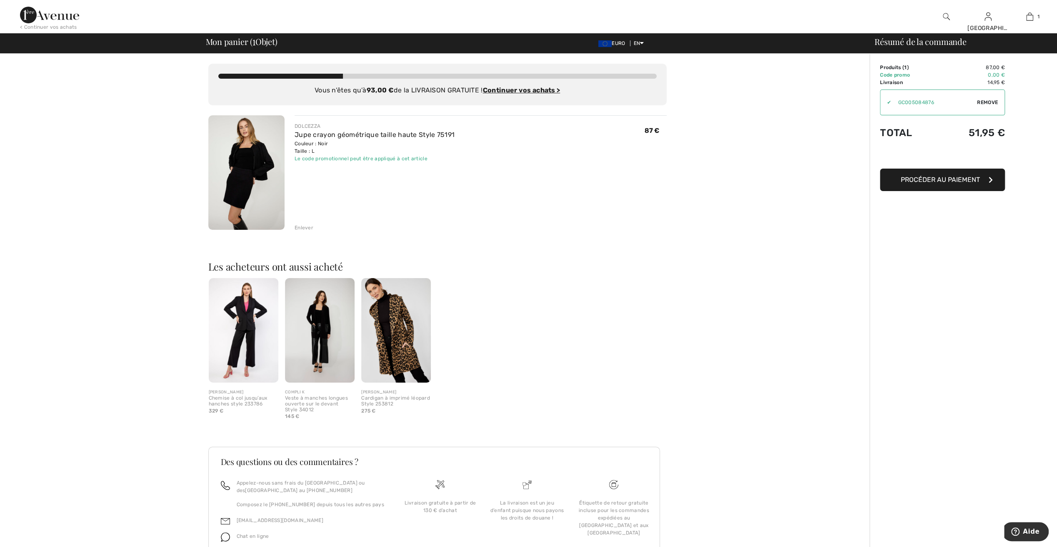
click at [986, 100] on span "Remove" at bounding box center [987, 102] width 21 height 7
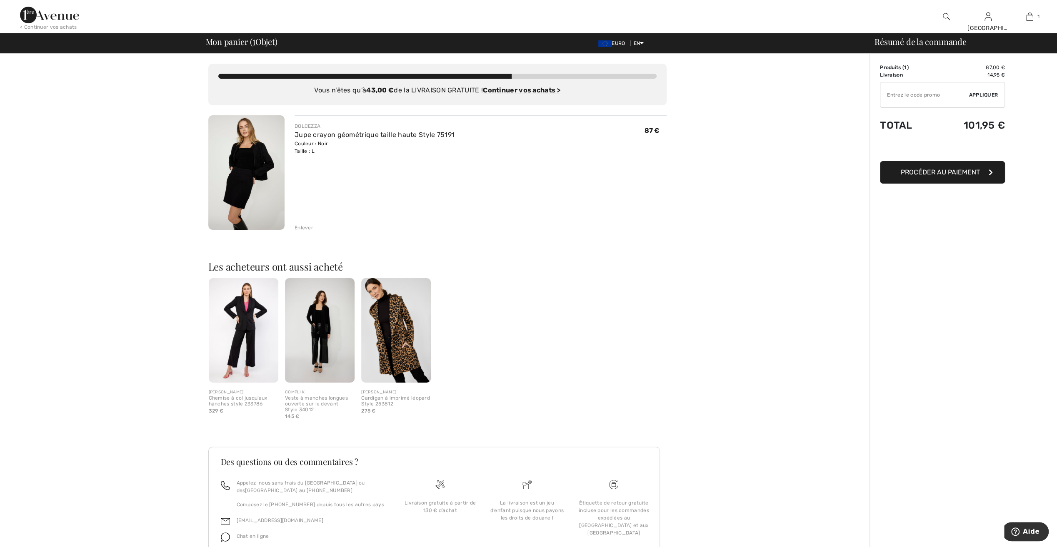
click at [920, 97] on input "TEXT" at bounding box center [924, 94] width 88 height 25
click at [979, 92] on span "Appliquer" at bounding box center [983, 94] width 29 height 7
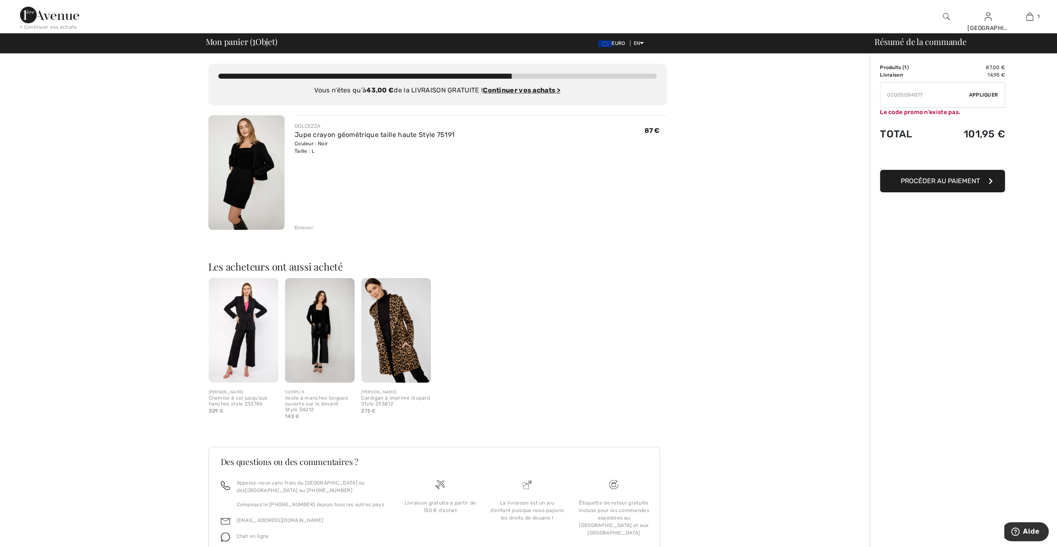
click at [928, 97] on input "TEXT" at bounding box center [924, 94] width 88 height 25
click at [975, 94] on span "Appliquer" at bounding box center [983, 94] width 29 height 7
click at [925, 97] on input "TEXT" at bounding box center [924, 94] width 88 height 25
click at [987, 94] on span "Appliquer" at bounding box center [983, 94] width 29 height 7
click at [925, 97] on input "TEXT" at bounding box center [924, 94] width 88 height 25
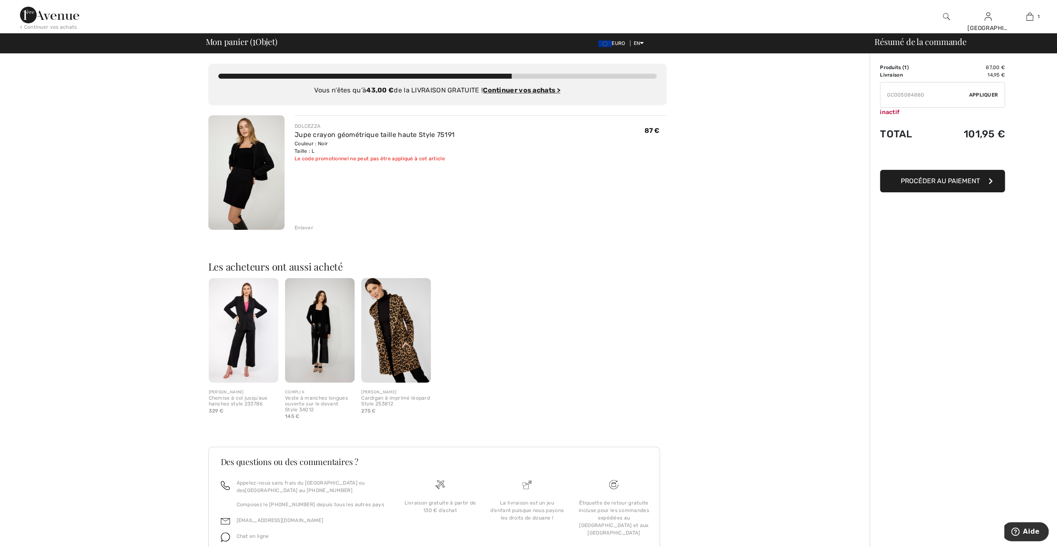
click at [973, 94] on span "Appliquer" at bounding box center [983, 94] width 29 height 7
click at [927, 96] on input "TEXT" at bounding box center [924, 94] width 88 height 25
type input "GC005084881"
click at [982, 96] on span "Appliquer" at bounding box center [983, 94] width 29 height 7
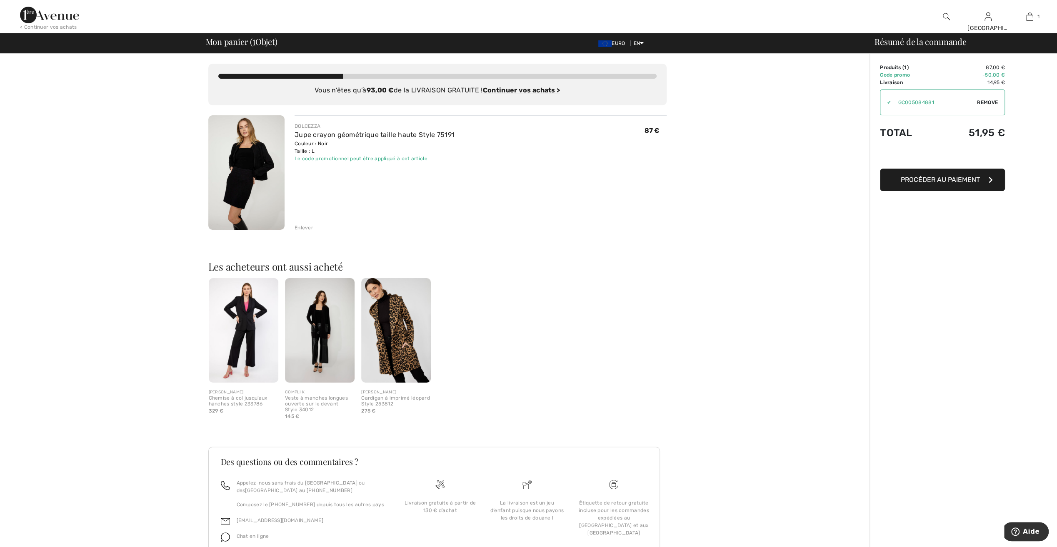
click at [951, 178] on span "Procéder au paiement" at bounding box center [940, 180] width 79 height 8
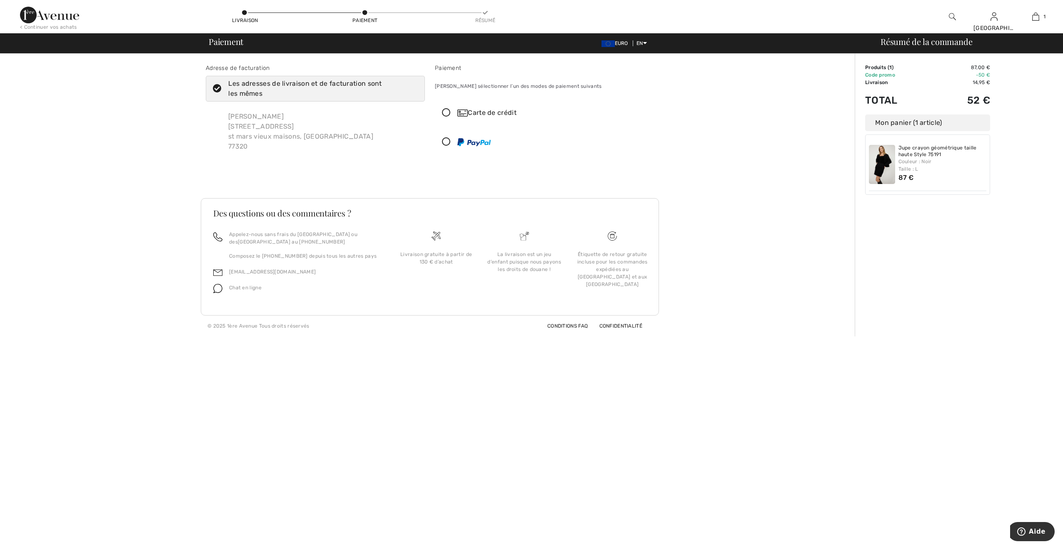
click at [443, 142] on icon at bounding box center [446, 142] width 22 height 9
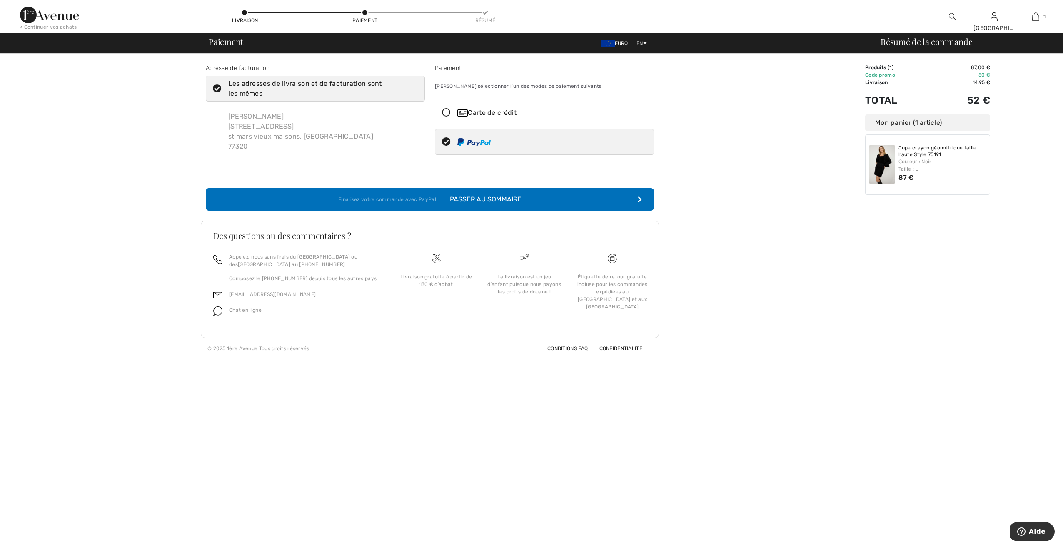
click at [486, 201] on div "Passer au sommaire" at bounding box center [482, 200] width 78 height 10
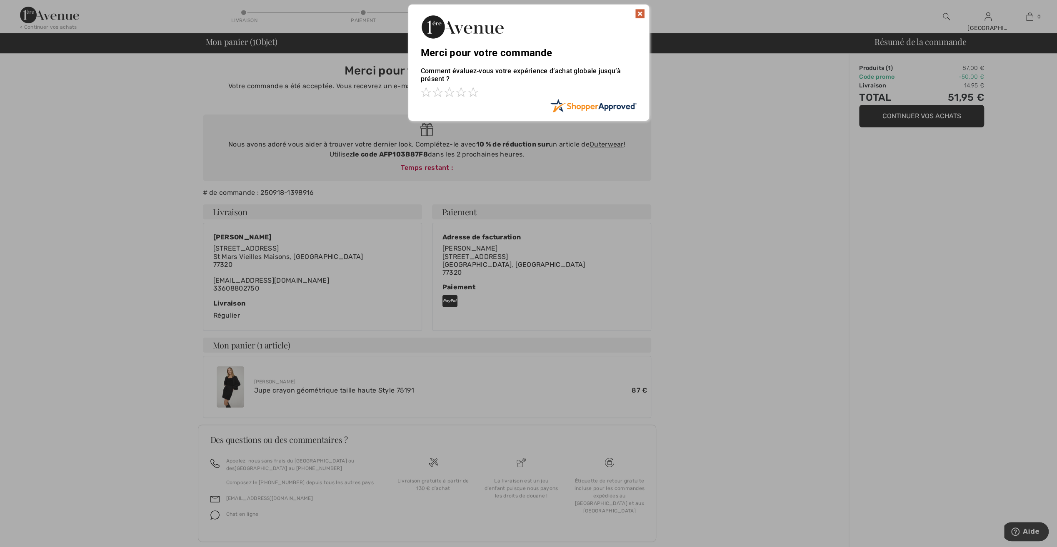
click at [640, 13] on img at bounding box center [640, 14] width 10 height 10
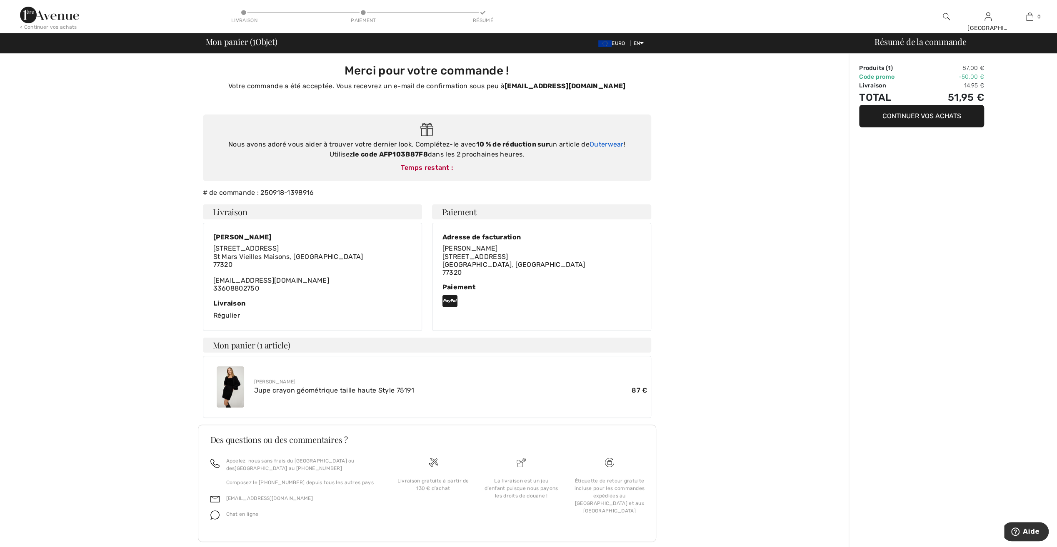
click at [595, 142] on link "Outerwear" at bounding box center [607, 144] width 34 height 8
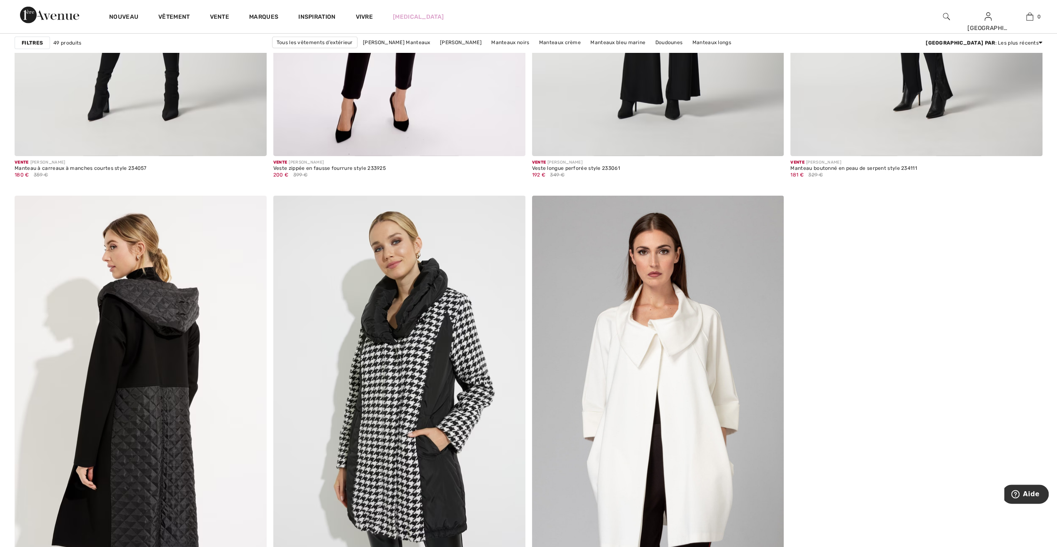
scroll to position [5833, 0]
